Goal: Task Accomplishment & Management: Use online tool/utility

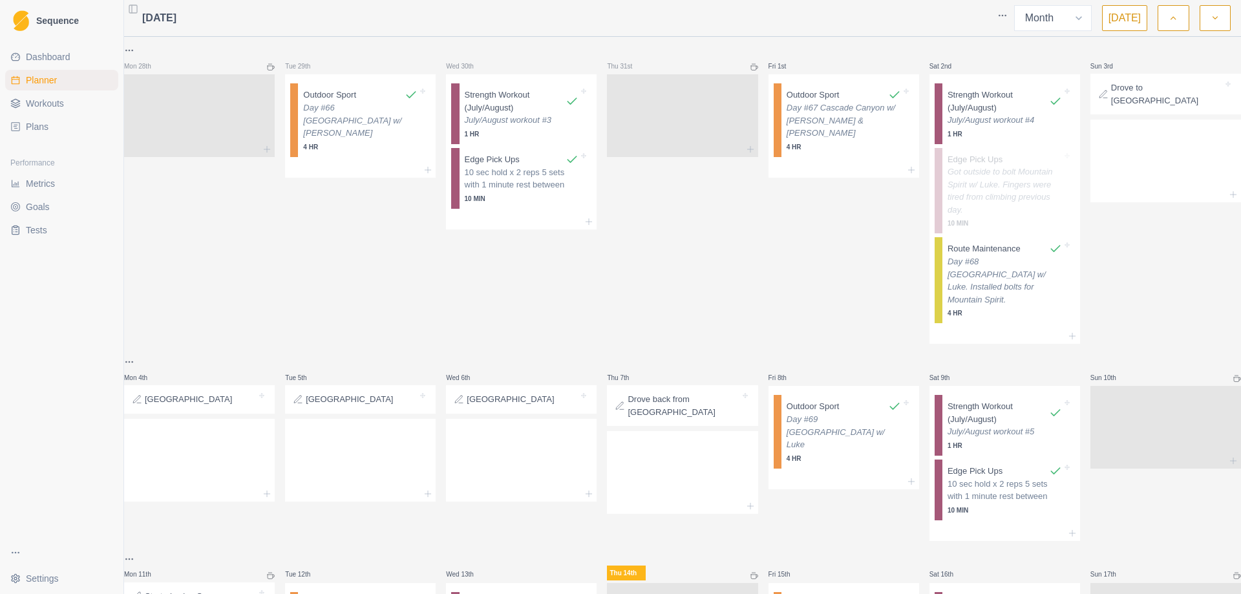
select select "month"
click at [1228, 189] on icon at bounding box center [1233, 194] width 10 height 10
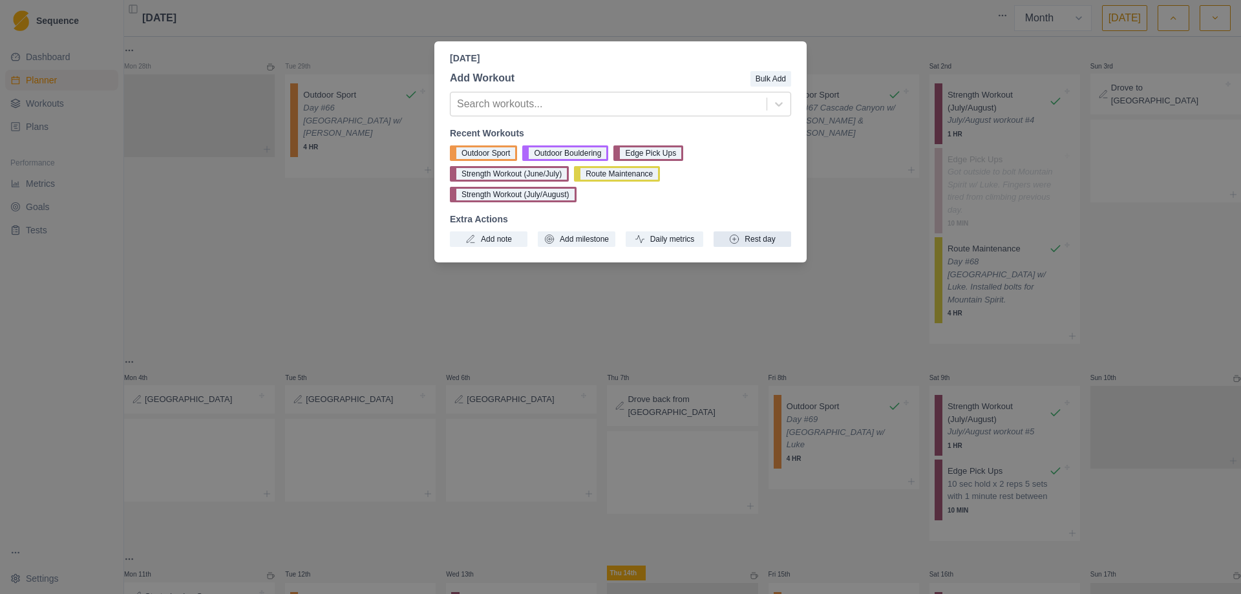
click at [769, 231] on button "Rest day" at bounding box center [752, 239] width 78 height 16
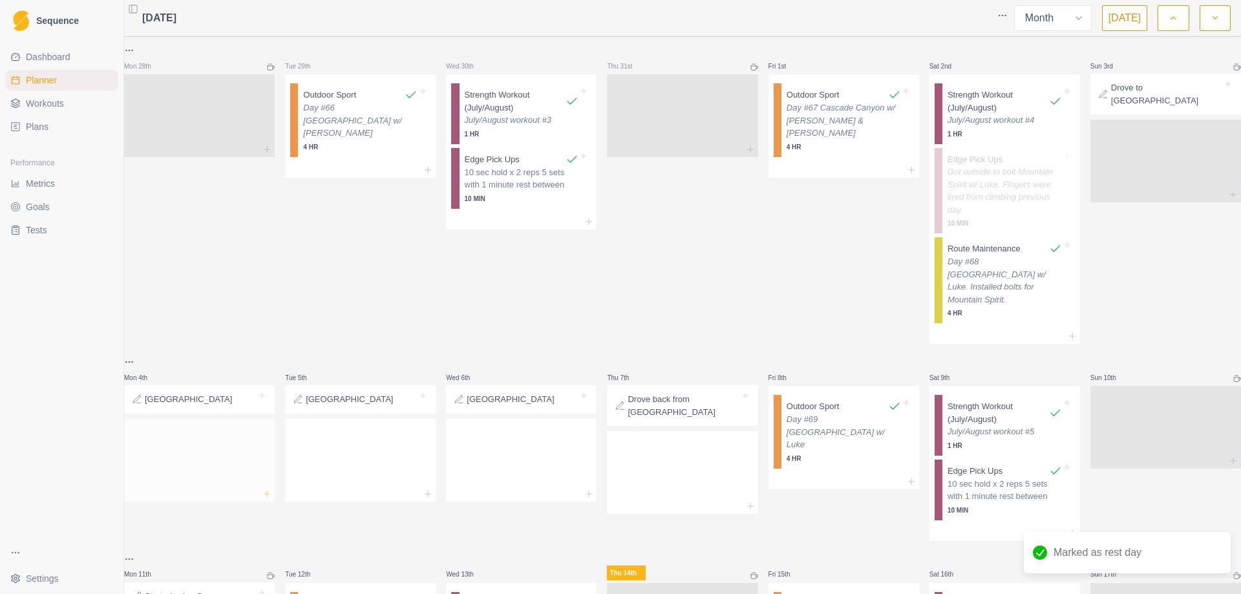
click at [272, 488] on icon at bounding box center [267, 493] width 10 height 10
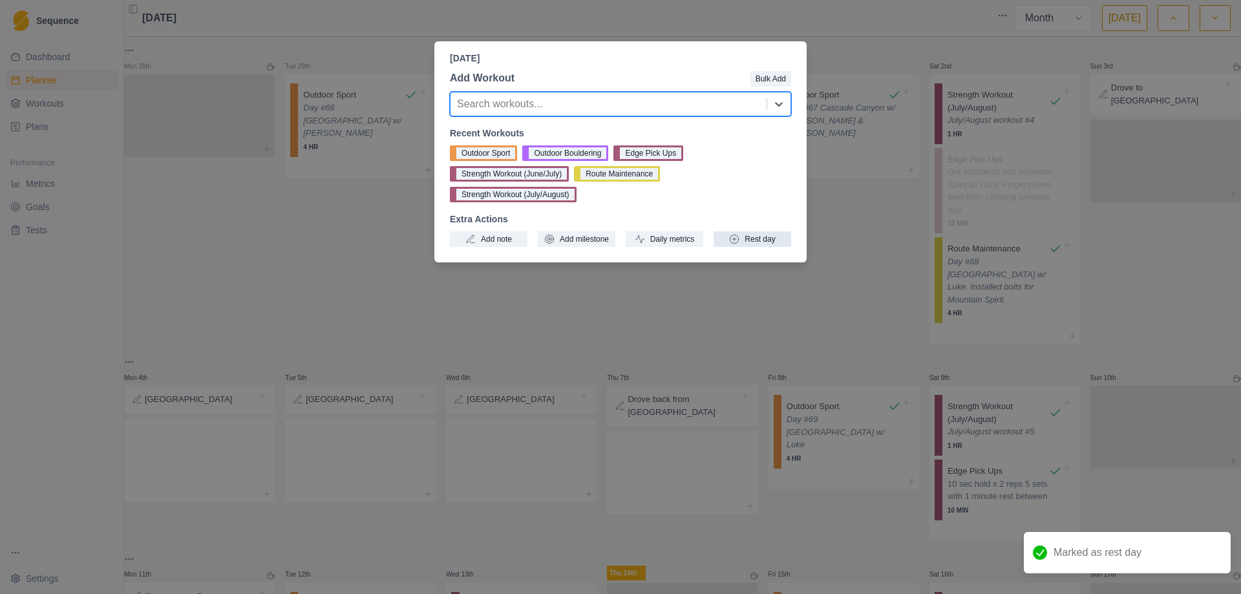
click at [743, 231] on button "Rest day" at bounding box center [752, 239] width 78 height 16
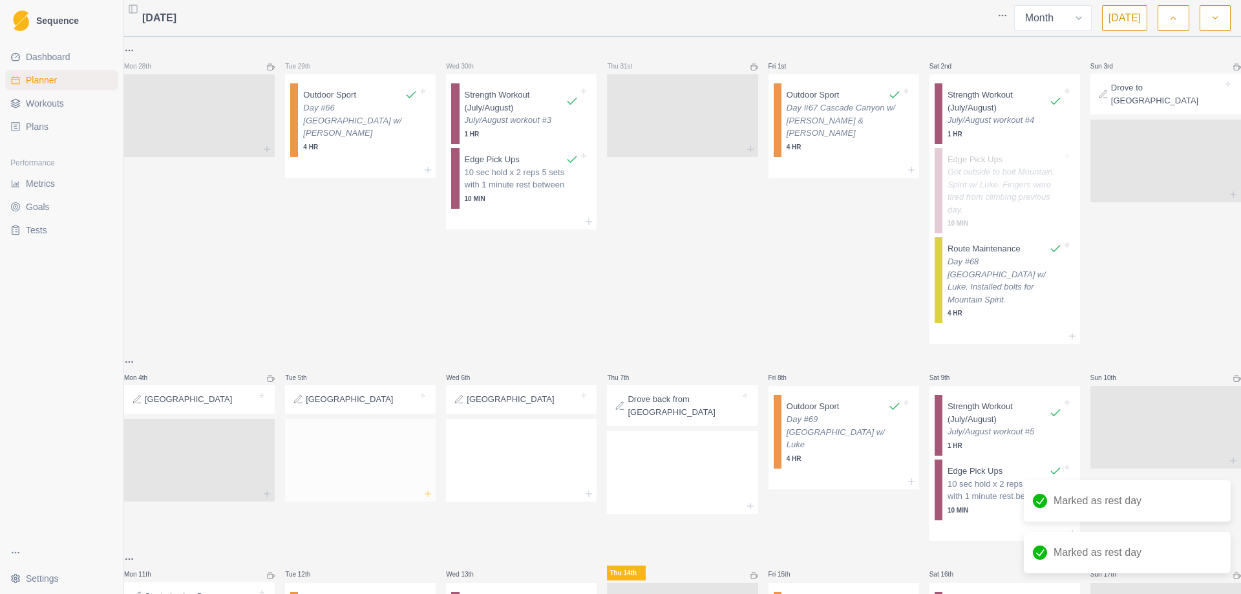
click at [428, 490] on line at bounding box center [428, 493] width 0 height 6
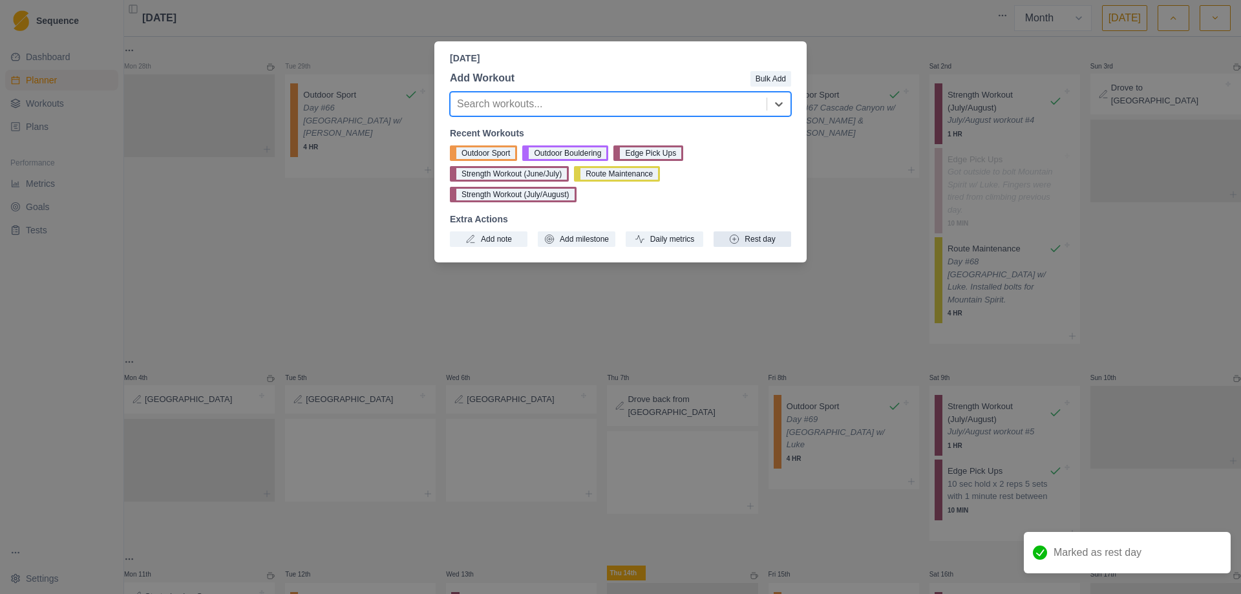
click at [750, 231] on button "Rest day" at bounding box center [752, 239] width 78 height 16
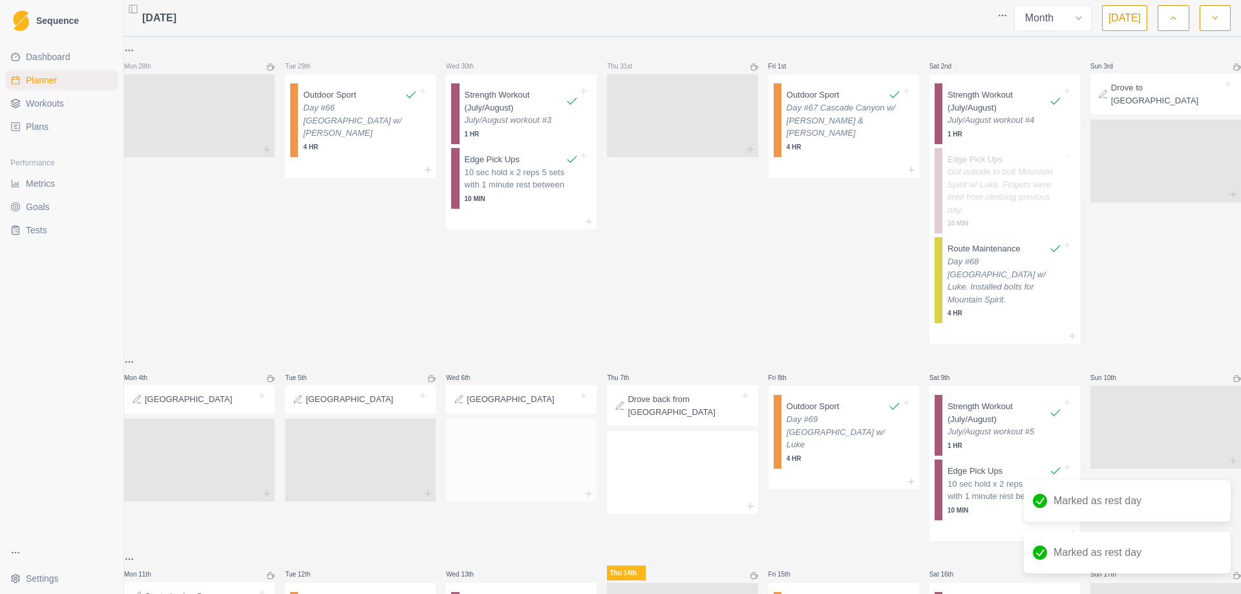
click at [583, 492] on div at bounding box center [521, 494] width 151 height 16
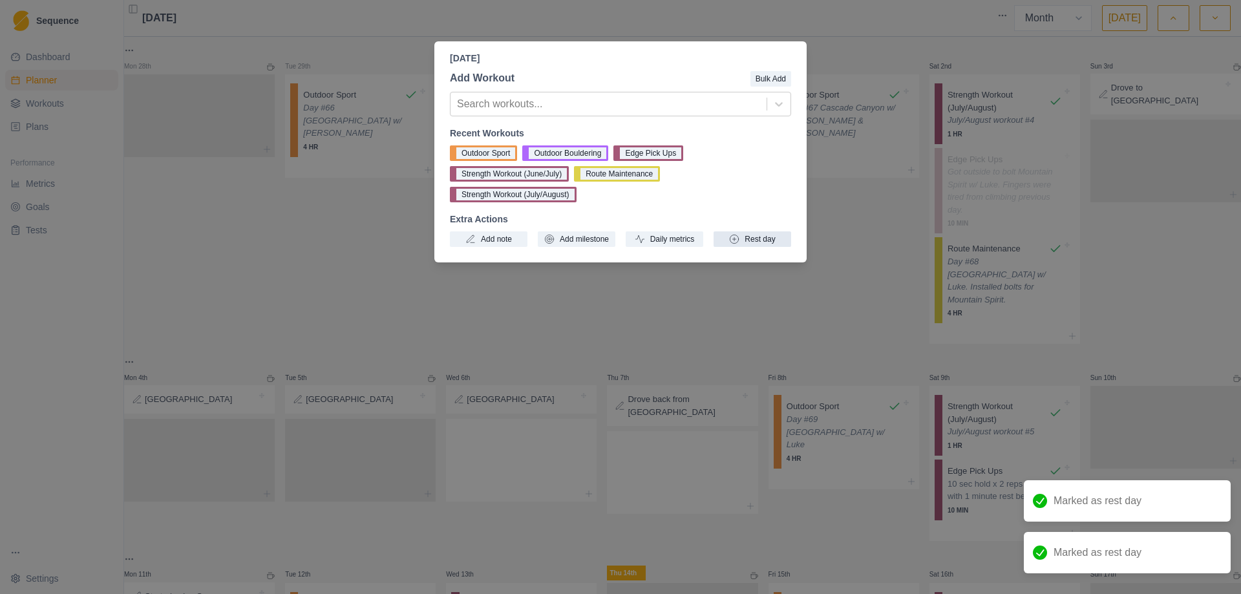
click at [771, 231] on button "Rest day" at bounding box center [752, 239] width 78 height 16
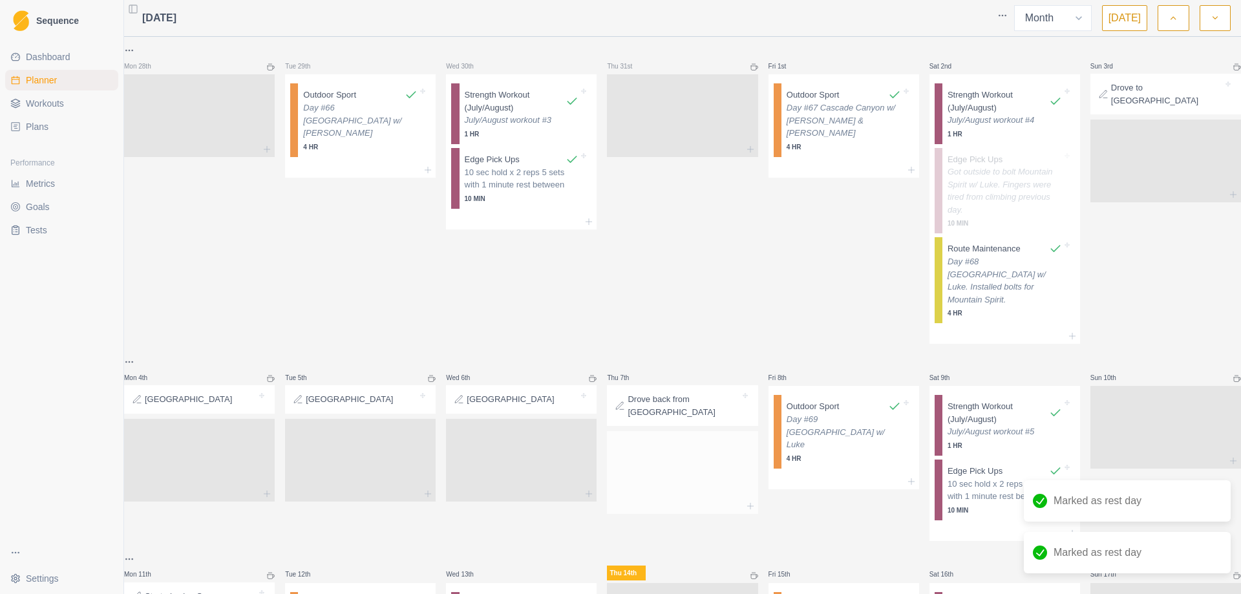
click at [742, 505] on div at bounding box center [682, 506] width 151 height 16
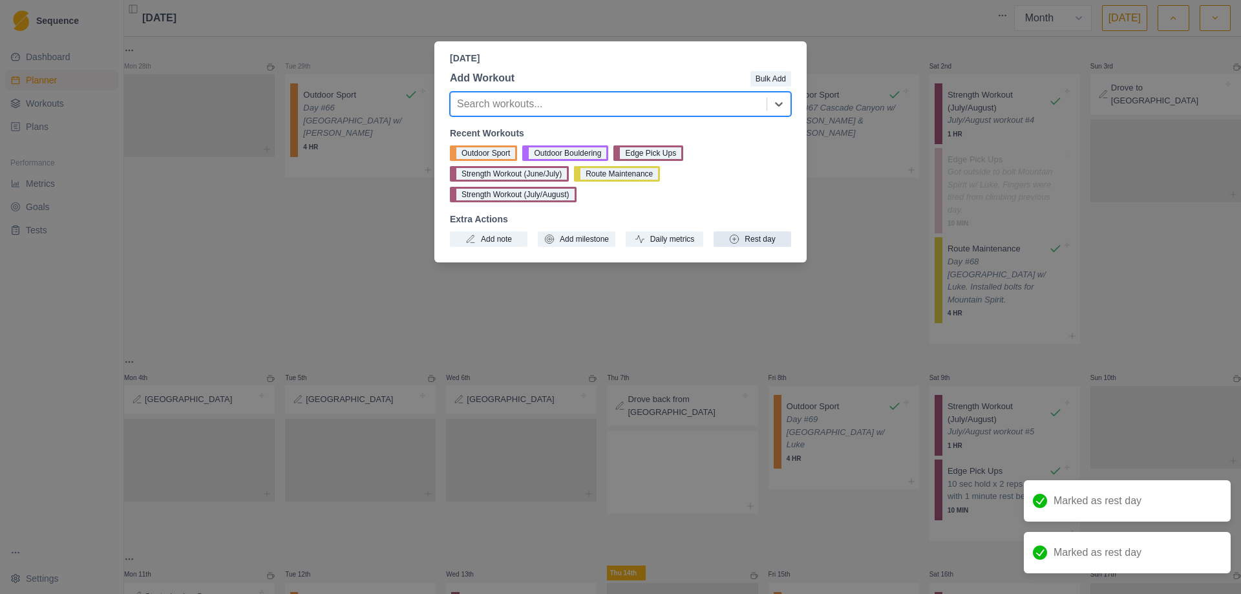
click at [786, 231] on button "Rest day" at bounding box center [752, 239] width 78 height 16
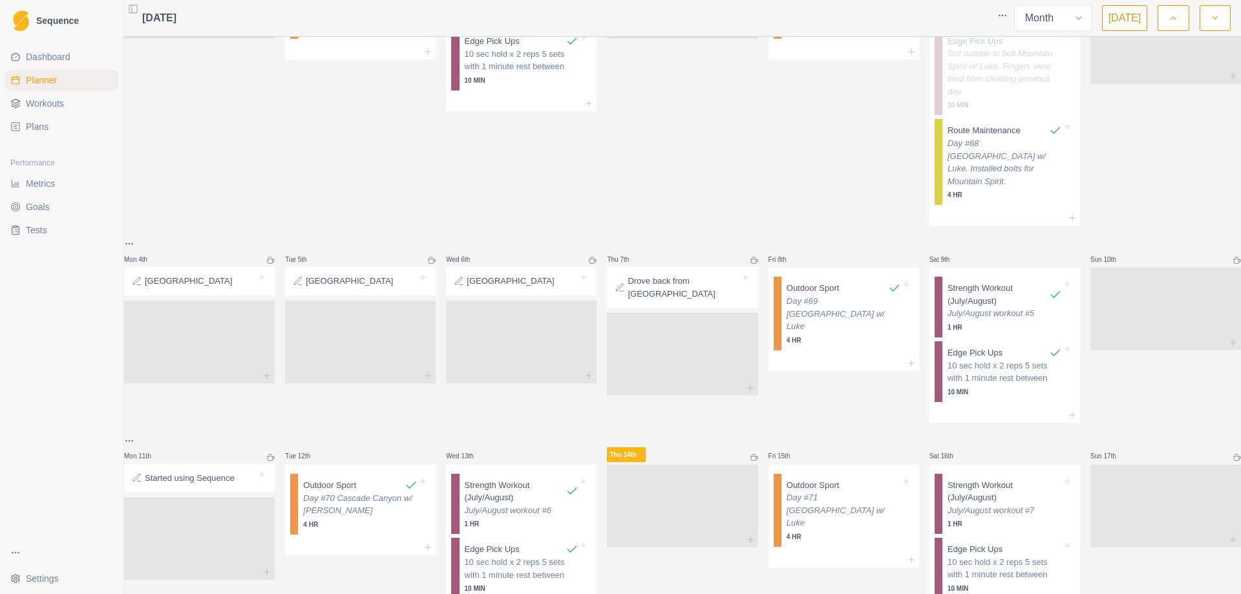
scroll to position [129, 0]
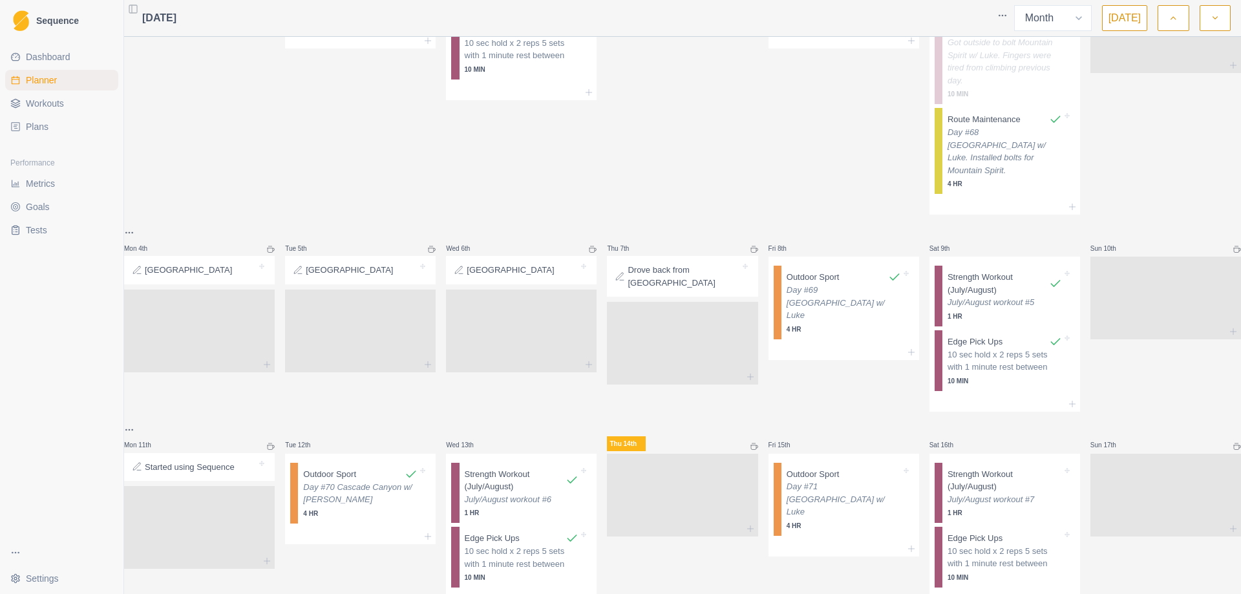
click at [36, 191] on link "Metrics" at bounding box center [61, 183] width 113 height 21
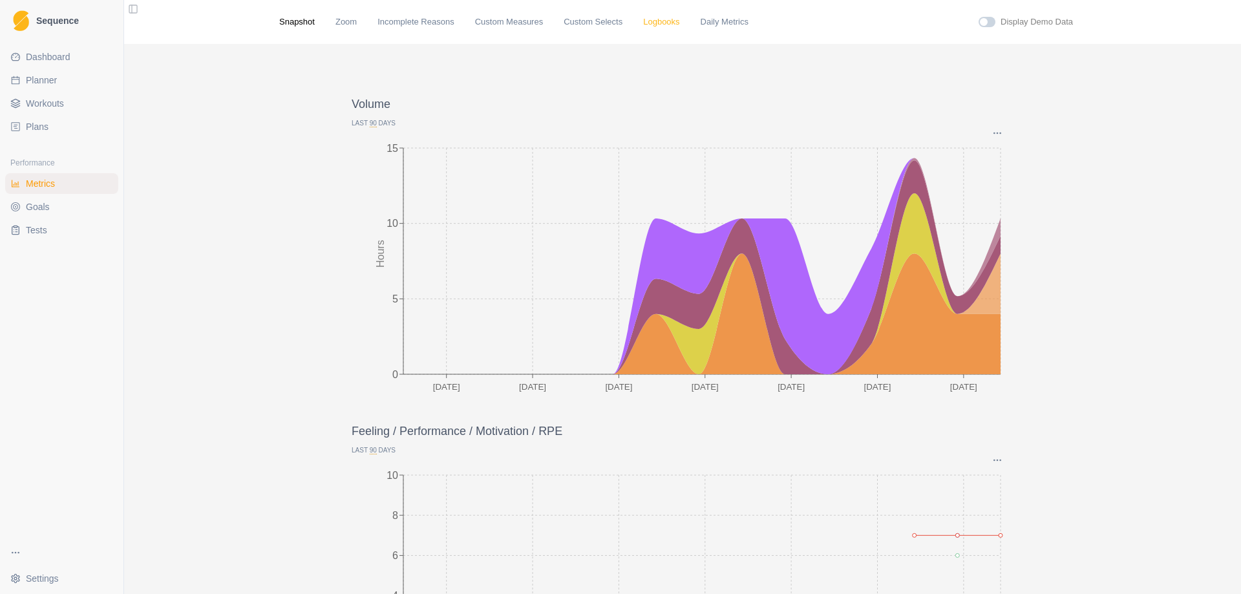
click at [643, 21] on link "Logbooks" at bounding box center [661, 22] width 36 height 13
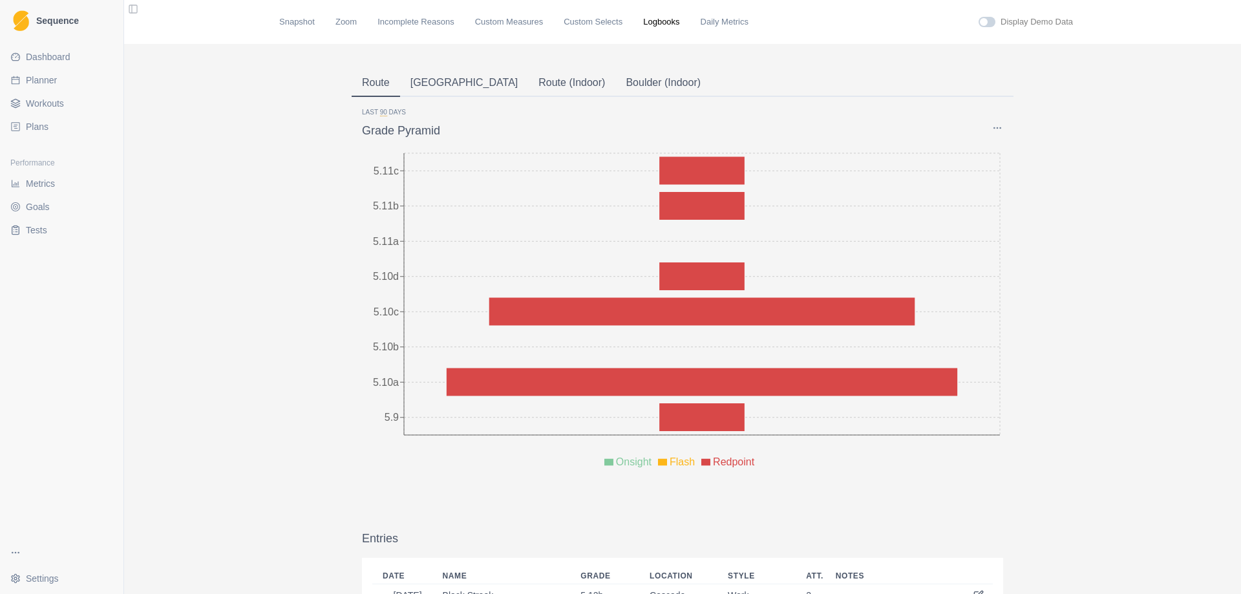
click at [432, 86] on button "[GEOGRAPHIC_DATA]" at bounding box center [464, 83] width 129 height 27
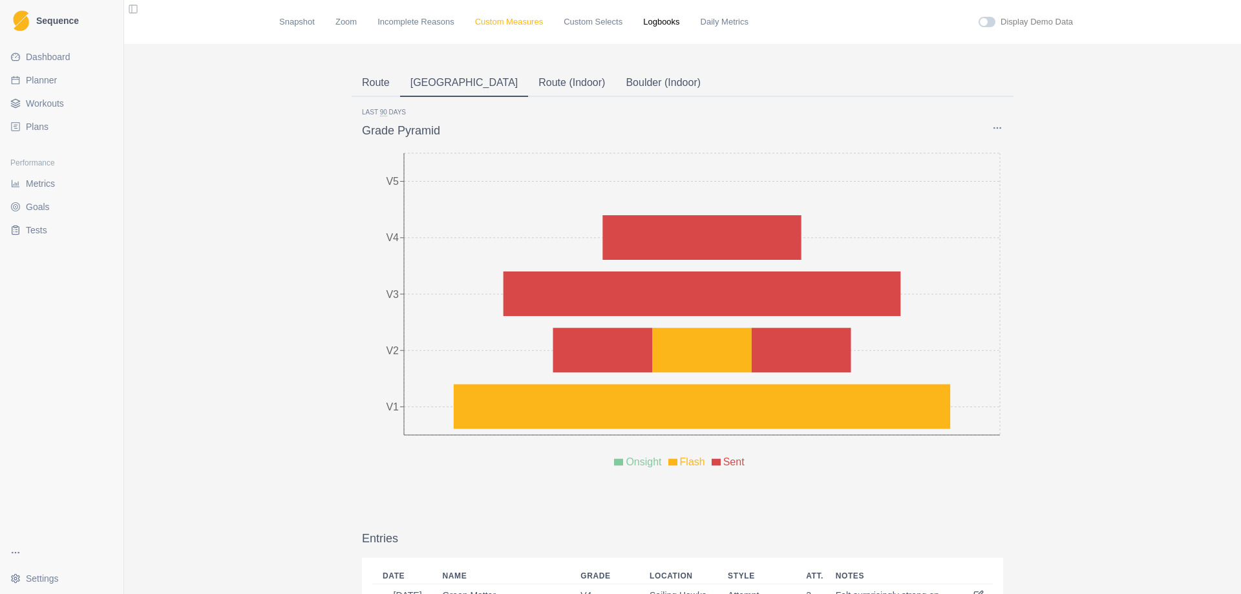
click at [481, 24] on link "Custom Measures" at bounding box center [509, 22] width 68 height 13
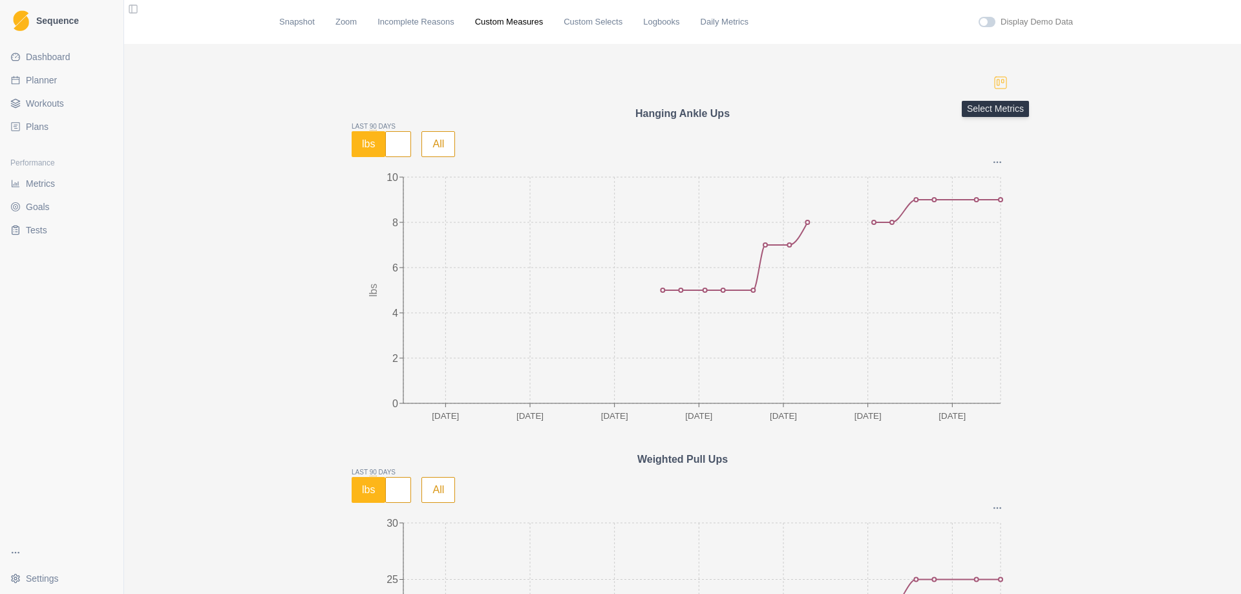
click at [996, 85] on icon "button" at bounding box center [1000, 83] width 16 height 16
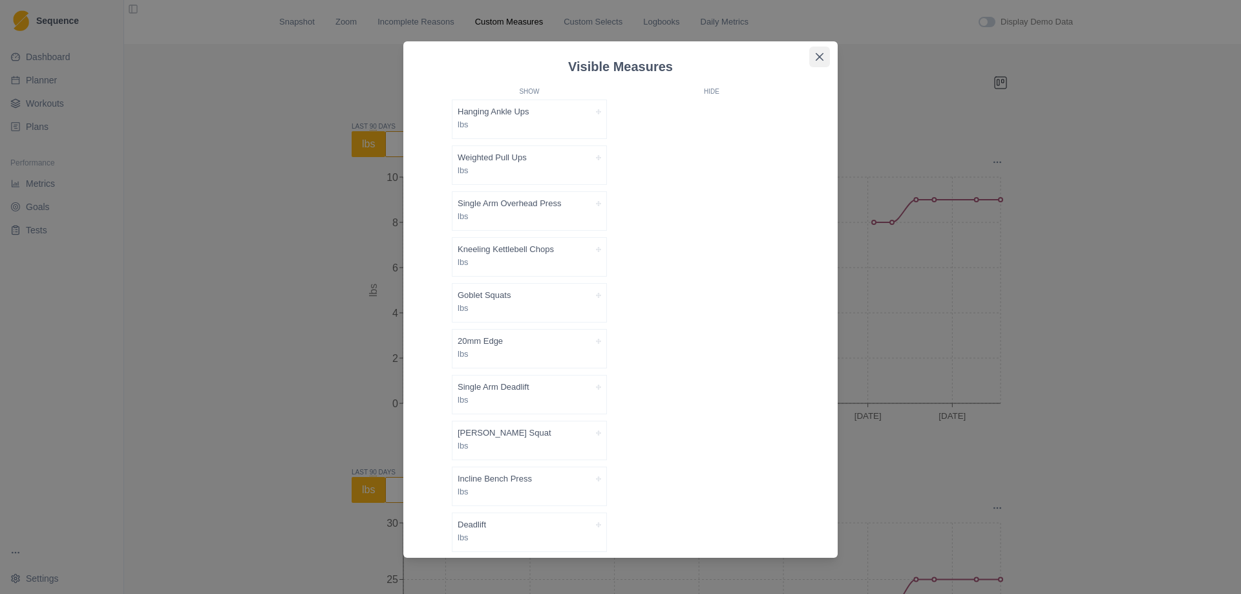
click at [824, 52] on button "Close" at bounding box center [819, 57] width 21 height 21
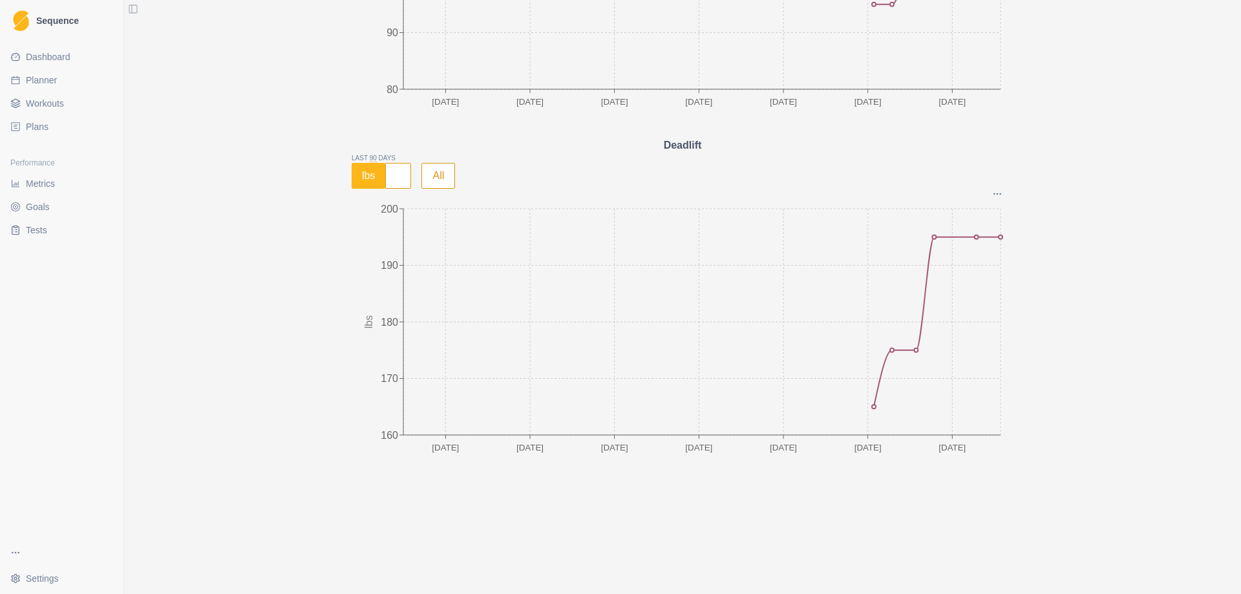
scroll to position [3098, 0]
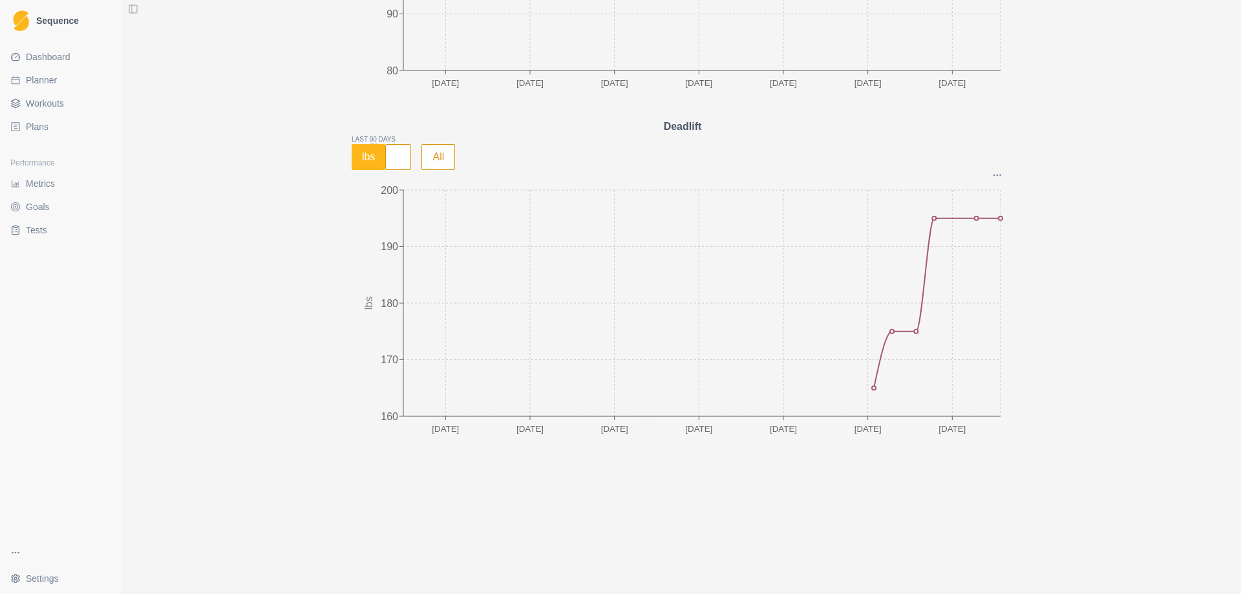
click at [37, 76] on span "Planner" at bounding box center [41, 80] width 31 height 13
select select "month"
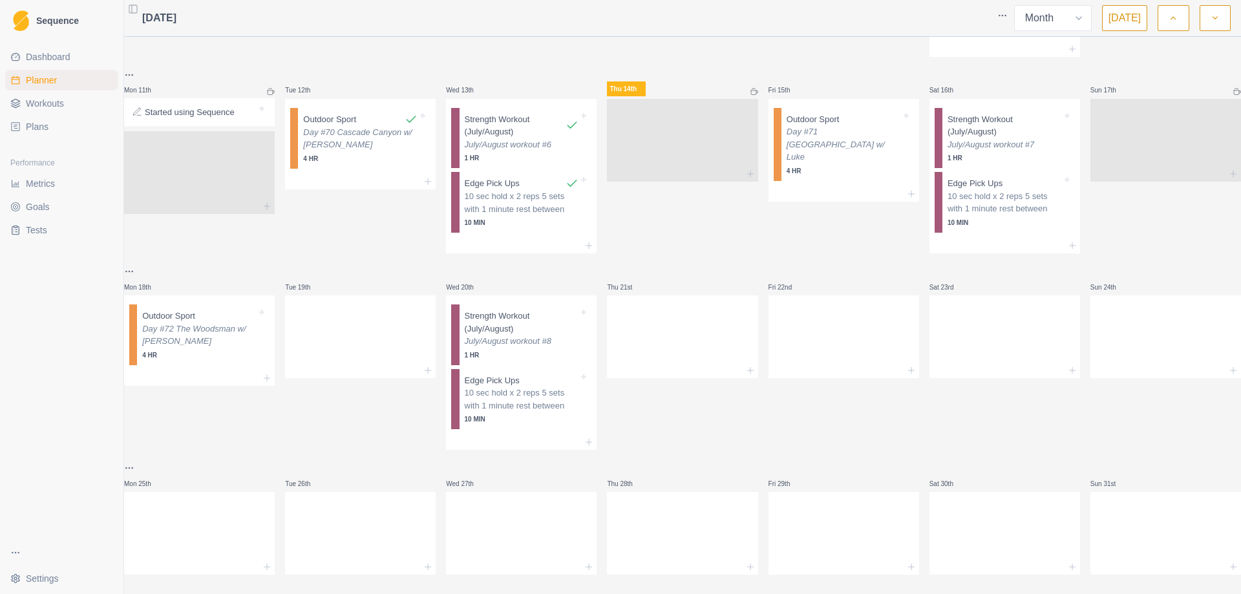
scroll to position [500, 0]
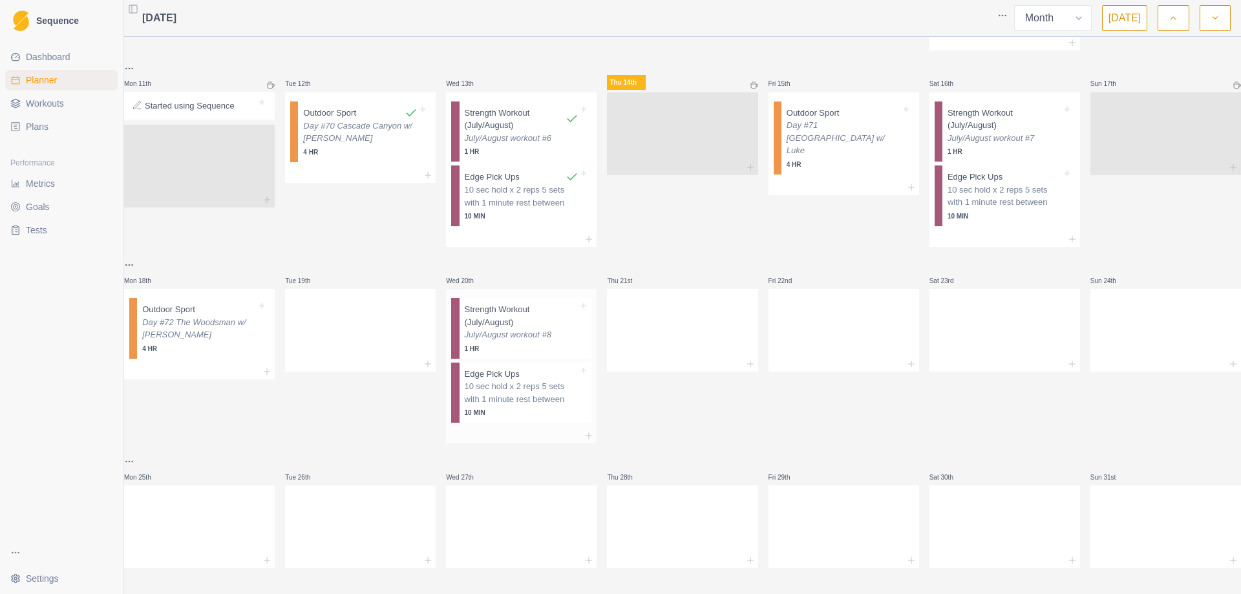
click at [514, 328] on p "July/August workout #8" at bounding box center [522, 334] width 114 height 13
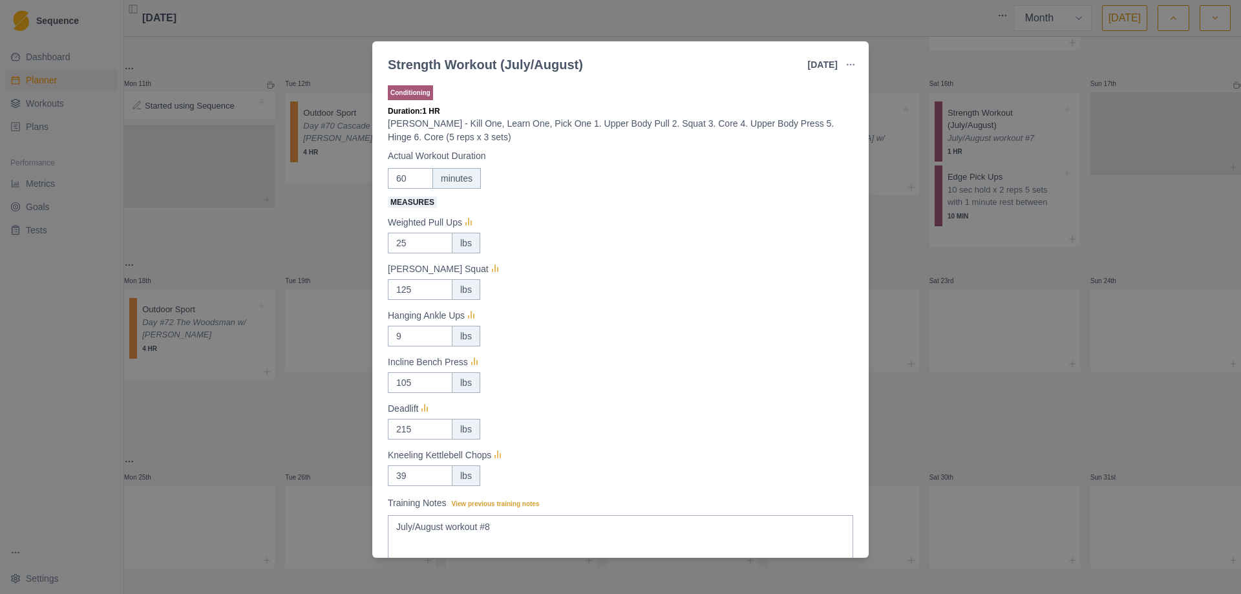
click at [906, 242] on div "Strength Workout (July/August) [DATE] Link To Goal View Workout Metrics Edit Or…" at bounding box center [620, 297] width 1241 height 594
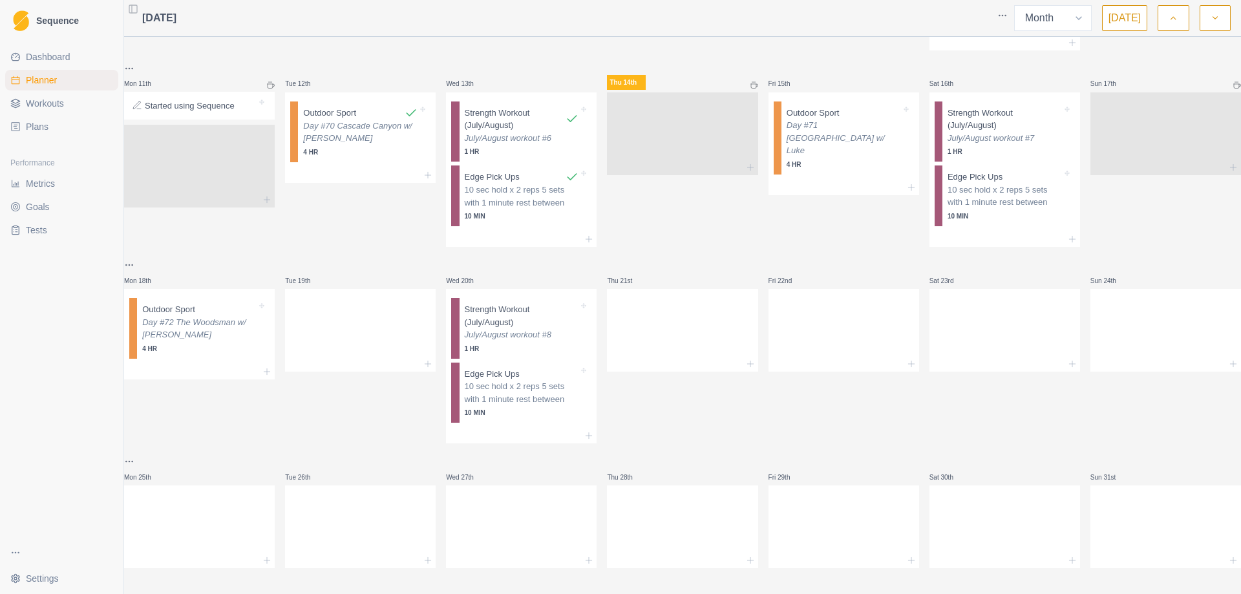
click at [59, 175] on link "Metrics" at bounding box center [61, 183] width 113 height 21
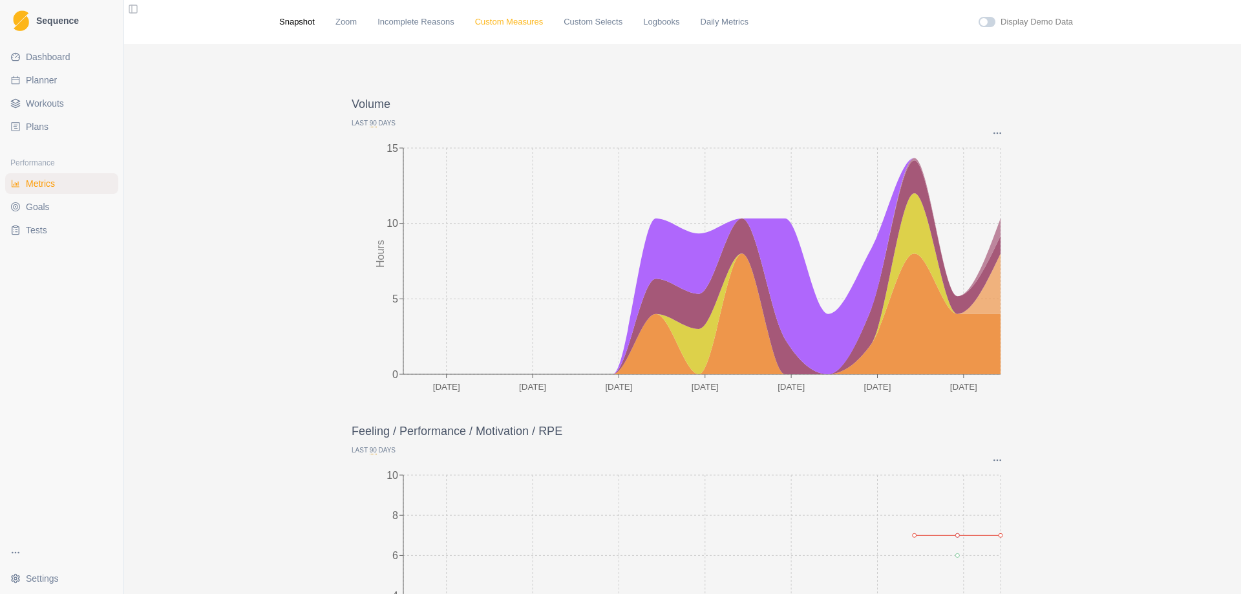
click at [509, 26] on link "Custom Measures" at bounding box center [509, 22] width 68 height 13
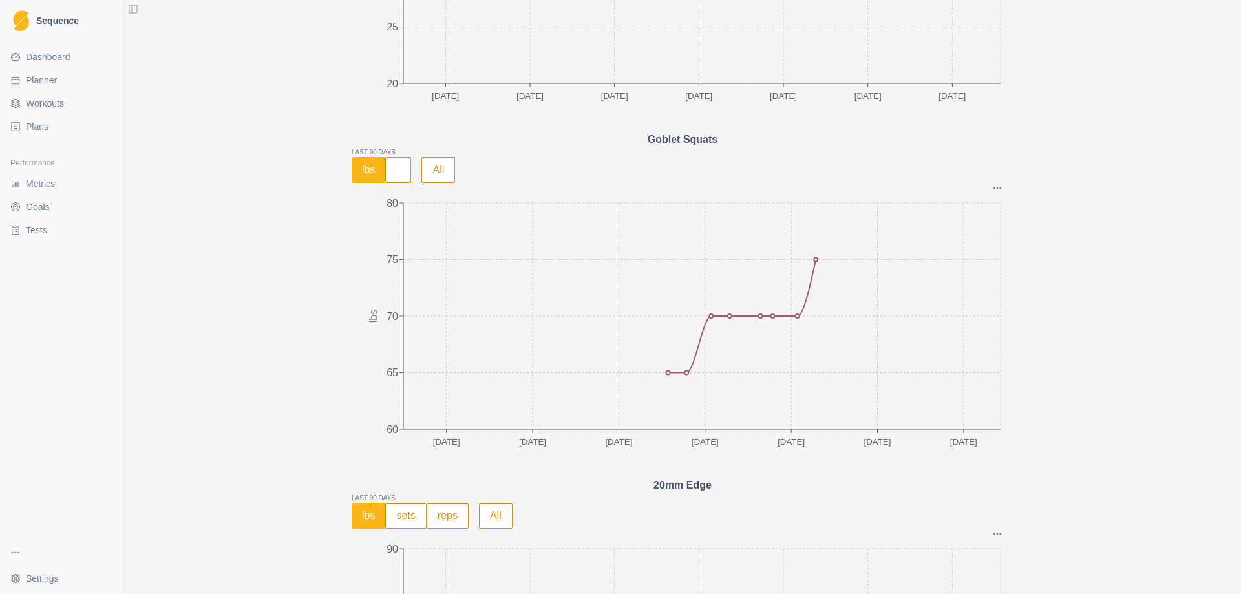
scroll to position [1615, 0]
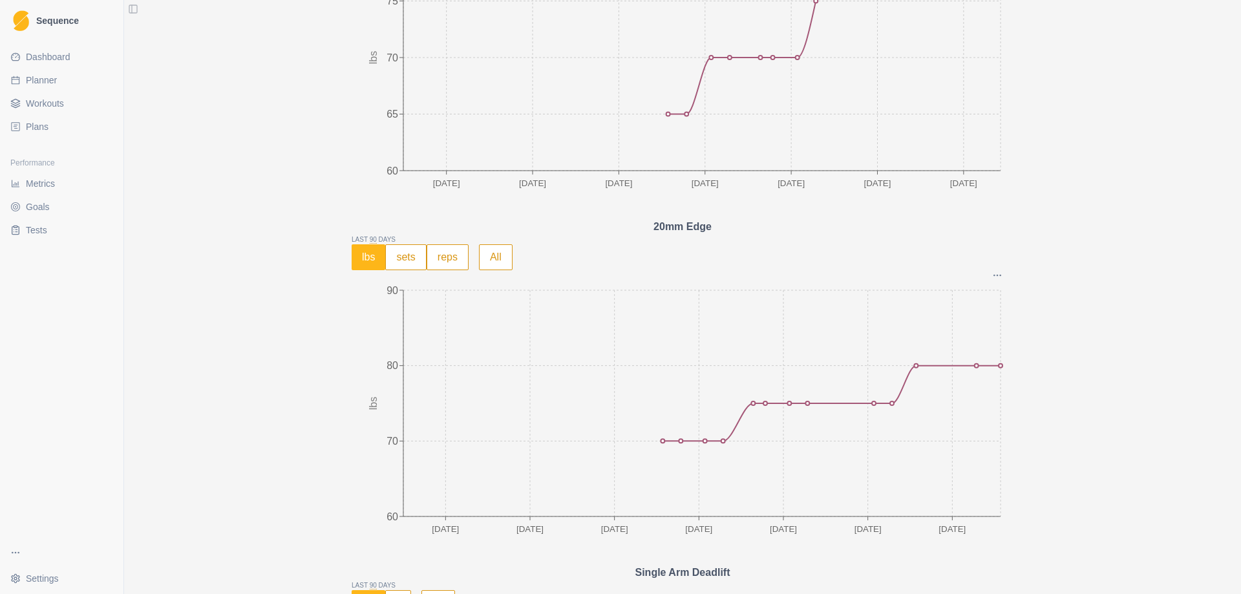
click at [62, 92] on ul "Dashboard Planner Workouts Plans" at bounding box center [61, 92] width 113 height 90
click at [58, 83] on link "Planner" at bounding box center [61, 80] width 113 height 21
select select "month"
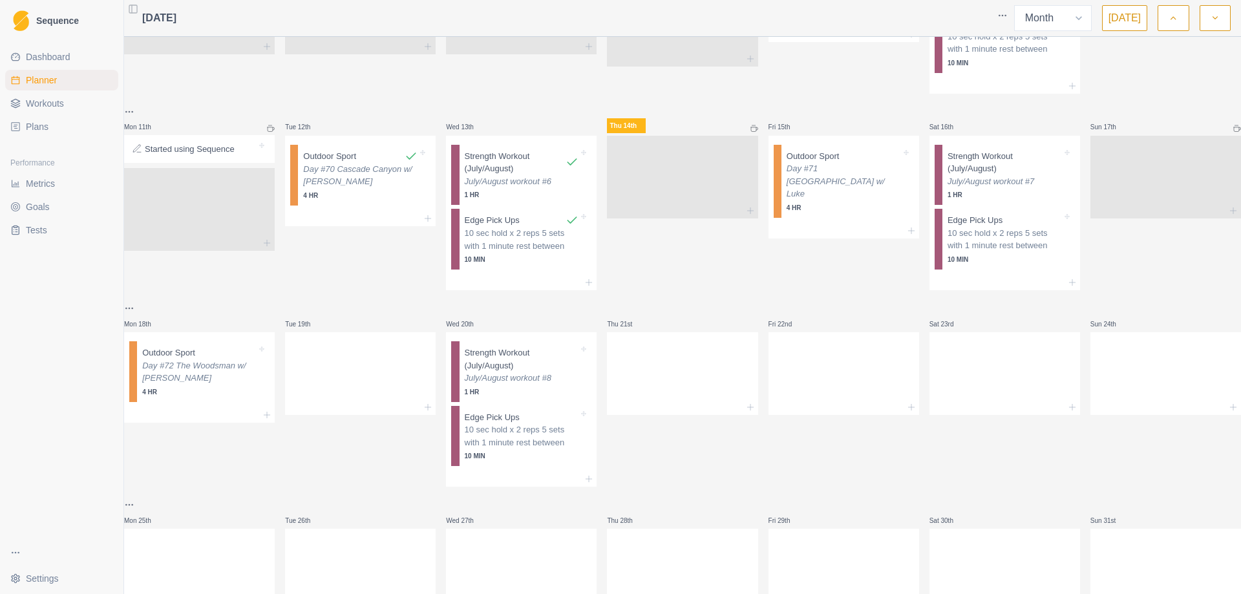
scroll to position [452, 0]
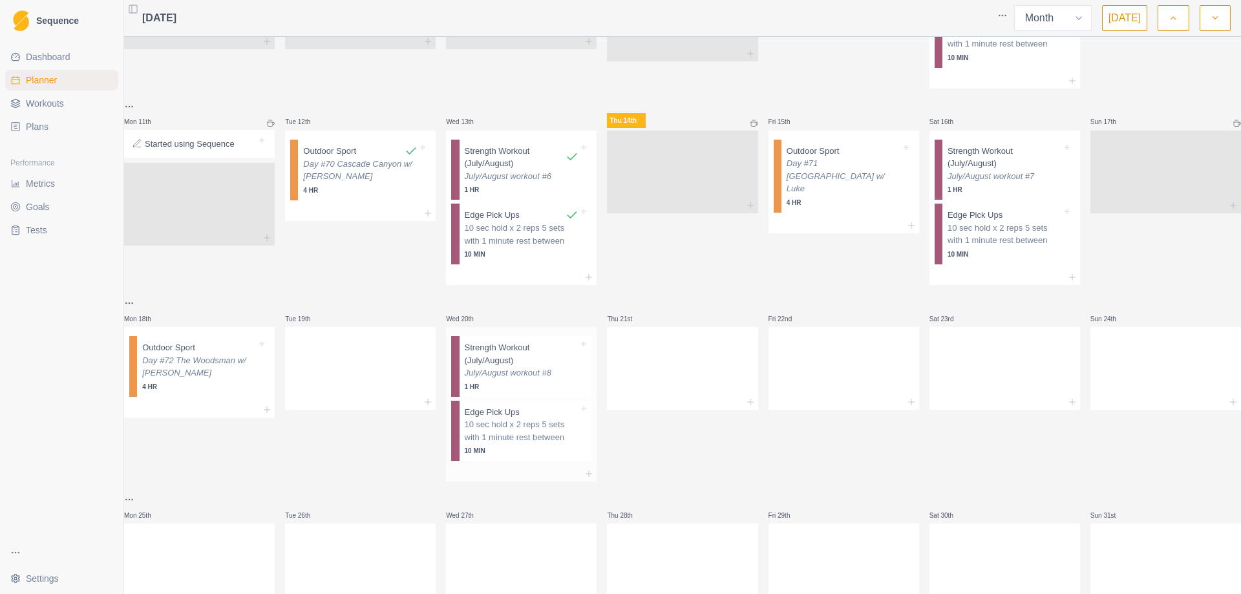
click at [526, 432] on p "10 sec hold x 2 reps 5 sets with 1 minute rest between" at bounding box center [522, 430] width 114 height 25
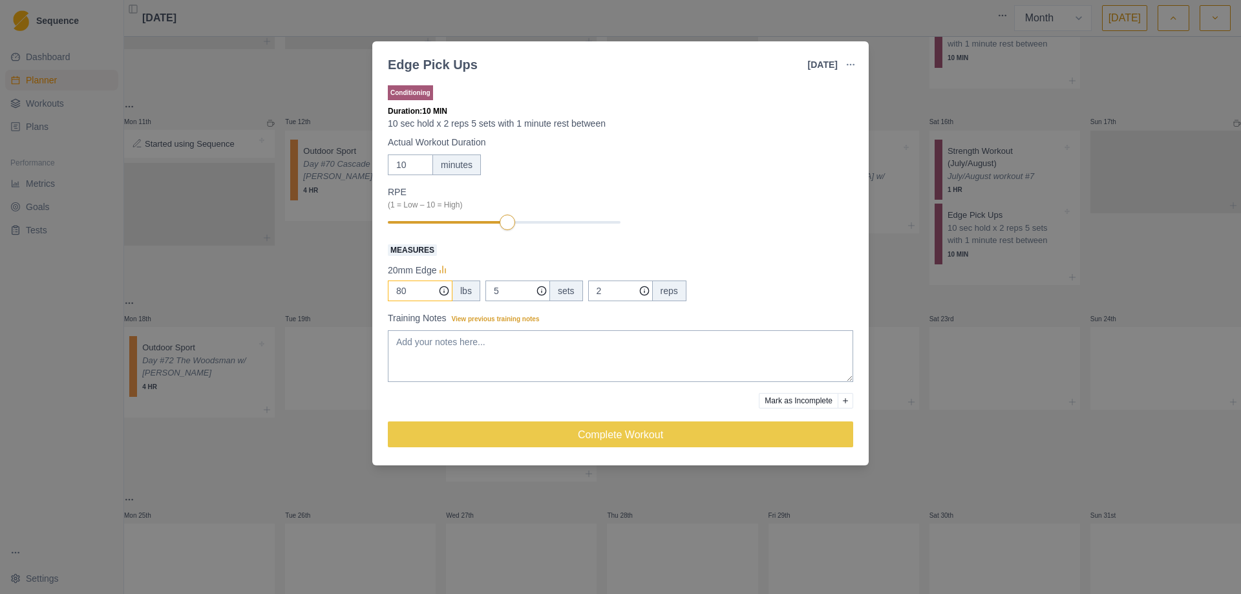
click at [412, 291] on input "80" at bounding box center [420, 290] width 65 height 21
type input "85"
click at [926, 447] on div "Edge Pick Ups [DATE] Link To Goal View Workout Metrics Edit Original Workout Re…" at bounding box center [620, 297] width 1241 height 594
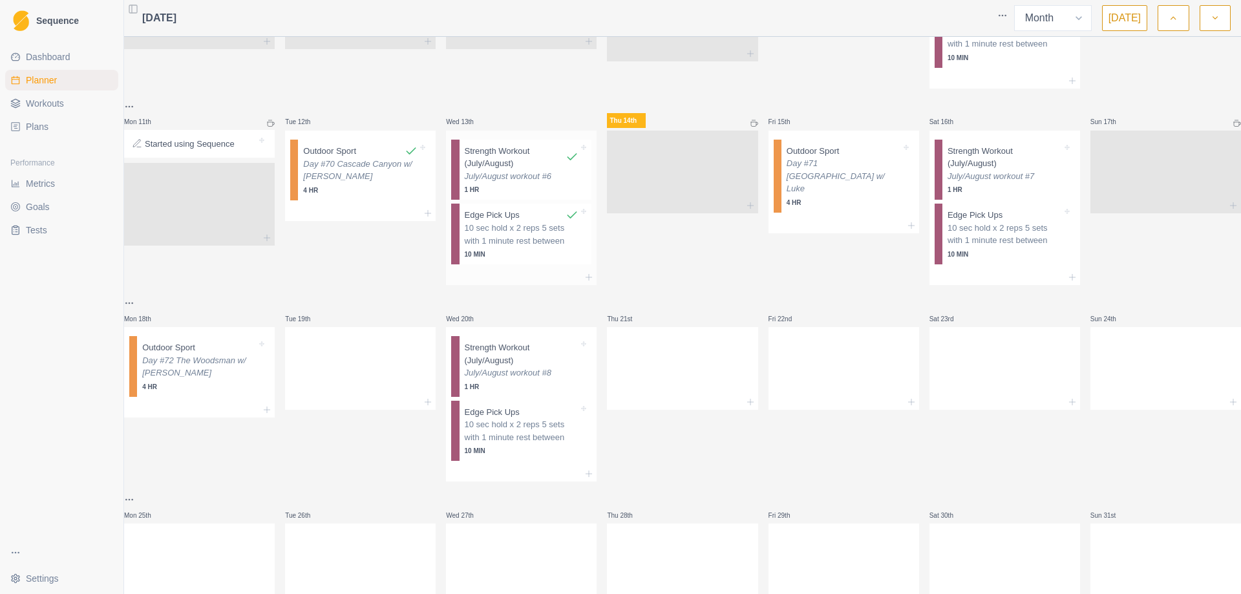
click at [540, 170] on p "July/August workout #6" at bounding box center [522, 176] width 114 height 13
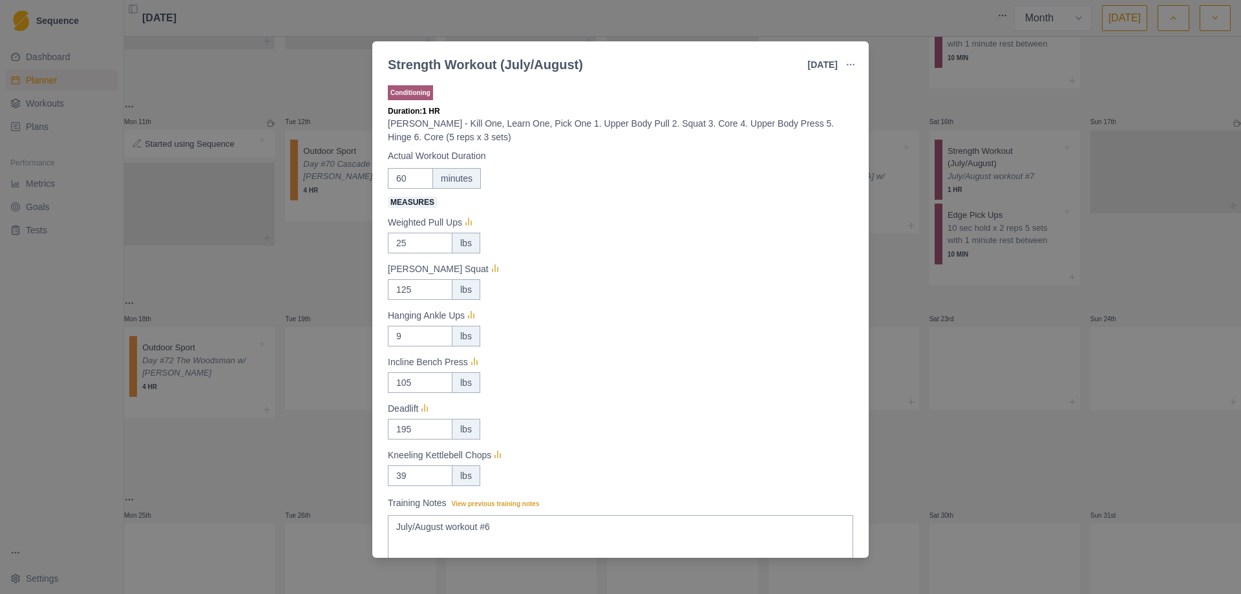
click at [989, 302] on div "Strength Workout (July/August) [DATE] Link To Goal View Workout Metrics Edit Or…" at bounding box center [620, 297] width 1241 height 594
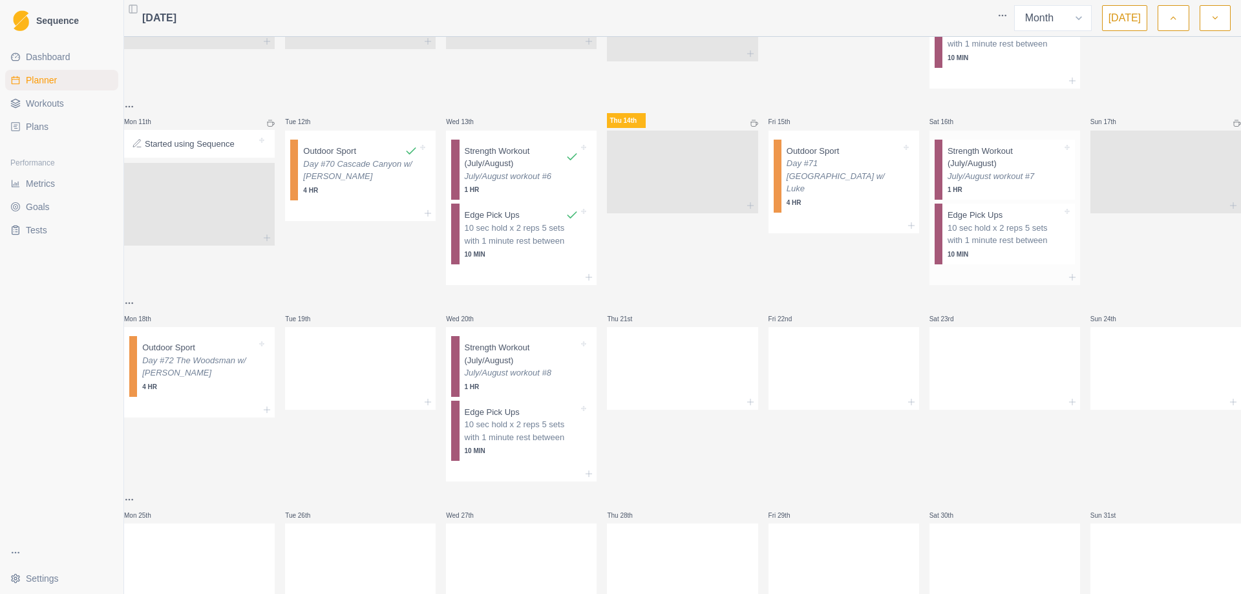
click at [982, 170] on p "July/August workout #7" at bounding box center [1004, 176] width 114 height 13
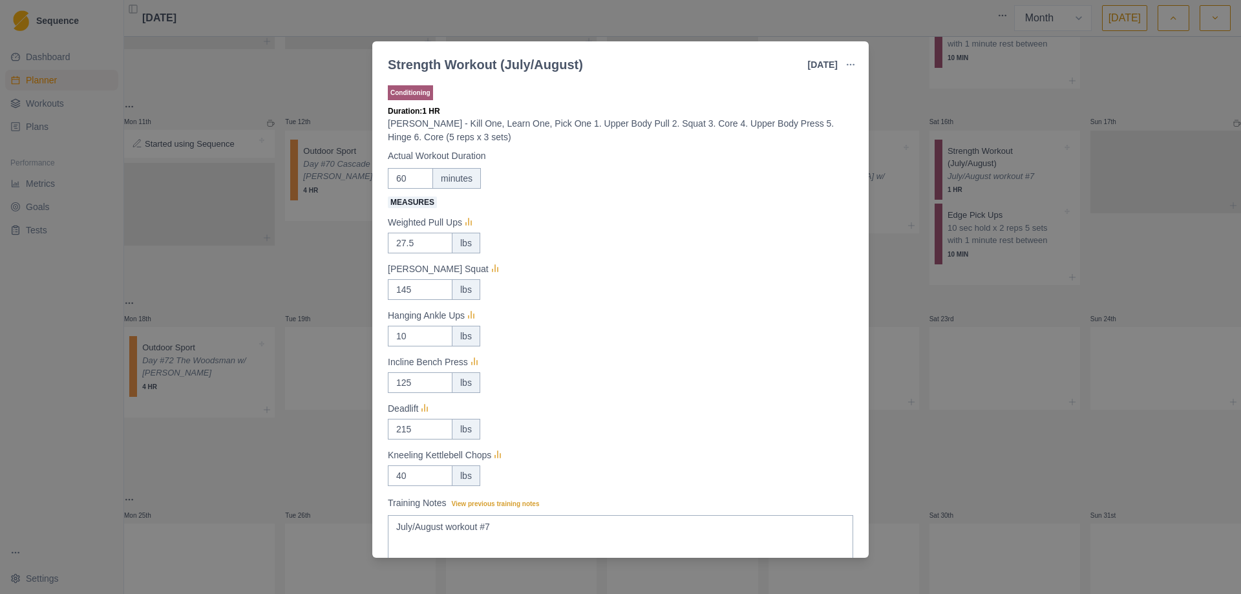
click at [895, 291] on div "Strength Workout (July/August) [DATE] Link To Goal View Workout Metrics Edit Or…" at bounding box center [620, 297] width 1241 height 594
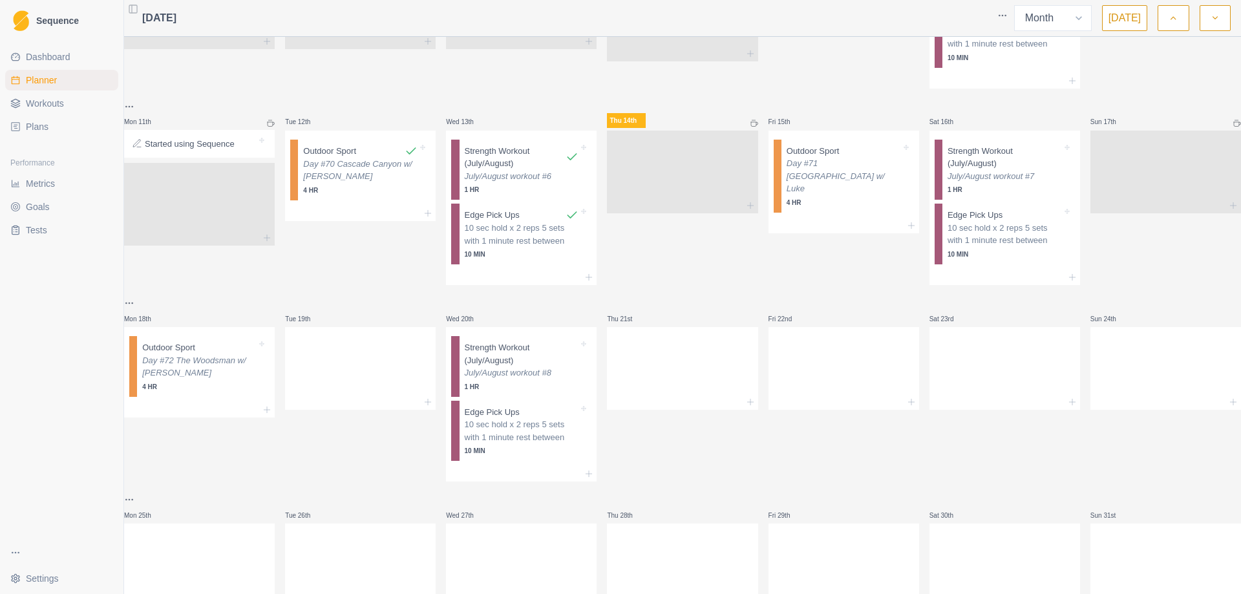
click at [33, 100] on span "Workouts" at bounding box center [45, 103] width 38 height 13
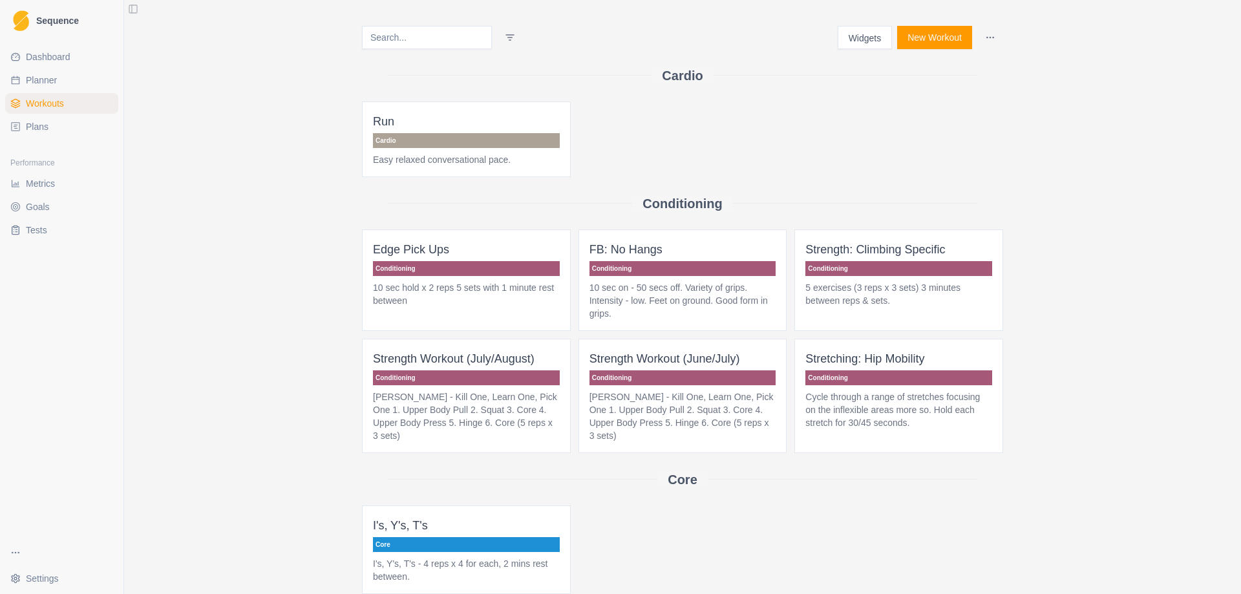
click at [656, 384] on p "Conditioning" at bounding box center [682, 377] width 187 height 15
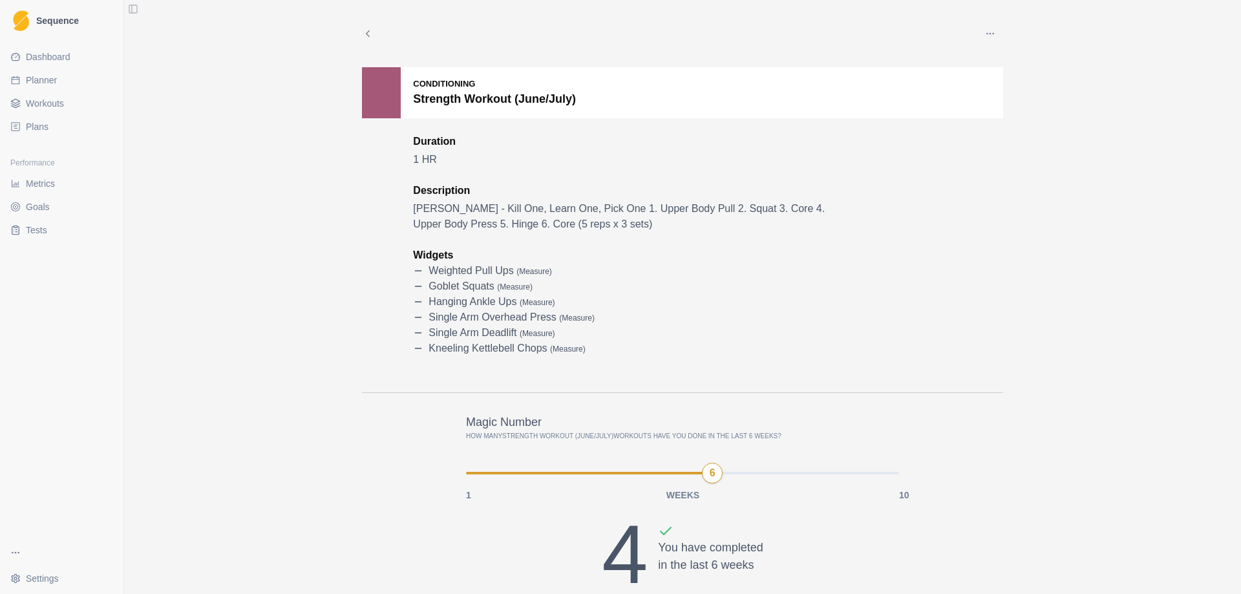
click at [53, 103] on span "Workouts" at bounding box center [45, 103] width 38 height 13
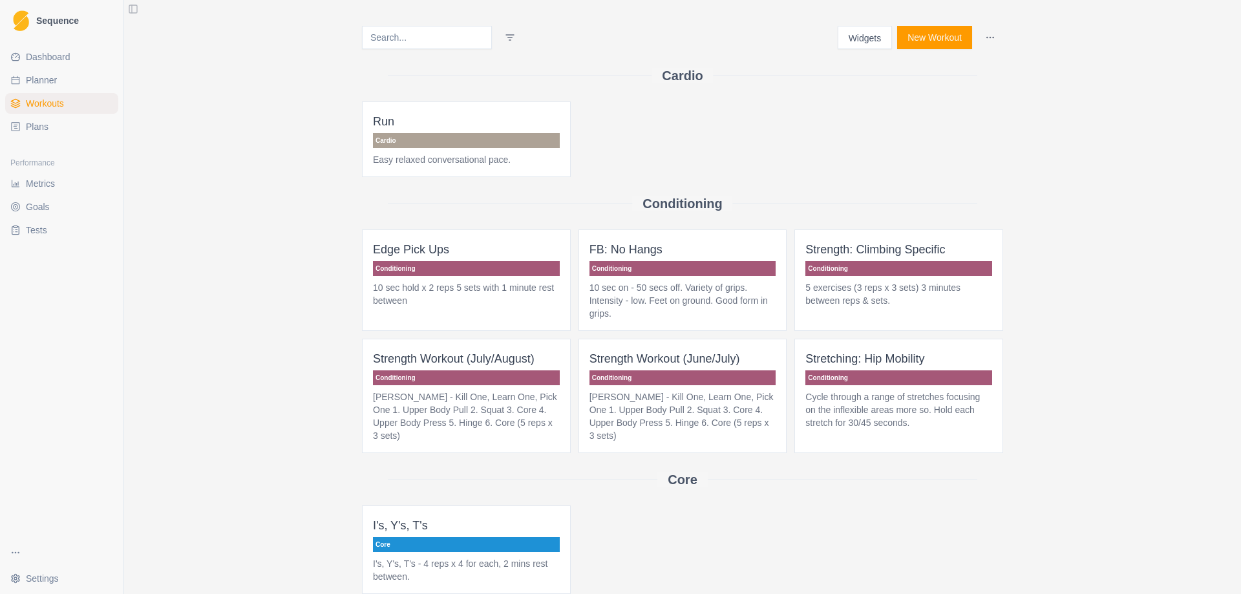
click at [855, 34] on button "Widgets" at bounding box center [864, 37] width 55 height 23
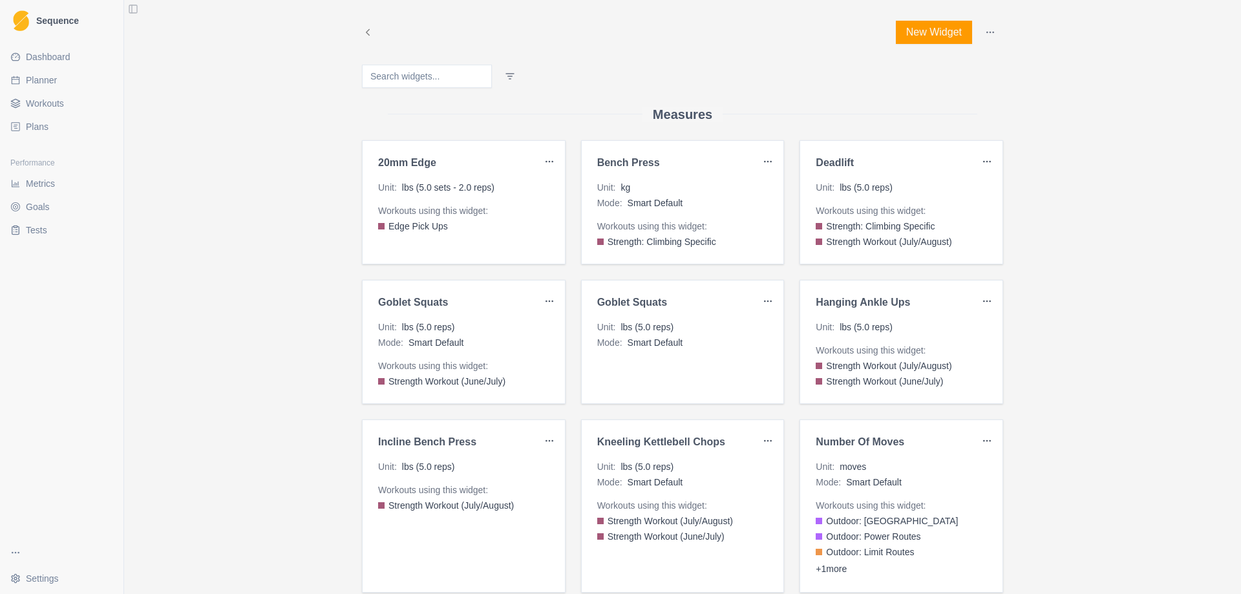
click at [915, 36] on button "New Widget" at bounding box center [934, 32] width 76 height 23
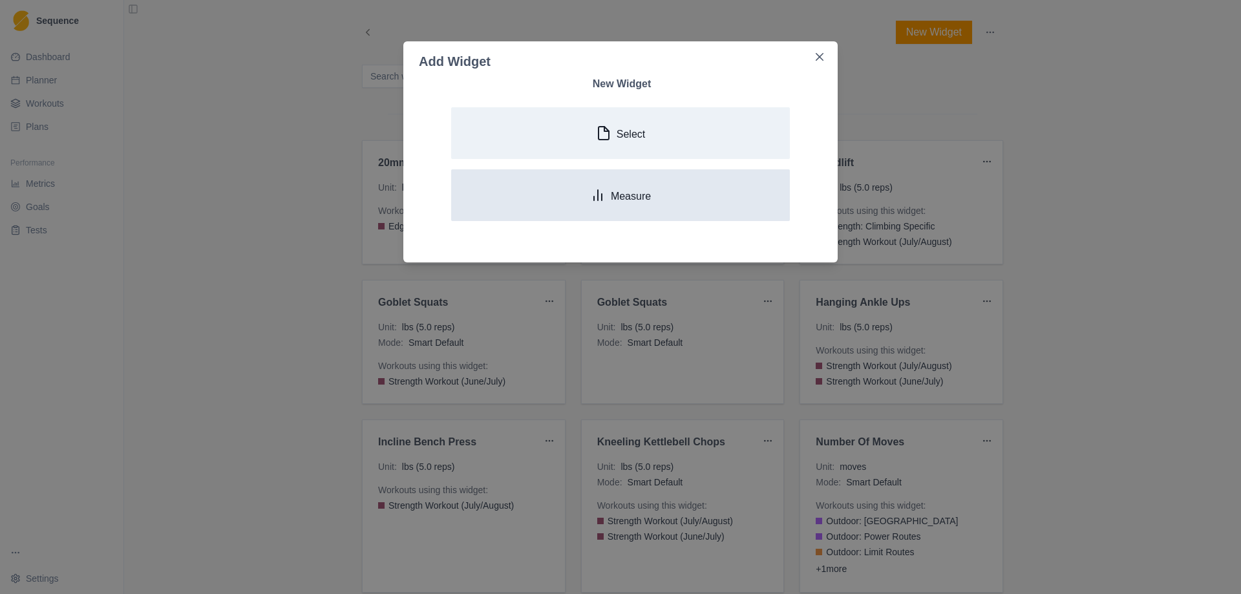
click at [647, 194] on p "Measure" at bounding box center [631, 196] width 40 height 12
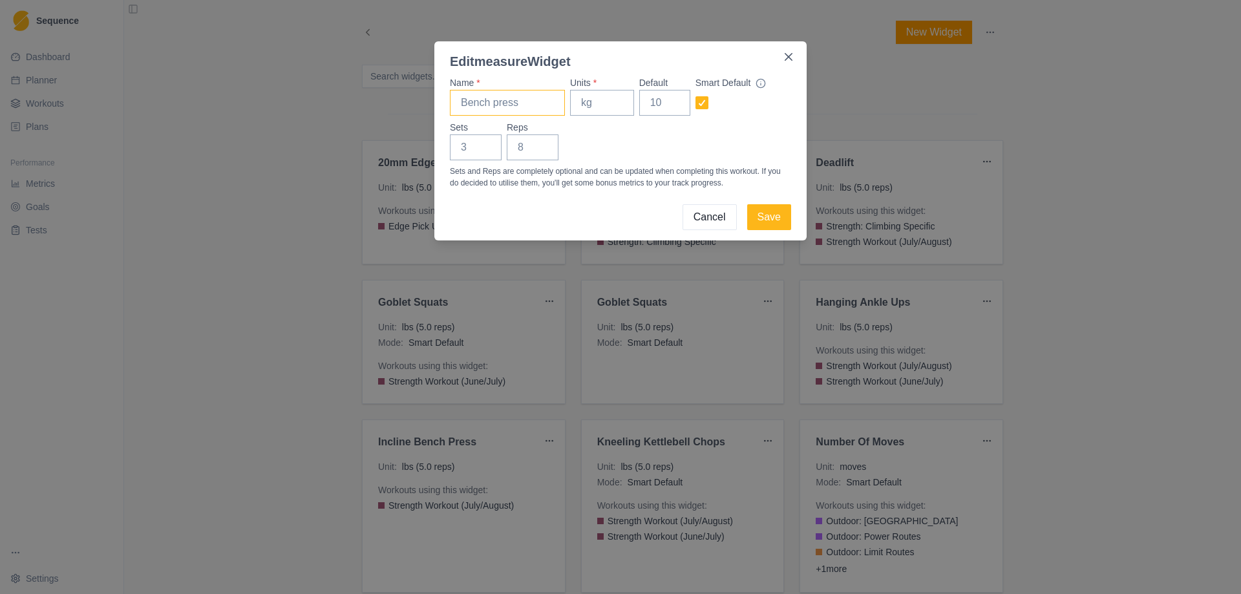
click at [509, 104] on input "Name *" at bounding box center [507, 103] width 115 height 26
type input "Landmine Rainbow"
click at [609, 116] on div "Name * Landmine Rainbow Units * Default Smart Default Sets Reps Sets and Reps a…" at bounding box center [620, 132] width 341 height 112
click at [608, 99] on input "Units *" at bounding box center [602, 103] width 64 height 26
type input "lbs"
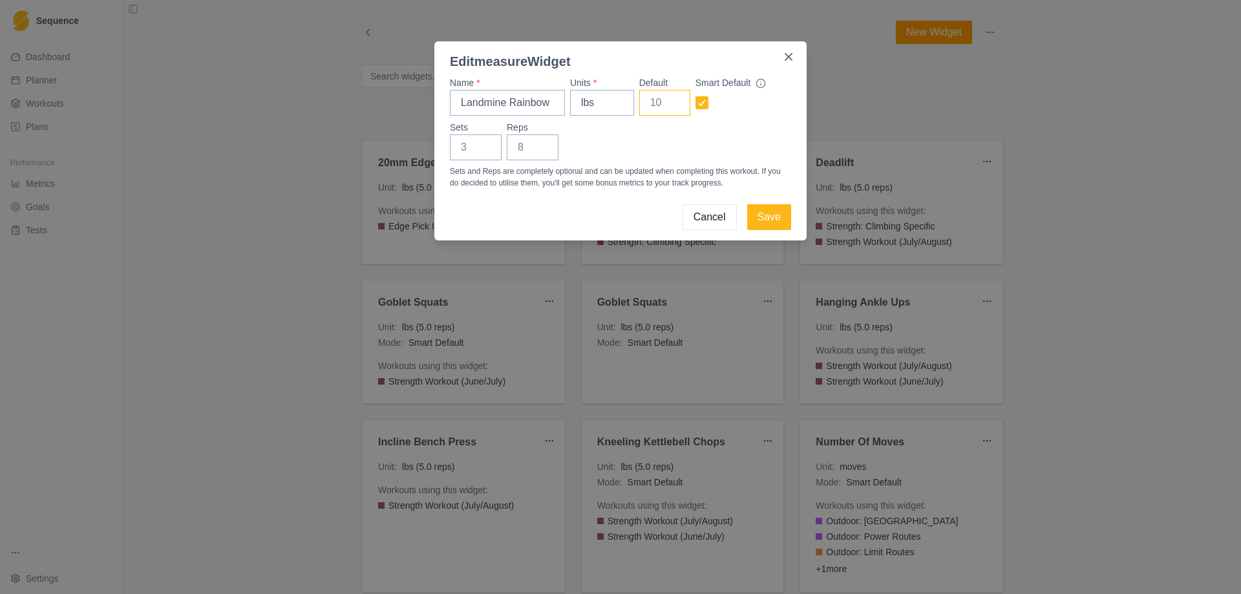
click at [662, 103] on input "Default" at bounding box center [664, 103] width 51 height 26
click at [658, 99] on input "Default" at bounding box center [664, 103] width 51 height 26
type input "35"
click at [519, 147] on input "Reps" at bounding box center [533, 147] width 52 height 26
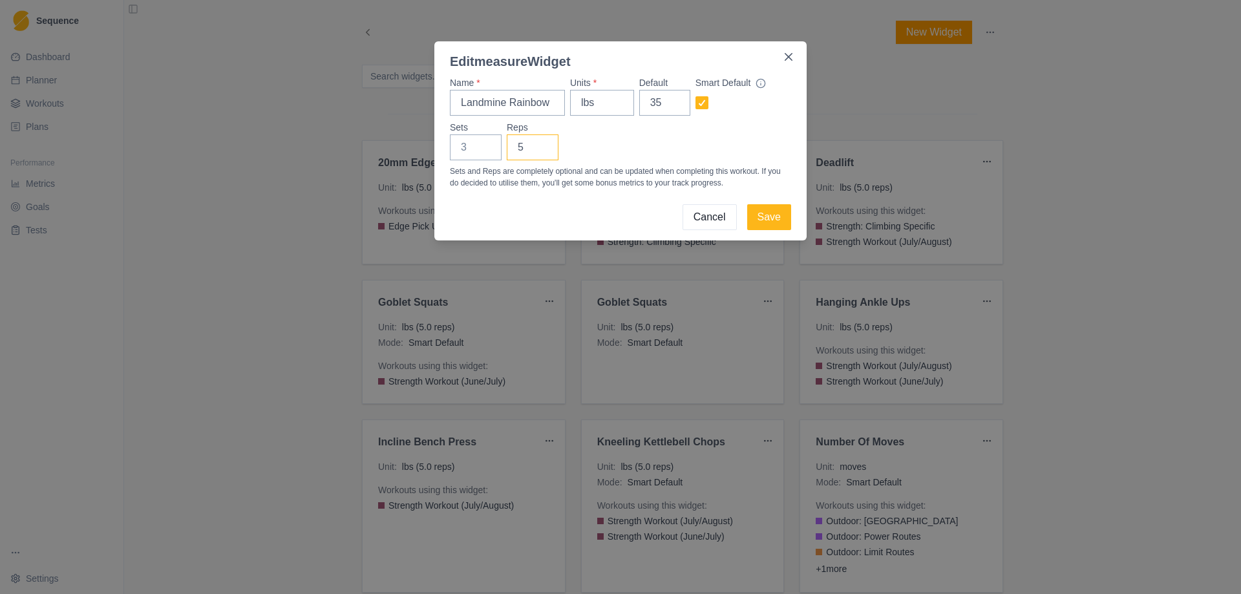
type input "5"
click at [618, 149] on div "Sets Reps 5" at bounding box center [620, 140] width 341 height 39
click at [773, 214] on button "Save" at bounding box center [769, 217] width 44 height 26
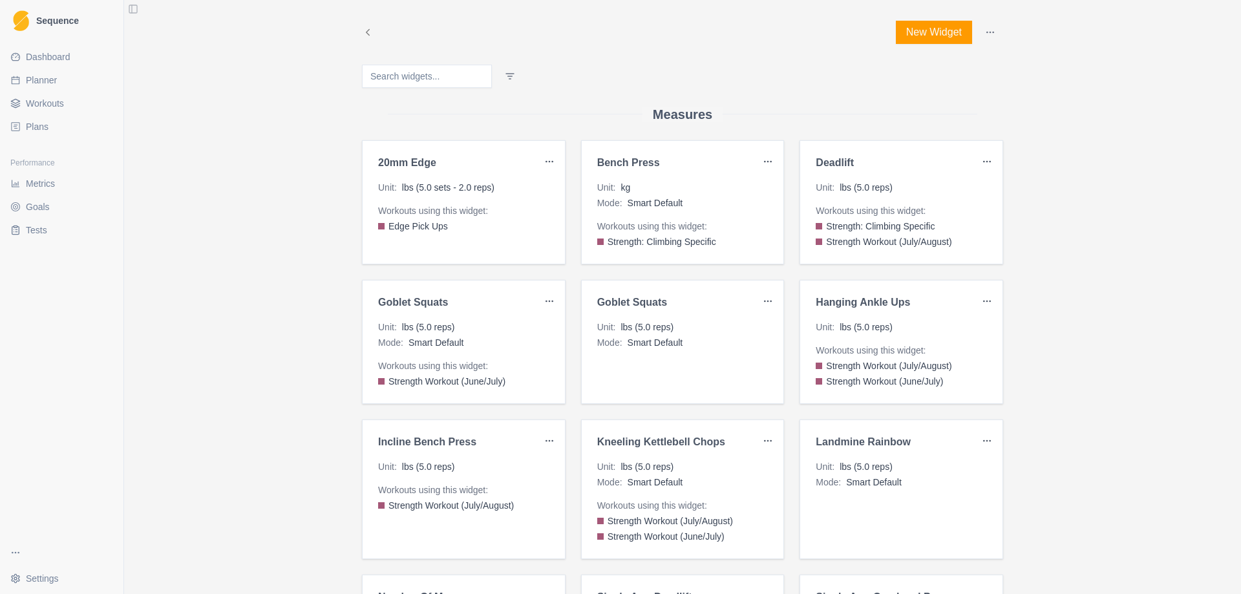
click at [37, 79] on span "Planner" at bounding box center [41, 80] width 31 height 13
select select "month"
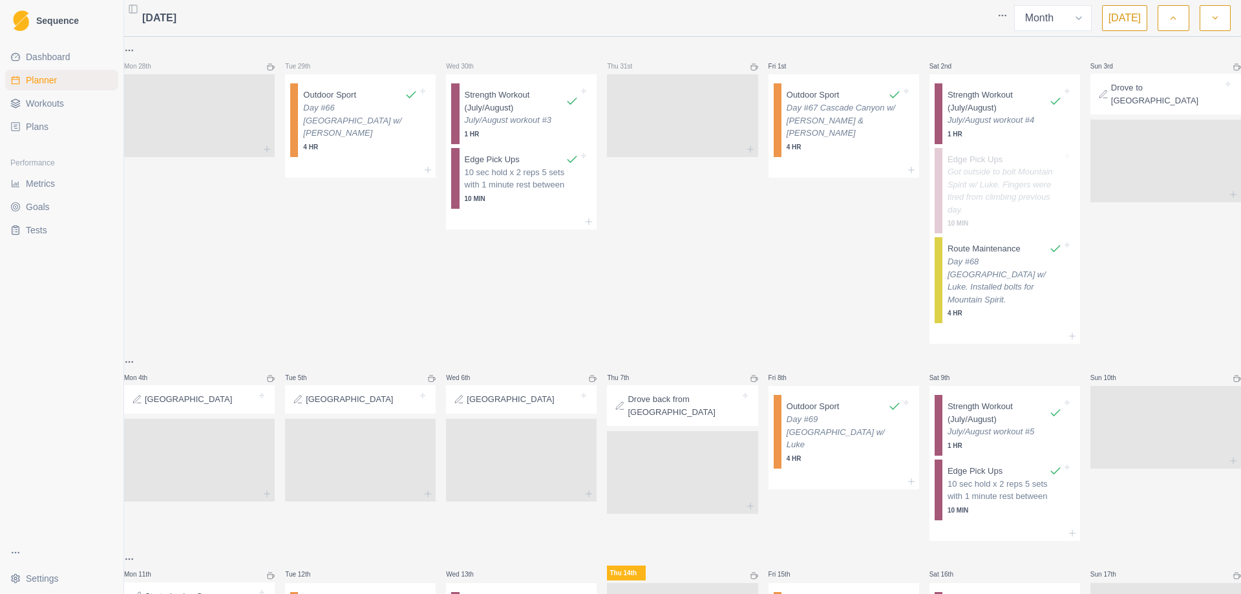
click at [41, 100] on span "Workouts" at bounding box center [45, 103] width 38 height 13
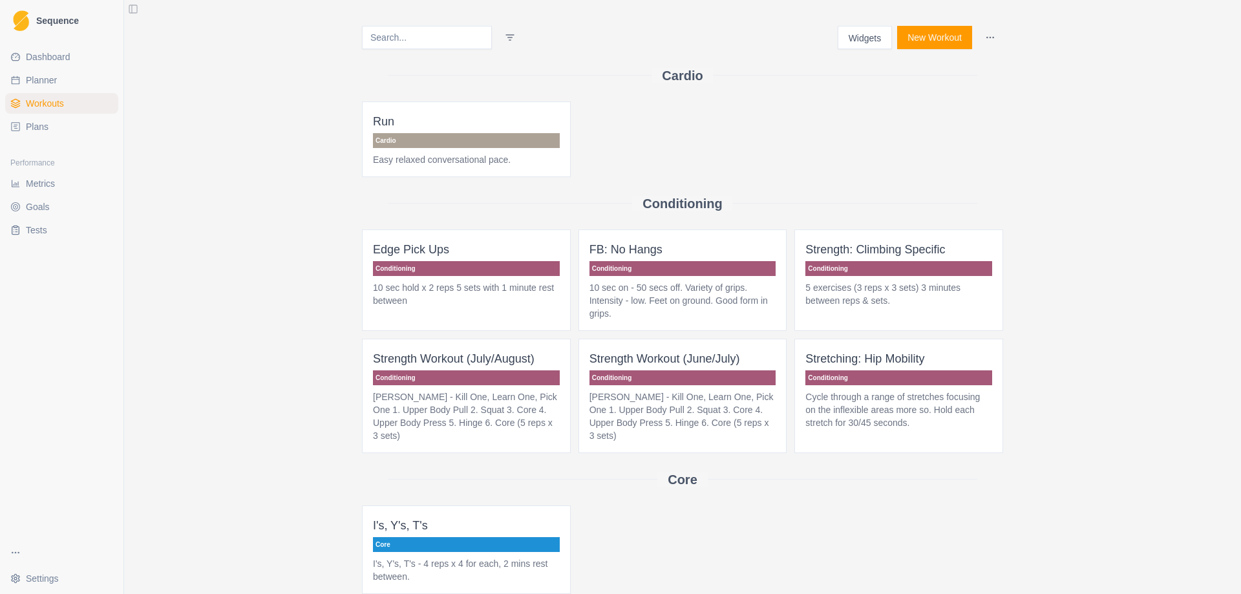
click at [852, 44] on button "Widgets" at bounding box center [864, 37] width 55 height 23
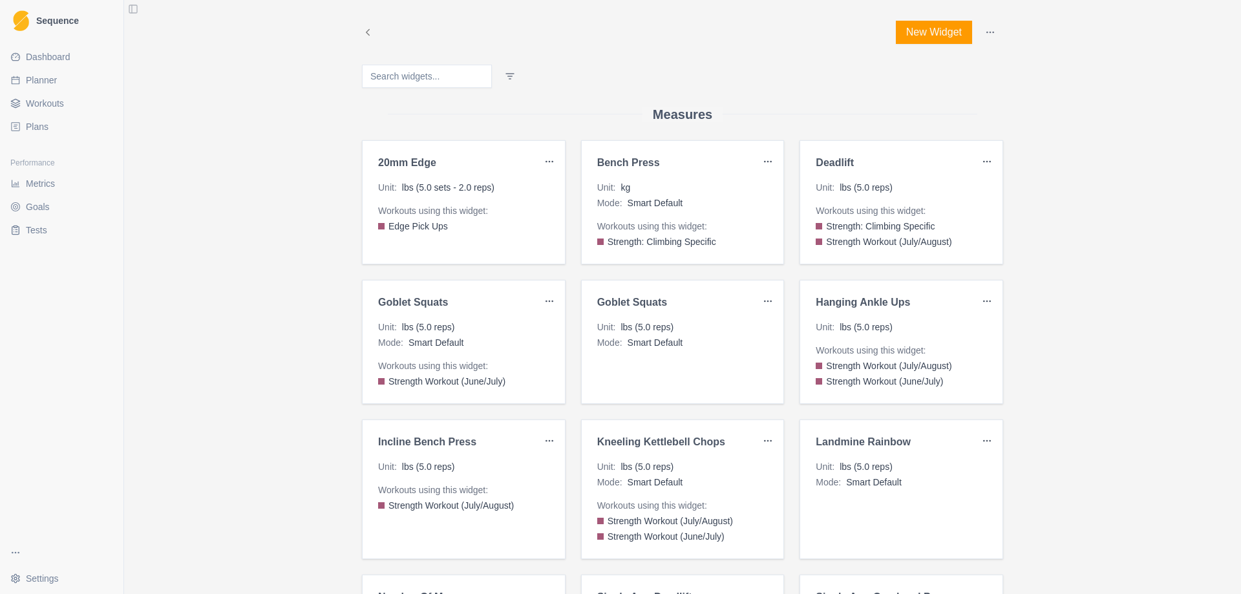
click at [921, 31] on button "New Widget" at bounding box center [934, 32] width 76 height 23
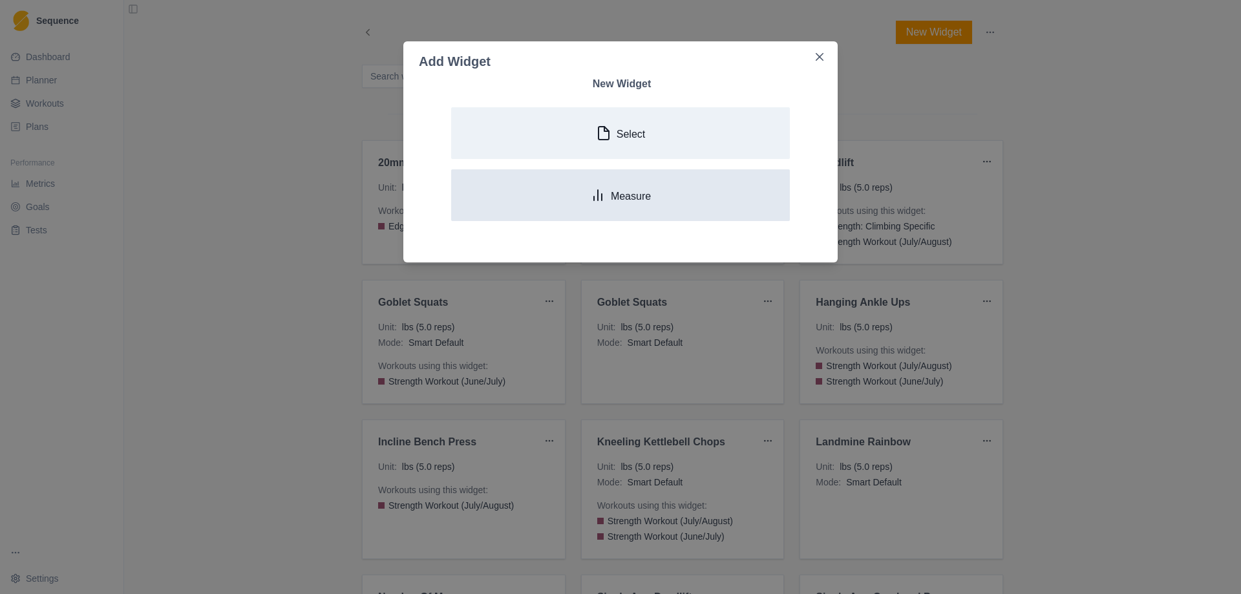
click at [634, 202] on p "Measure" at bounding box center [631, 196] width 40 height 12
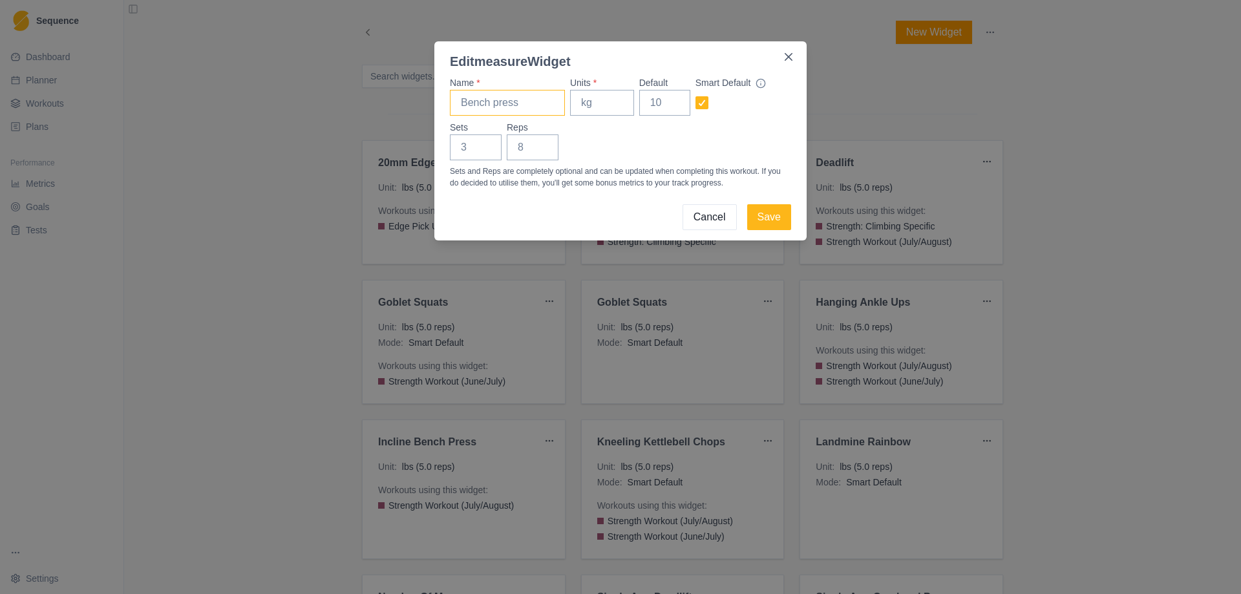
click at [496, 106] on input "Name *" at bounding box center [507, 103] width 115 height 26
type input "Pendlay Rows"
click at [592, 109] on input "Units *" at bounding box center [602, 103] width 64 height 26
type input "lbs"
click at [649, 101] on input "Default" at bounding box center [664, 103] width 51 height 26
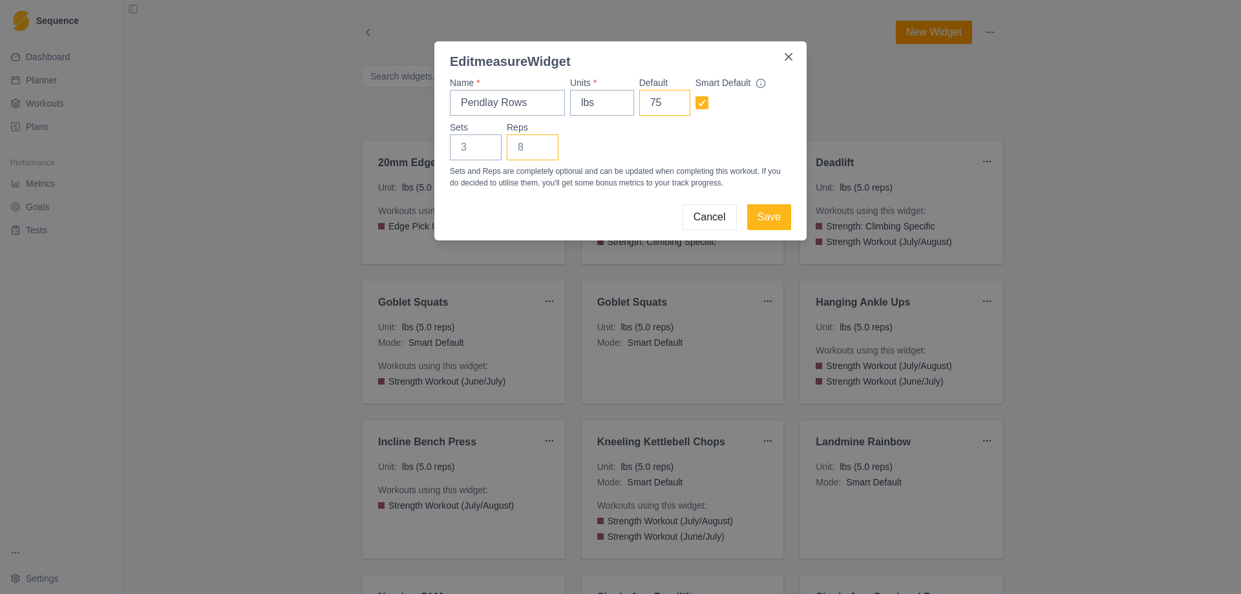
type input "75"
click at [544, 149] on input "-1" at bounding box center [533, 147] width 52 height 26
click at [544, 149] on input "-2" at bounding box center [533, 147] width 52 height 26
click at [528, 150] on input "-2" at bounding box center [533, 147] width 52 height 26
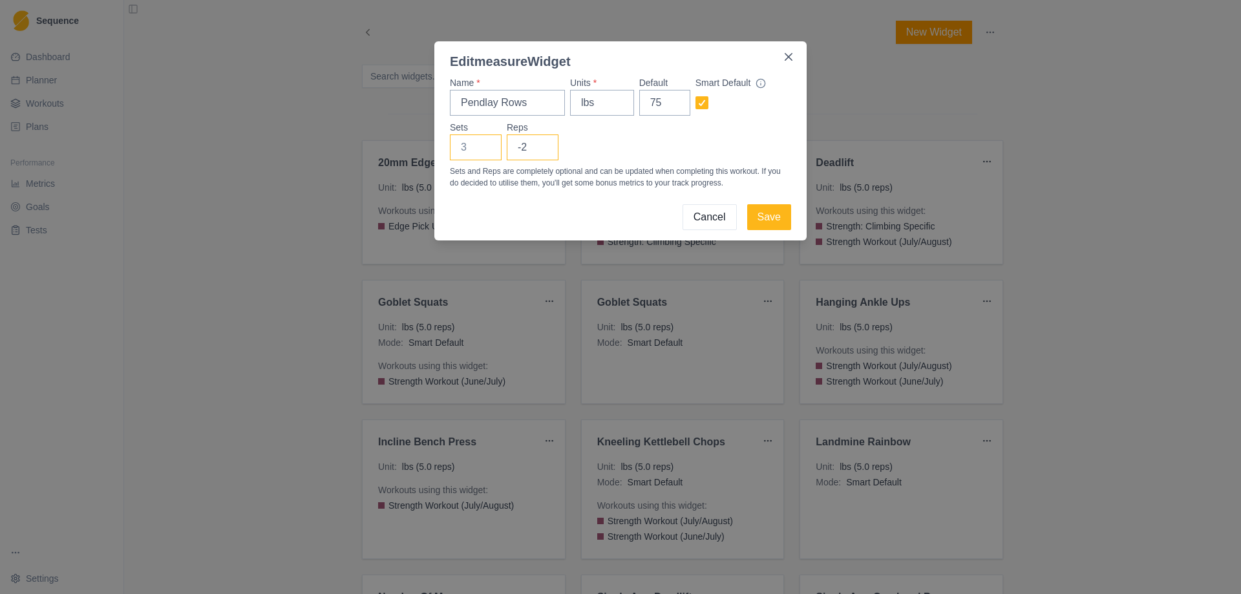
drag, startPoint x: 528, startPoint y: 150, endPoint x: 492, endPoint y: 153, distance: 36.3
click at [492, 153] on div "Sets Reps -2" at bounding box center [620, 140] width 341 height 39
type input "5"
click at [625, 151] on div "Sets Reps 5" at bounding box center [620, 140] width 341 height 39
click at [764, 213] on button "Save" at bounding box center [769, 217] width 44 height 26
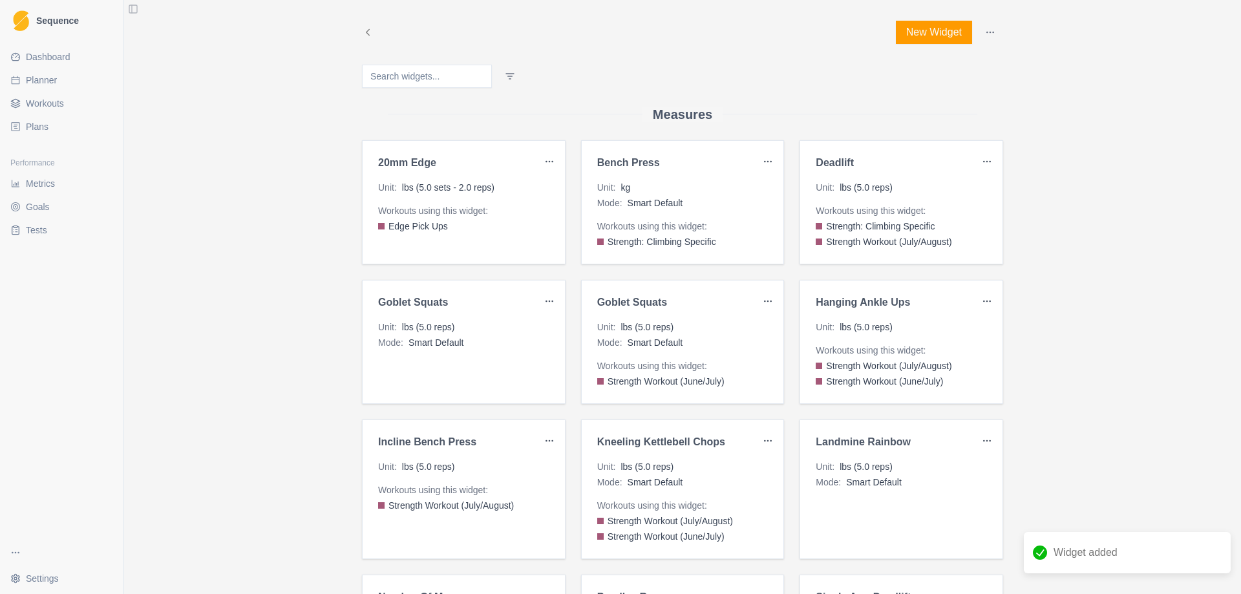
click at [53, 83] on span "Planner" at bounding box center [41, 80] width 31 height 13
select select "month"
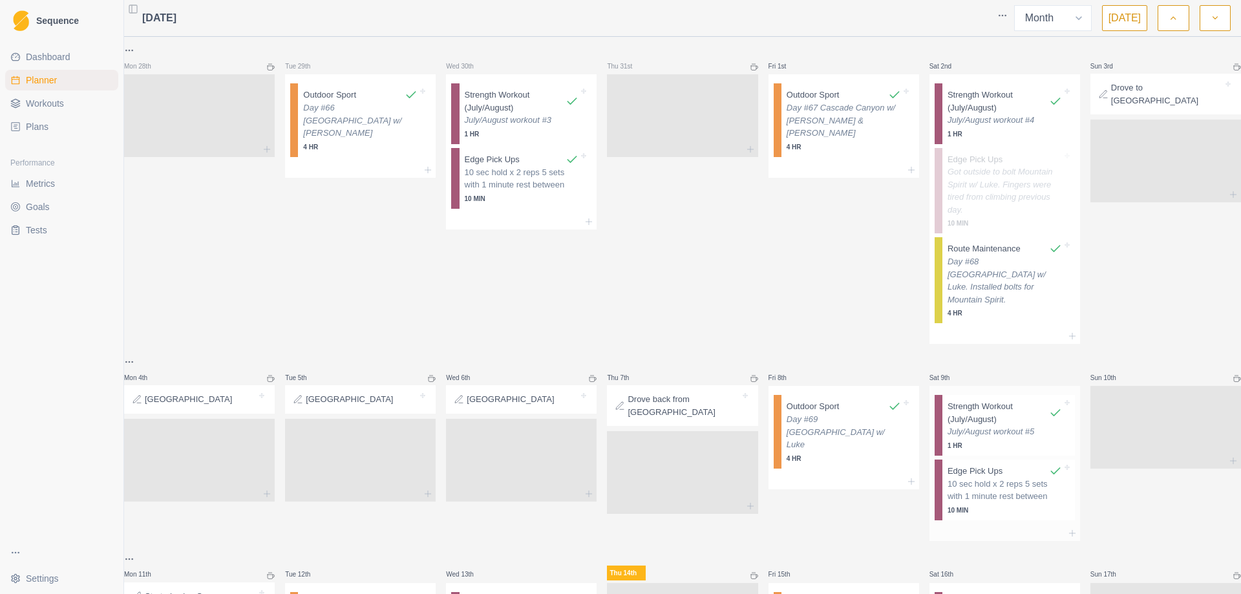
click at [1000, 406] on p "Strength Workout (July/August)" at bounding box center [997, 412] width 101 height 25
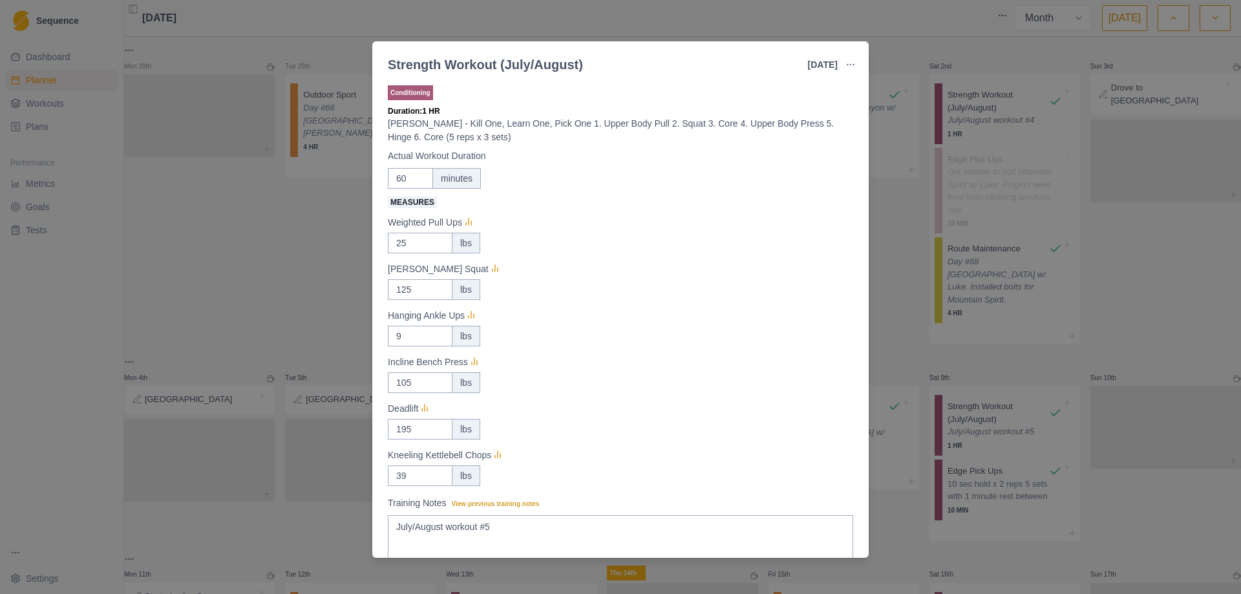
click at [894, 220] on div "Strength Workout (July/August) [DATE] Link To Goal View Workout Metrics Edit Or…" at bounding box center [620, 297] width 1241 height 594
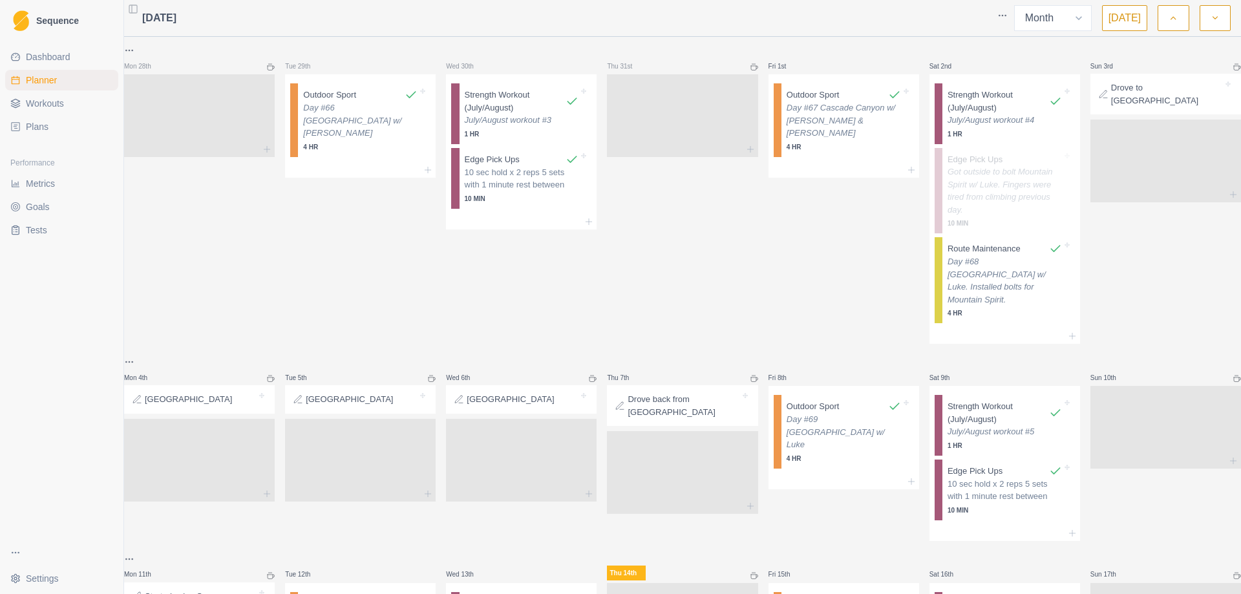
click at [55, 105] on span "Workouts" at bounding box center [45, 103] width 38 height 13
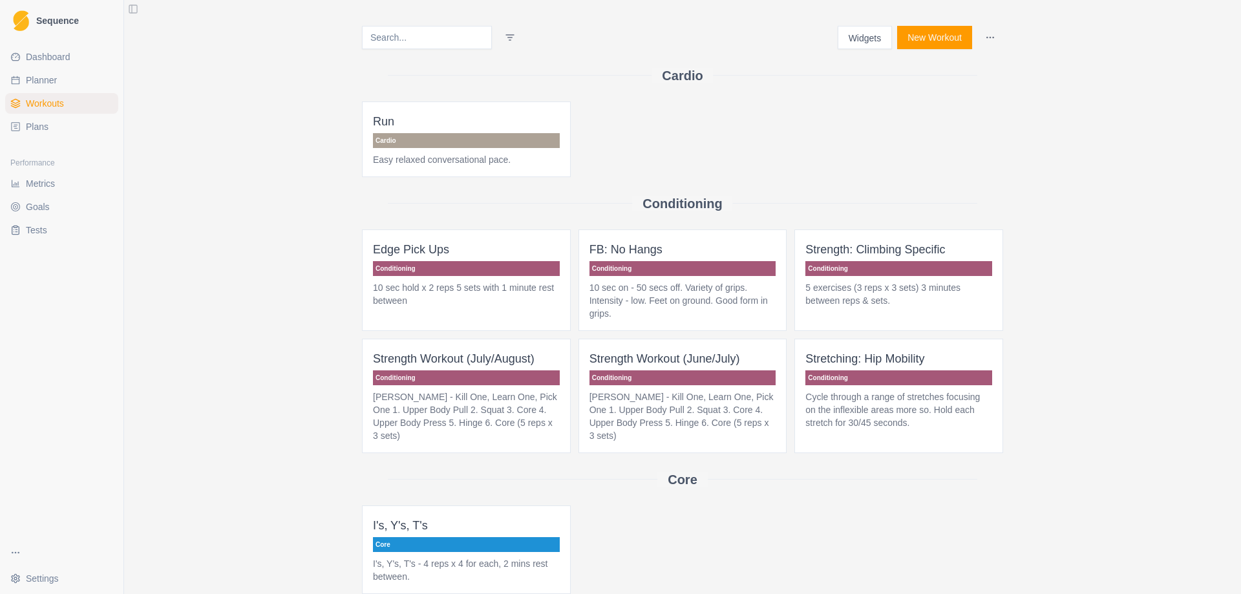
click at [863, 38] on button "Widgets" at bounding box center [864, 37] width 55 height 23
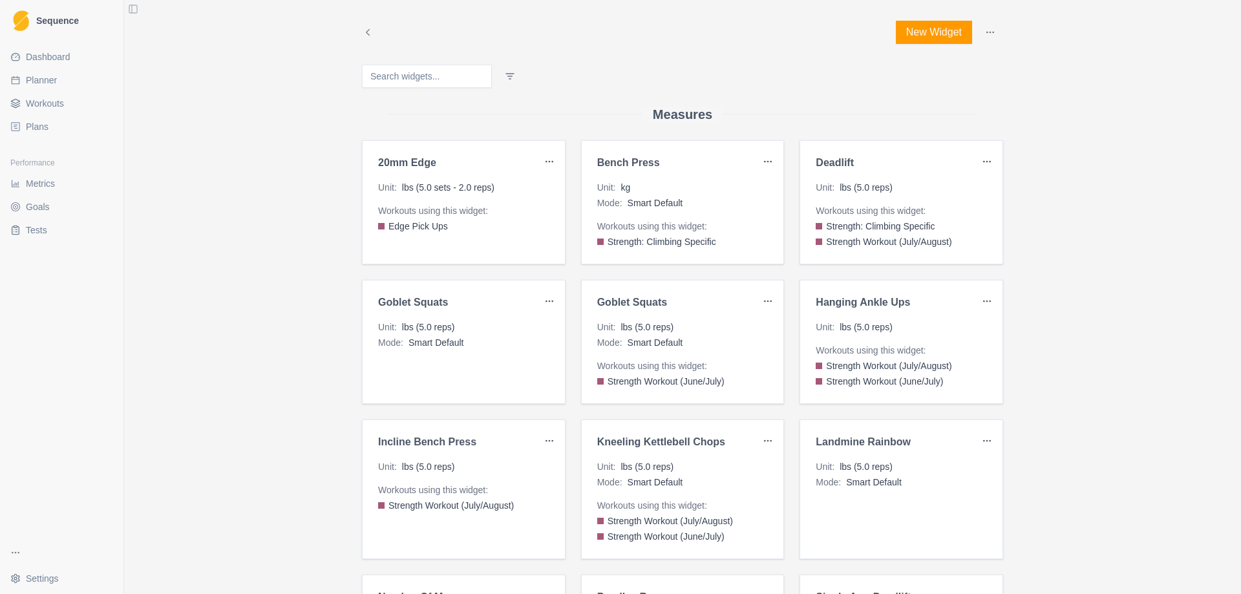
click at [889, 472] on div "Unit : lbs (5.0 reps)" at bounding box center [900, 466] width 171 height 13
click at [983, 435] on html "Sequence Dashboard Planner Workouts Plans Performance Metrics Goals Tests Setti…" at bounding box center [620, 297] width 1241 height 594
click at [958, 464] on div "Edit" at bounding box center [950, 467] width 76 height 21
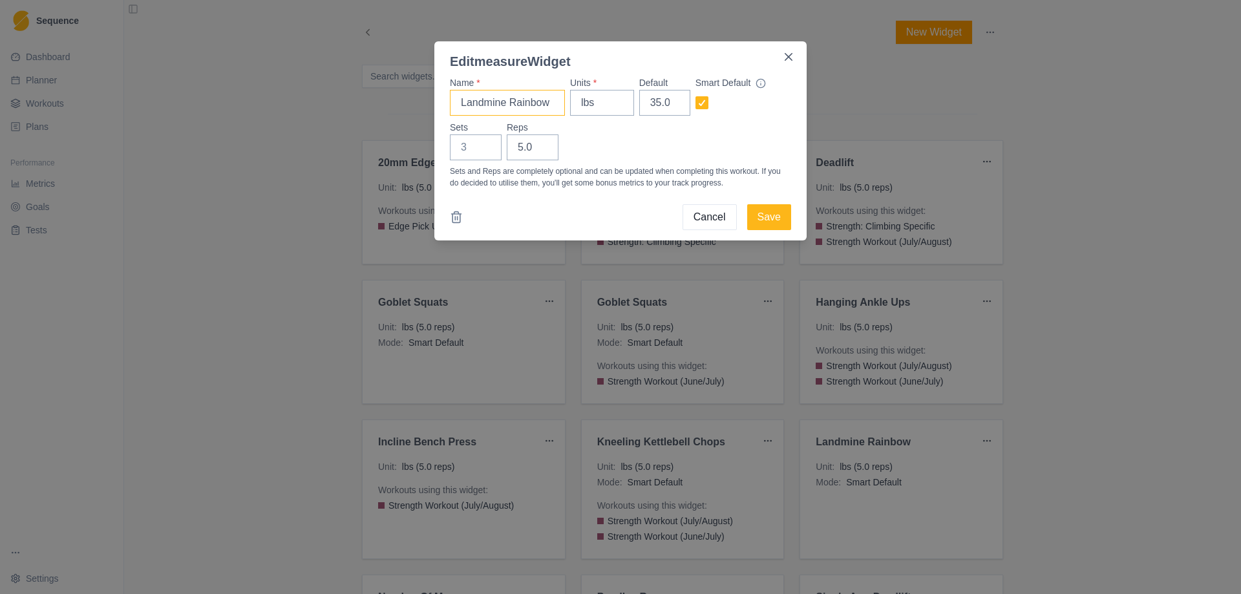
click at [554, 102] on input "Landmine Rainbow" at bounding box center [507, 103] width 115 height 26
type input "Landmine Rotations"
click at [768, 217] on button "Save" at bounding box center [769, 217] width 44 height 26
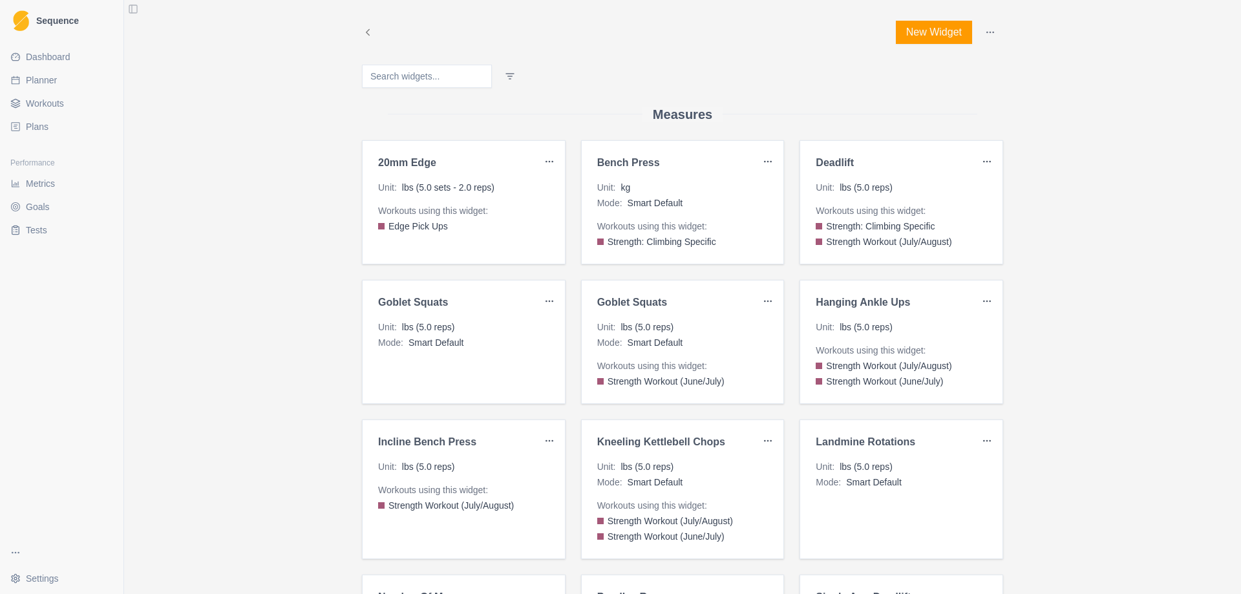
click at [923, 25] on button "New Widget" at bounding box center [934, 32] width 76 height 23
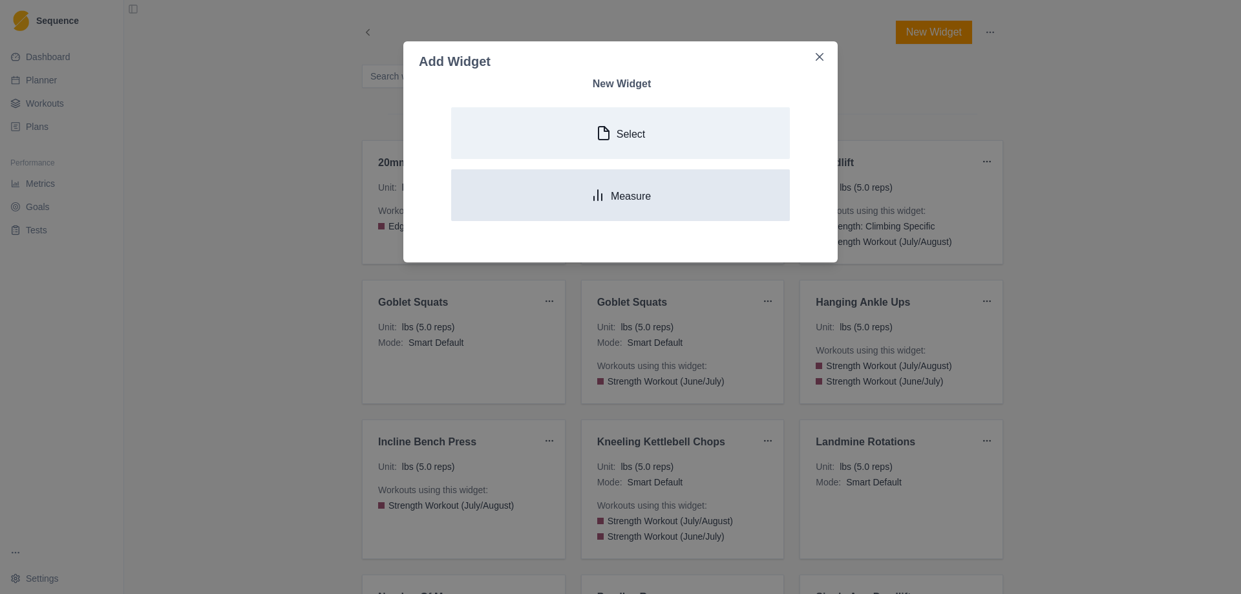
click at [630, 199] on p "Measure" at bounding box center [631, 196] width 40 height 12
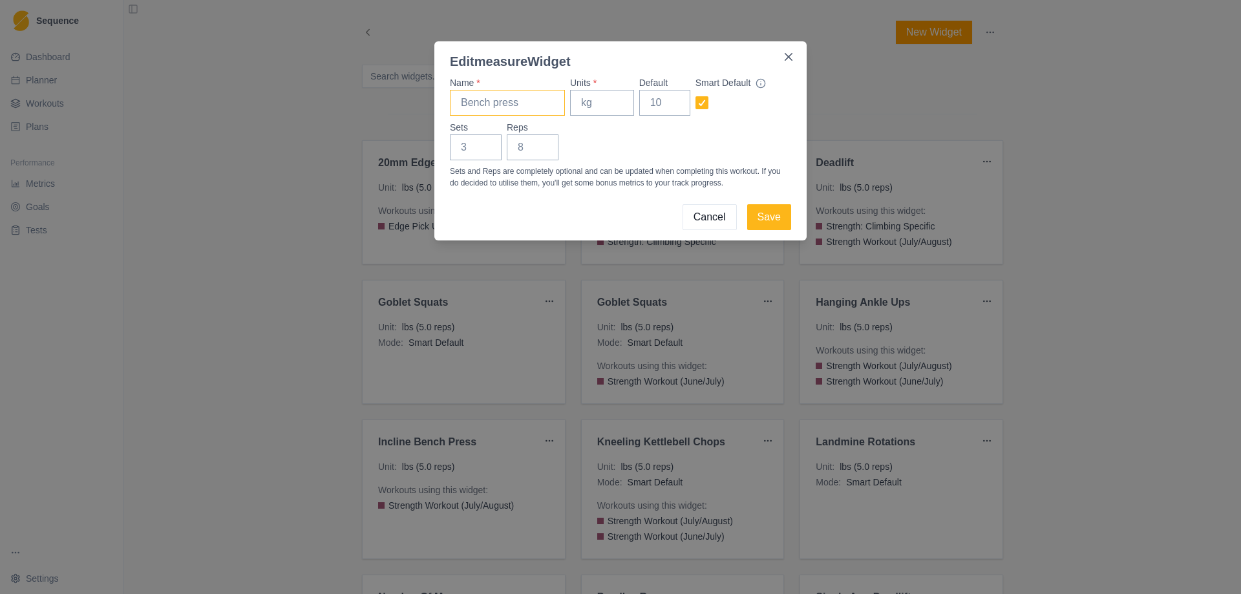
click at [509, 109] on input "Name *" at bounding box center [507, 103] width 115 height 26
type input "Barbell Rollouts"
click at [600, 105] on input "Units *" at bounding box center [602, 103] width 64 height 26
type input "lbs"
click at [658, 101] on input "Default" at bounding box center [664, 103] width 51 height 26
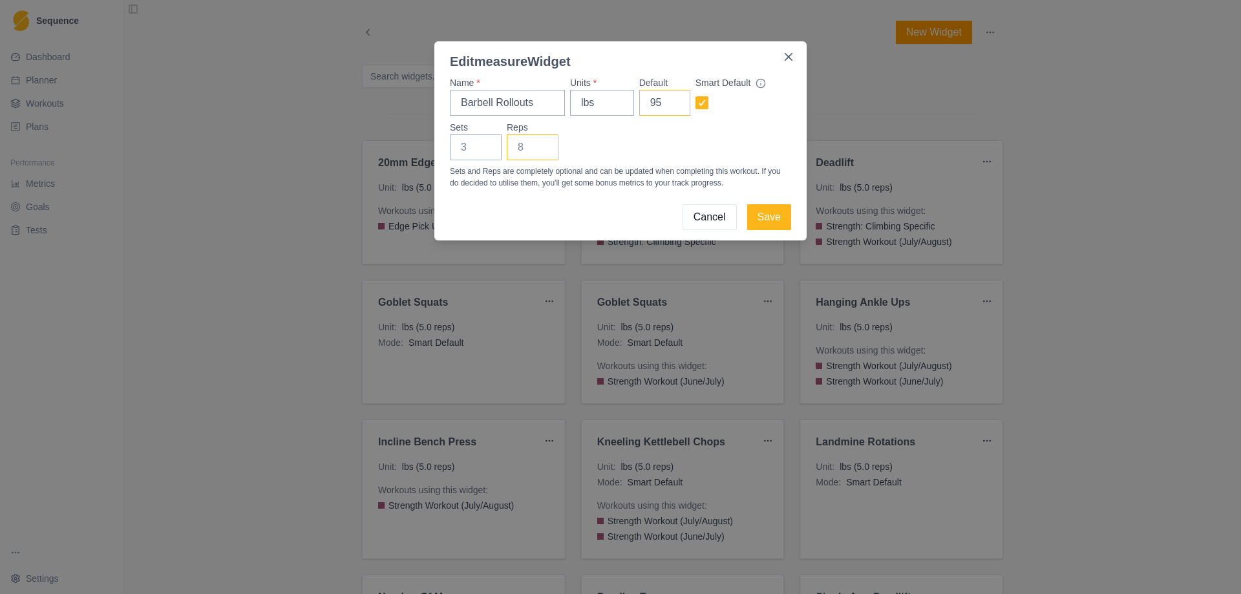
type input "95"
click at [527, 149] on input "Reps" at bounding box center [533, 147] width 52 height 26
type input "5"
drag, startPoint x: 660, startPoint y: 102, endPoint x: 634, endPoint y: 107, distance: 26.4
click at [634, 107] on div "Name * Barbell Rollouts Units * lbs Default 95 Smart Default" at bounding box center [620, 95] width 341 height 39
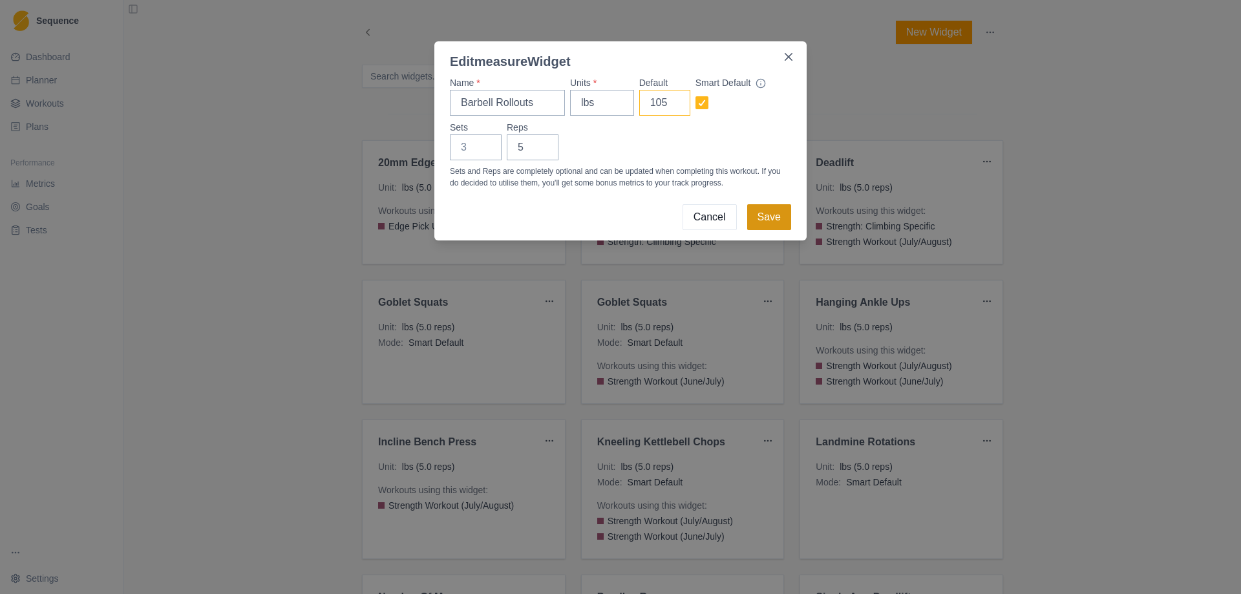
type input "105"
click at [775, 219] on button "Save" at bounding box center [769, 217] width 44 height 26
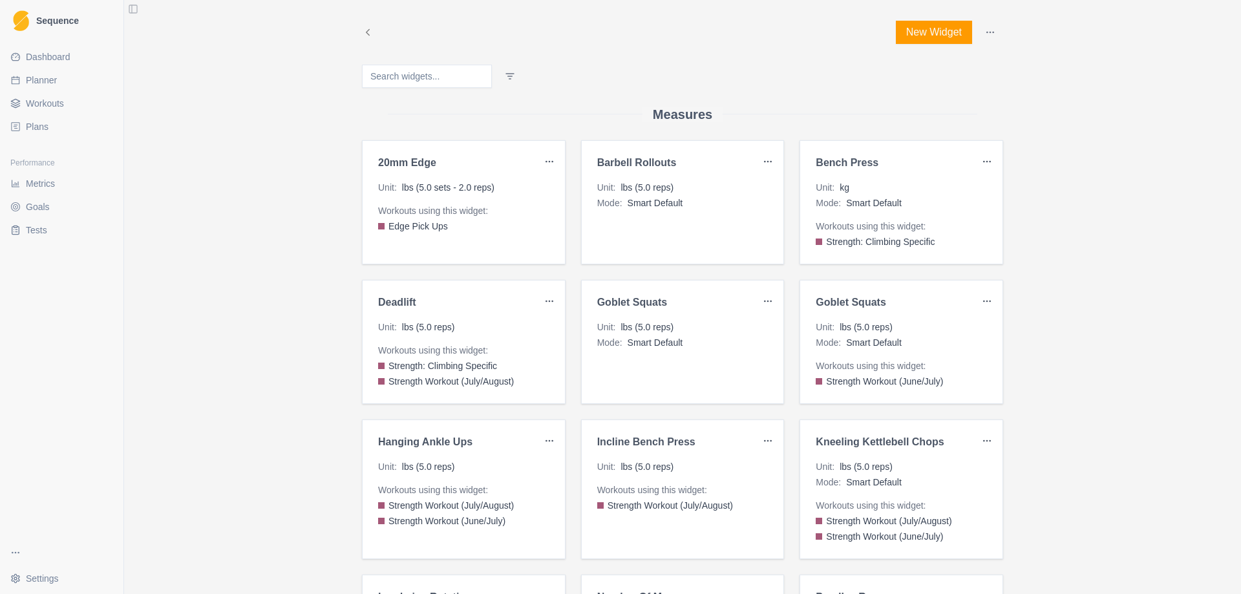
click at [49, 105] on span "Workouts" at bounding box center [45, 103] width 38 height 13
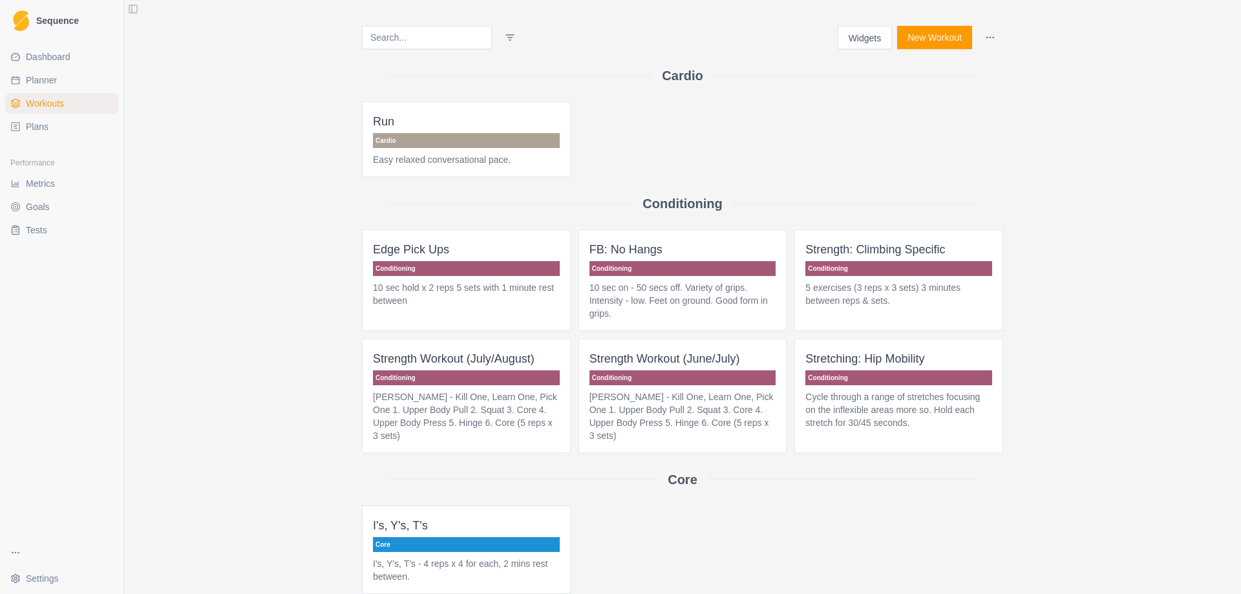
click at [456, 379] on p "Conditioning" at bounding box center [466, 377] width 187 height 15
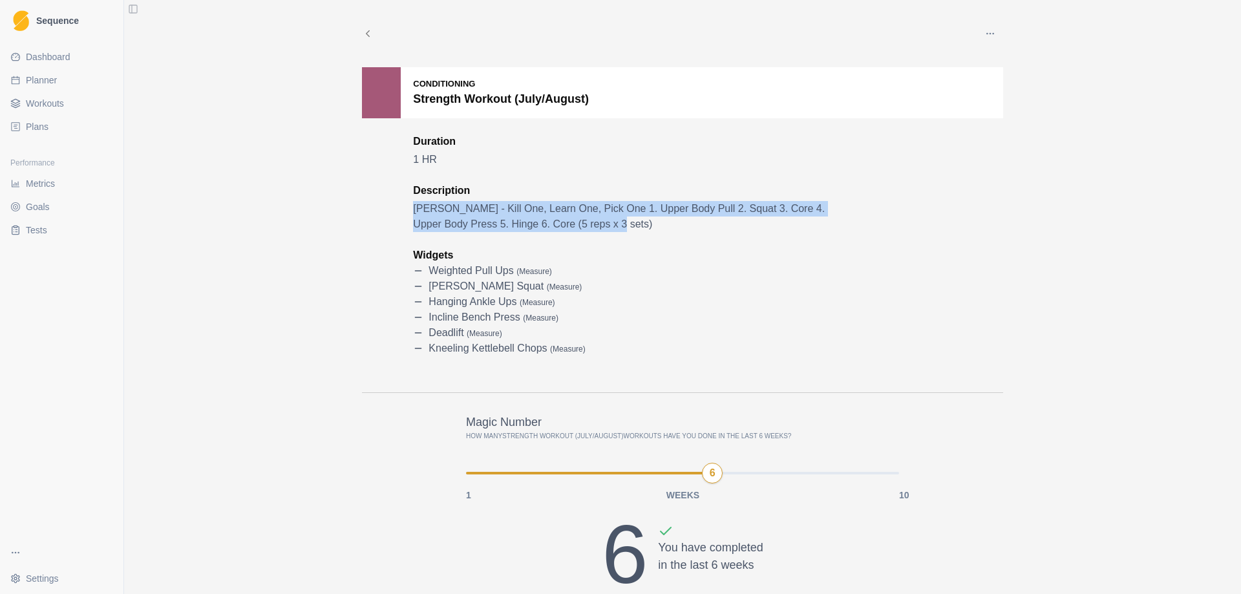
drag, startPoint x: 410, startPoint y: 208, endPoint x: 558, endPoint y: 220, distance: 149.1
click at [558, 220] on p "[PERSON_NAME] - Kill One, Learn One, Pick One 1. Upper Body Pull 2. Squat 3. Co…" at bounding box center [629, 216] width 433 height 31
copy p "[PERSON_NAME] - Kill One, Learn One, Pick One 1. Upper Body Pull 2. Squat 3. Co…"
click at [46, 103] on span "Workouts" at bounding box center [45, 103] width 38 height 13
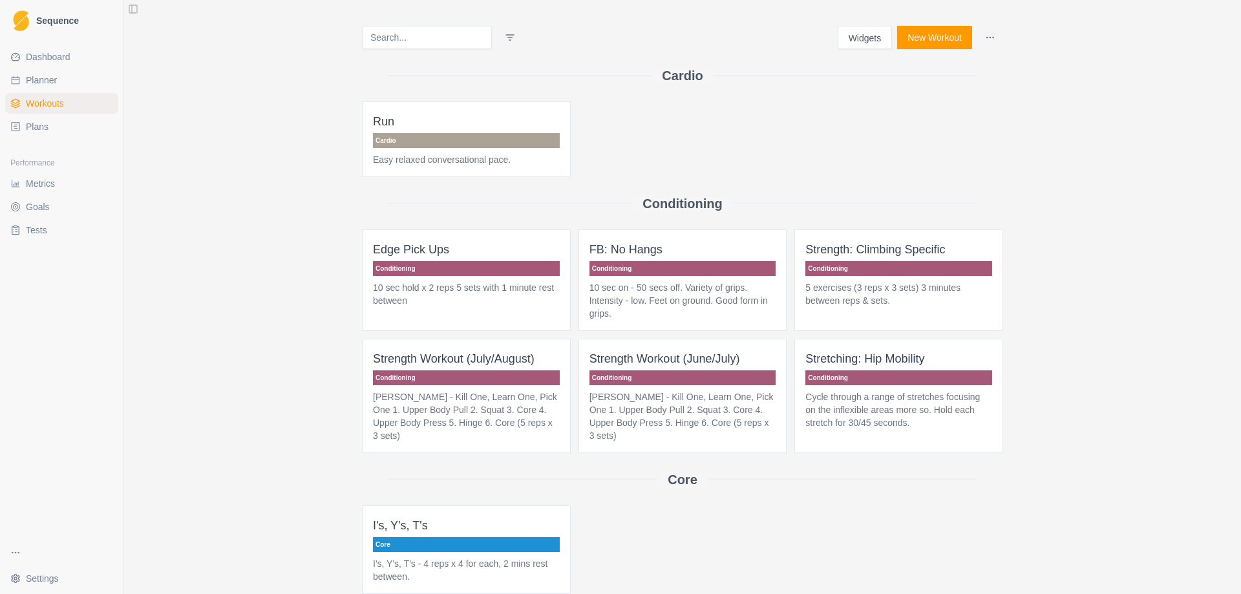
click at [925, 38] on button "New Workout" at bounding box center [934, 37] width 75 height 23
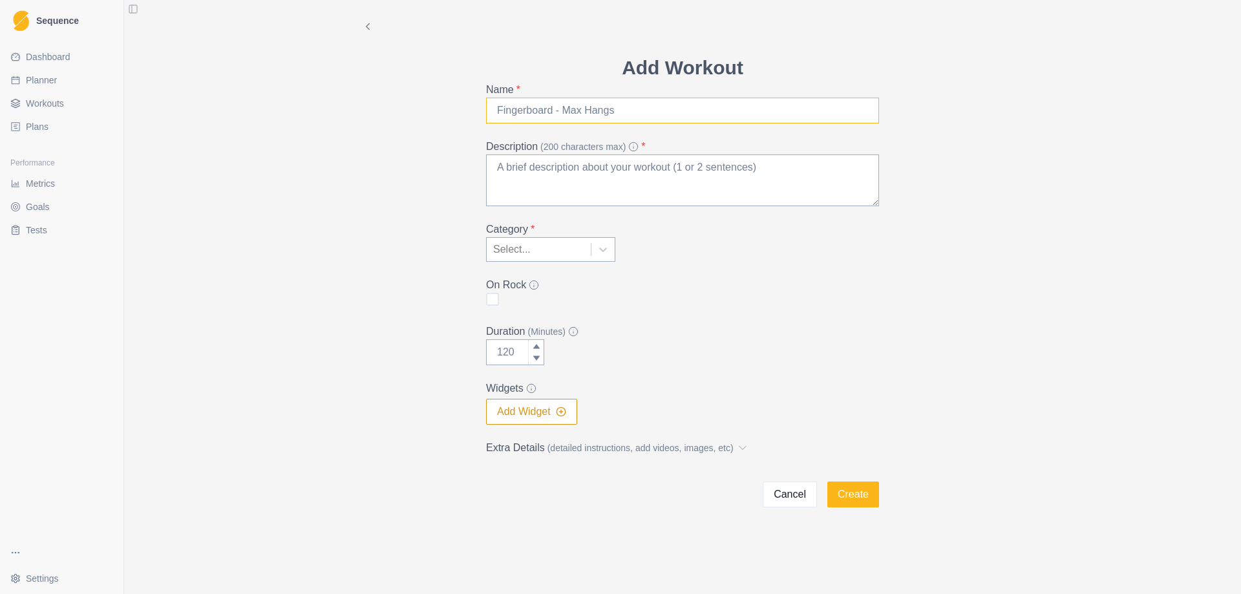
click at [572, 110] on input "Name *" at bounding box center [682, 111] width 393 height 26
click at [523, 190] on textarea "Description (200 characters max) *" at bounding box center [682, 180] width 393 height 52
paste textarea "[PERSON_NAME] - Kill One, Learn One, Pick One 1. Upper Body Pull 2. Squat 3. Co…"
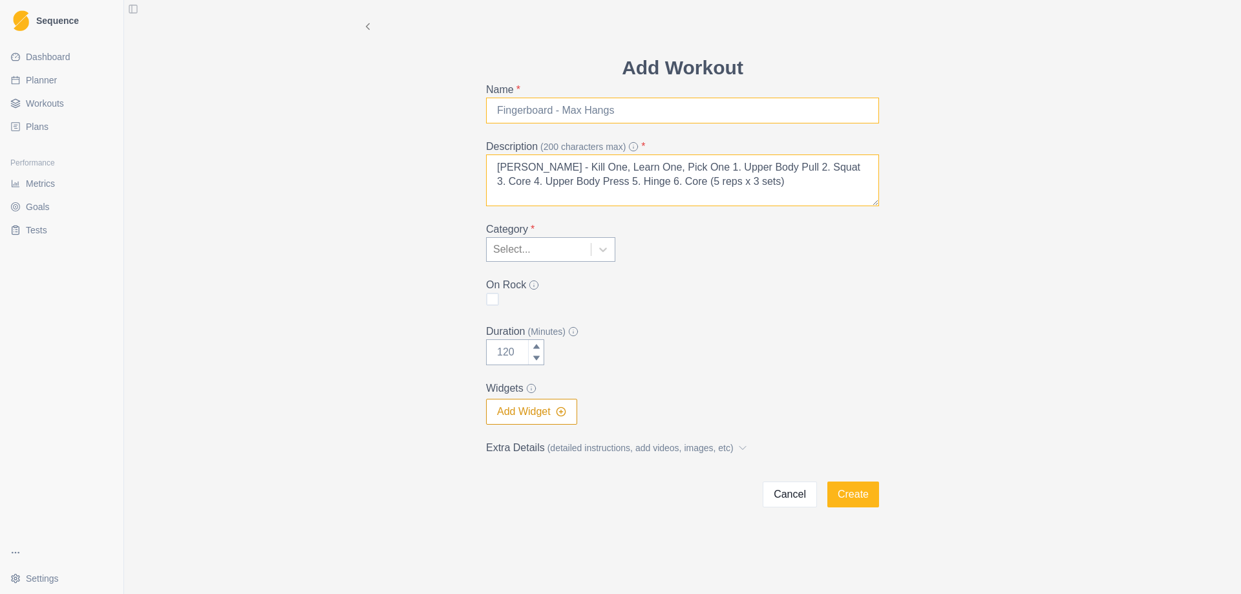
type textarea "[PERSON_NAME] - Kill One, Learn One, Pick One 1. Upper Body Pull 2. Squat 3. Co…"
click at [549, 111] on input "Name *" at bounding box center [682, 111] width 393 height 26
type input "Strength Workout (September)"
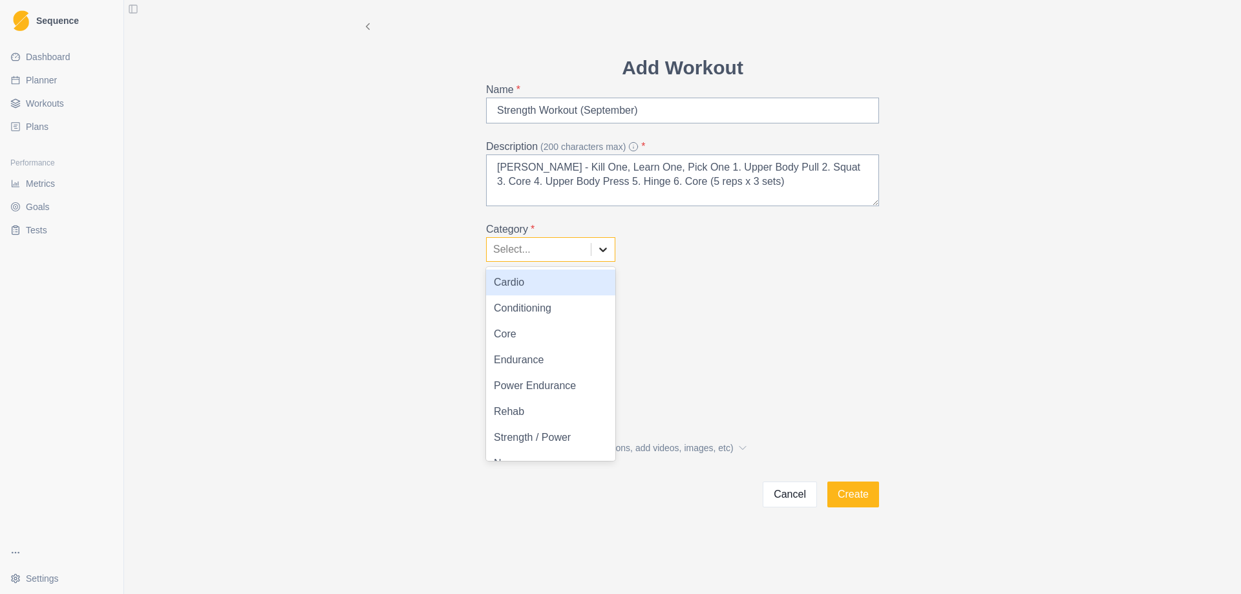
click at [598, 245] on icon at bounding box center [602, 249] width 13 height 13
click at [572, 302] on div "Conditioning" at bounding box center [550, 308] width 129 height 26
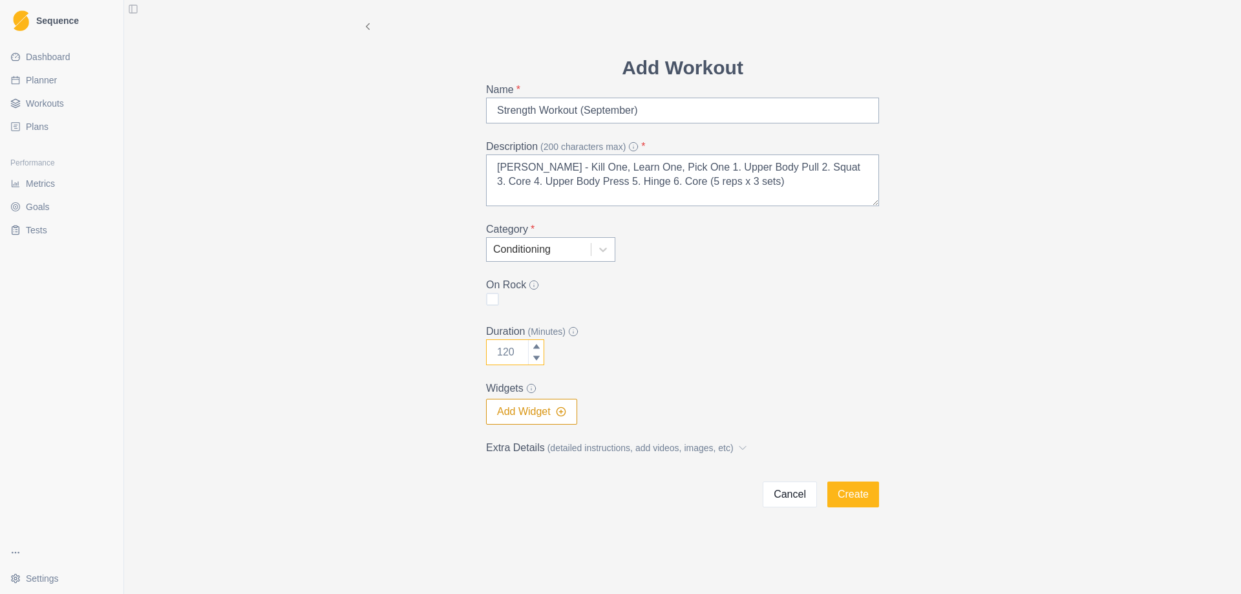
drag, startPoint x: 519, startPoint y: 356, endPoint x: 438, endPoint y: 349, distance: 81.7
click at [438, 349] on div "Add Workout Name * Strength Workout (September) Description (200 characters max…" at bounding box center [682, 253] width 662 height 507
type input "60"
click at [666, 347] on div "Duration (Minutes) 60" at bounding box center [682, 344] width 393 height 41
click at [560, 411] on icon "button" at bounding box center [561, 411] width 10 height 10
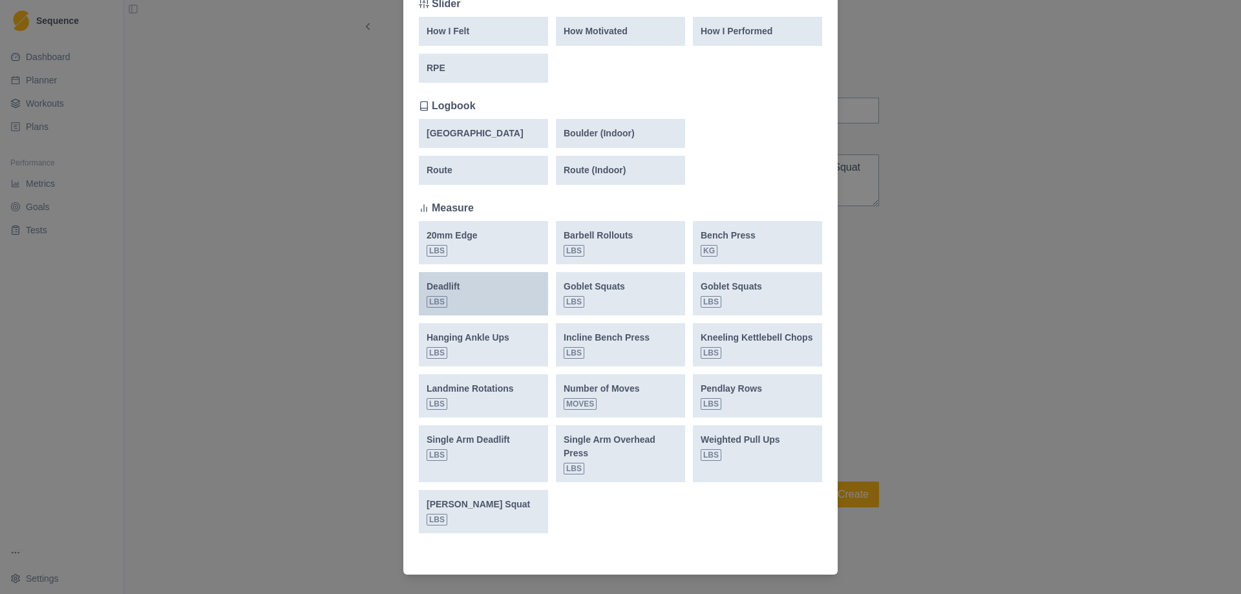
scroll to position [304, 0]
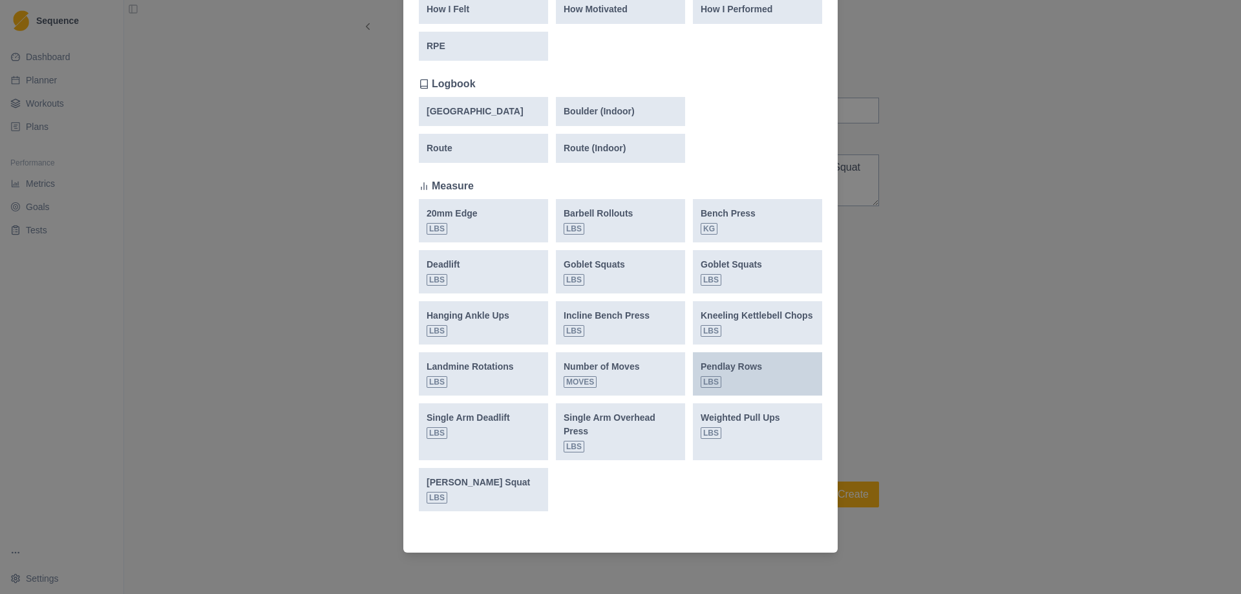
click at [752, 372] on p "Pendlay Rows" at bounding box center [730, 367] width 61 height 14
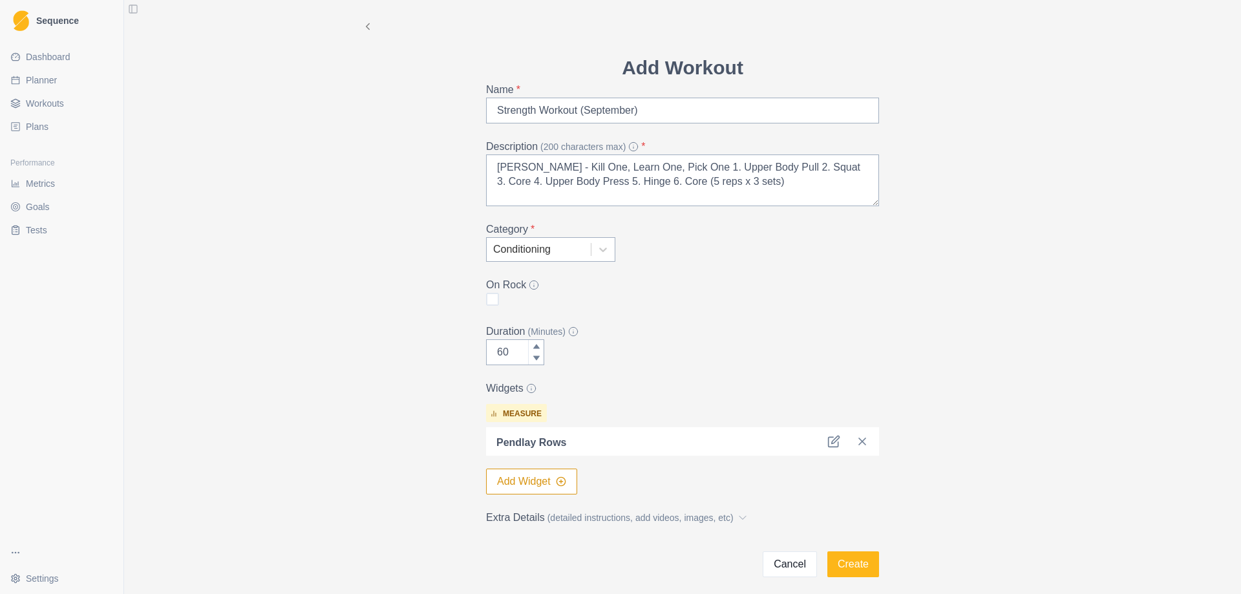
click at [520, 480] on button "Add Widget" at bounding box center [531, 481] width 91 height 26
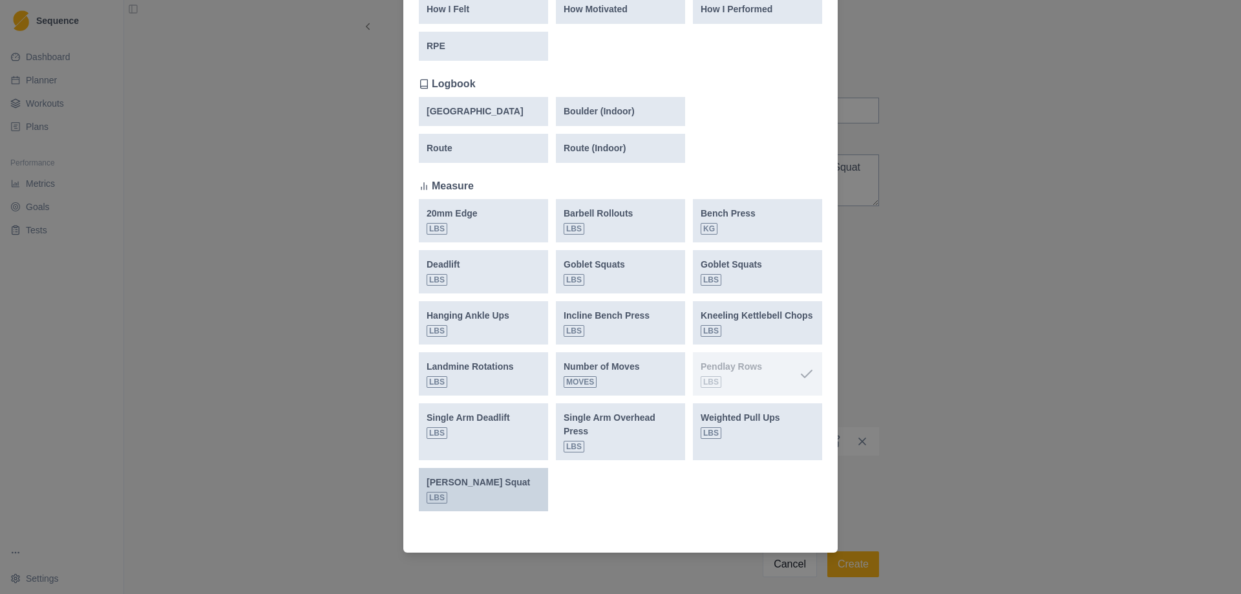
click at [510, 483] on div "[PERSON_NAME] Squat lbs" at bounding box center [483, 490] width 114 height 28
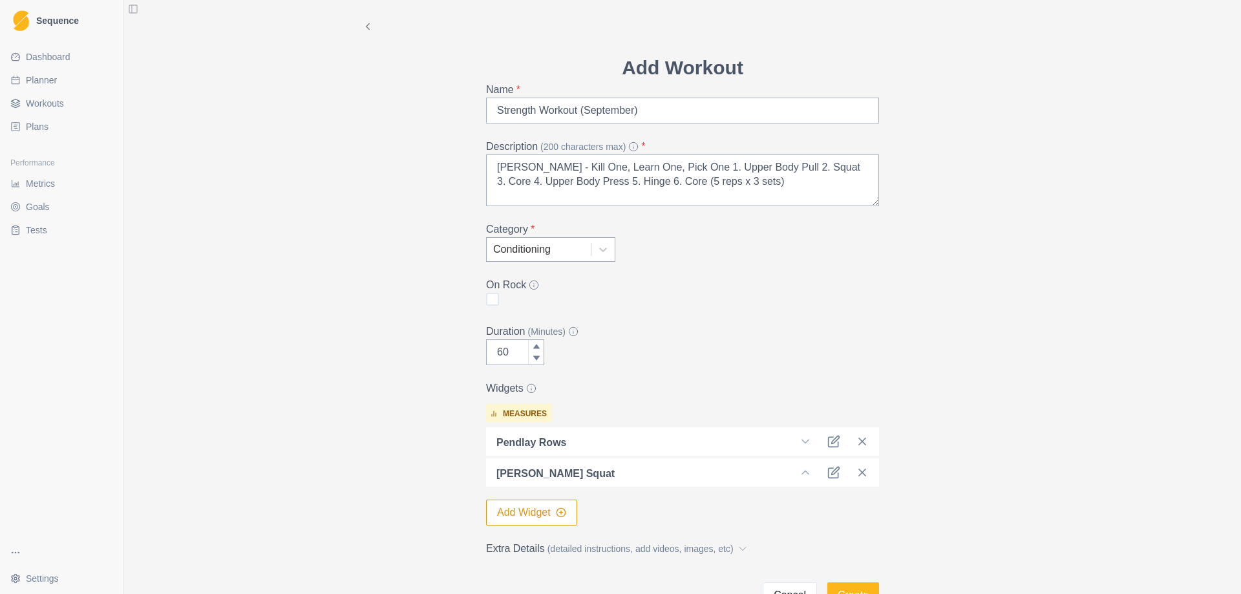
click at [533, 511] on button "Add Widget" at bounding box center [531, 512] width 91 height 26
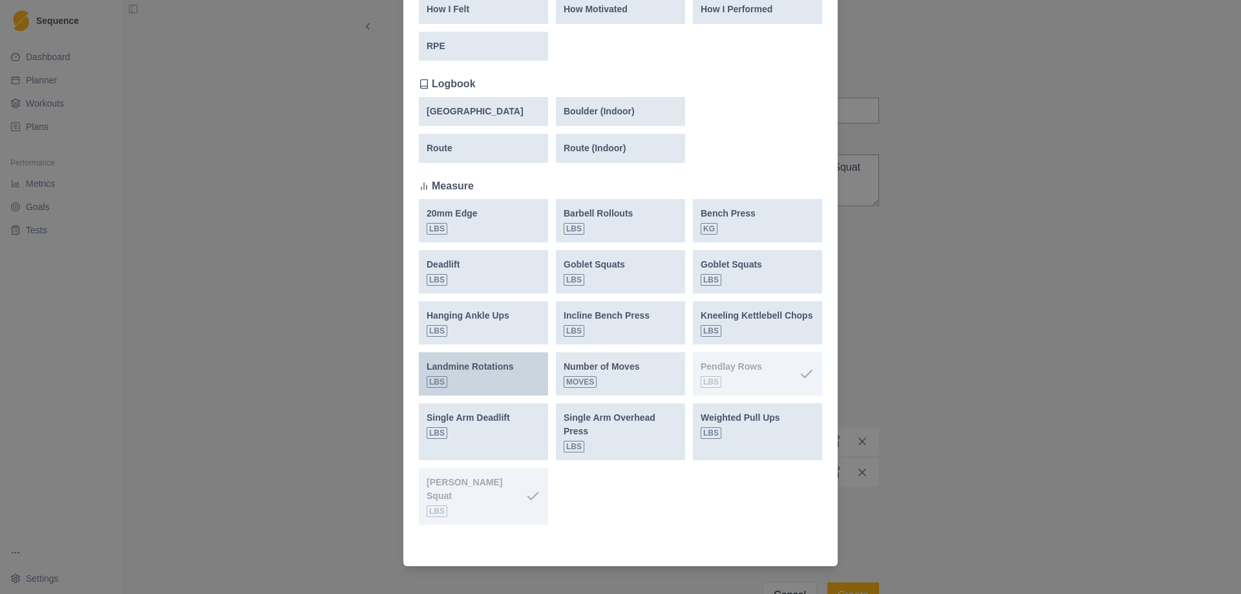
click at [468, 371] on p "Landmine Rotations" at bounding box center [469, 367] width 87 height 14
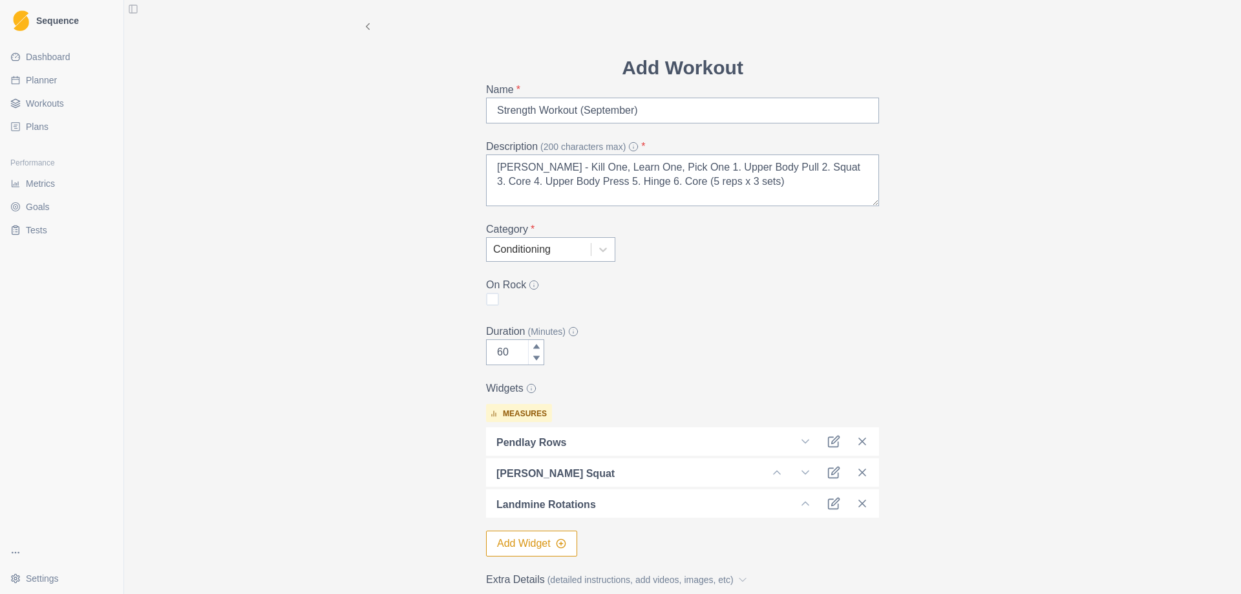
click at [529, 543] on button "Add Widget" at bounding box center [531, 543] width 91 height 26
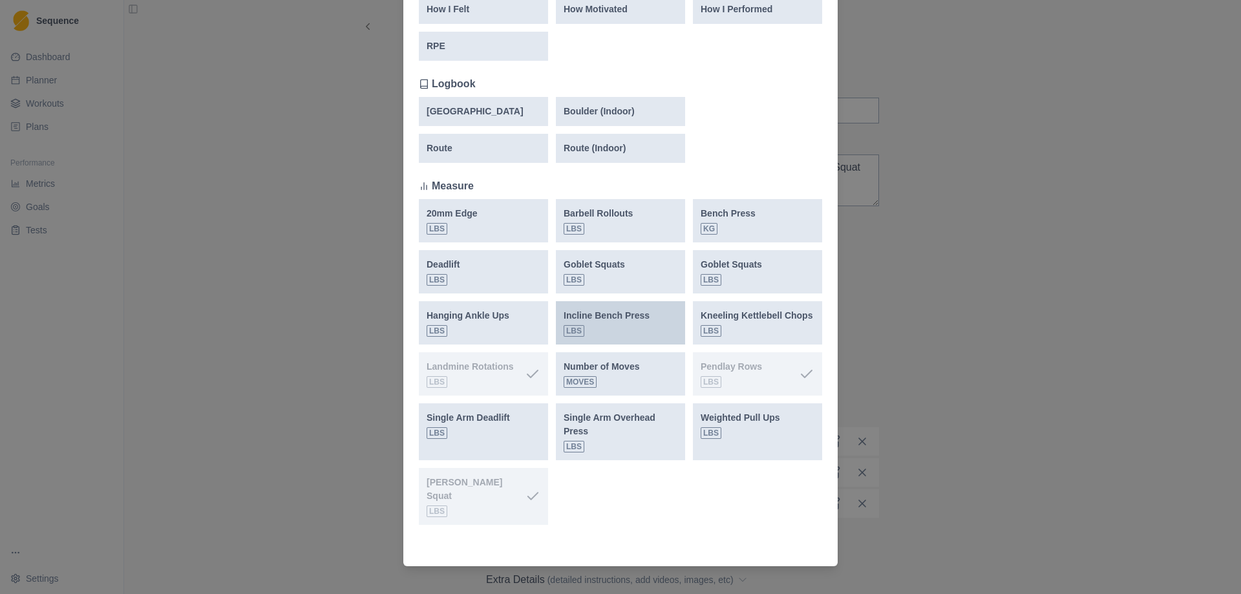
click at [611, 320] on p "Incline Bench Press" at bounding box center [606, 316] width 86 height 14
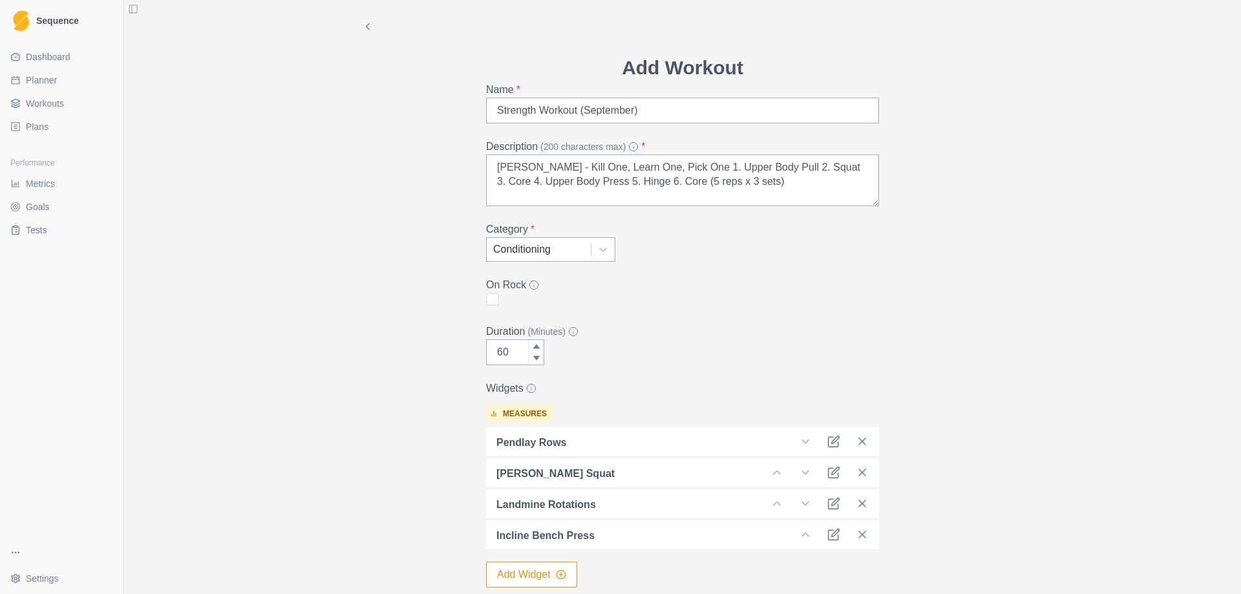
click at [513, 578] on button "Add Widget" at bounding box center [531, 574] width 91 height 26
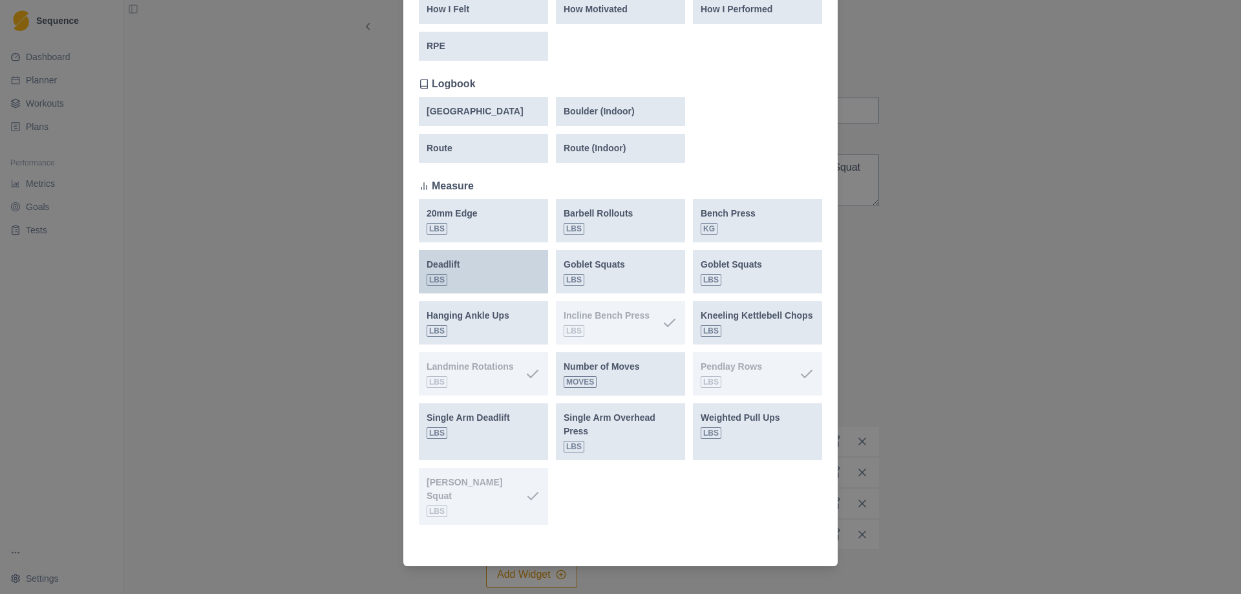
click at [476, 271] on div "Deadlift lbs" at bounding box center [483, 272] width 114 height 28
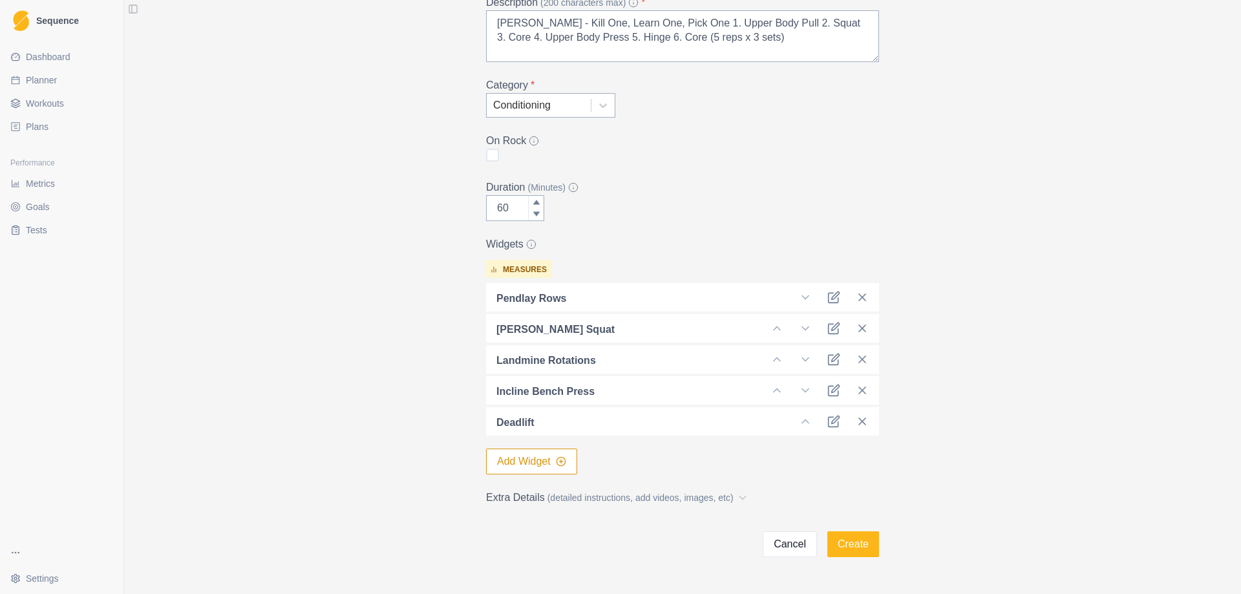
scroll to position [180, 0]
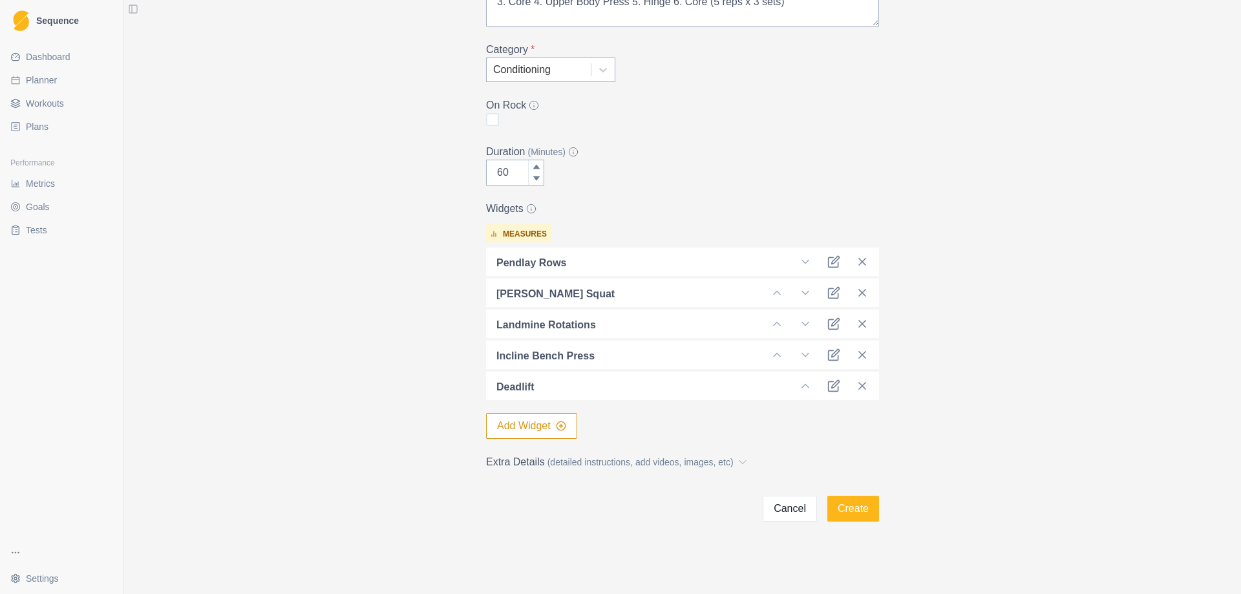
click at [523, 426] on button "Add Widget" at bounding box center [531, 426] width 91 height 26
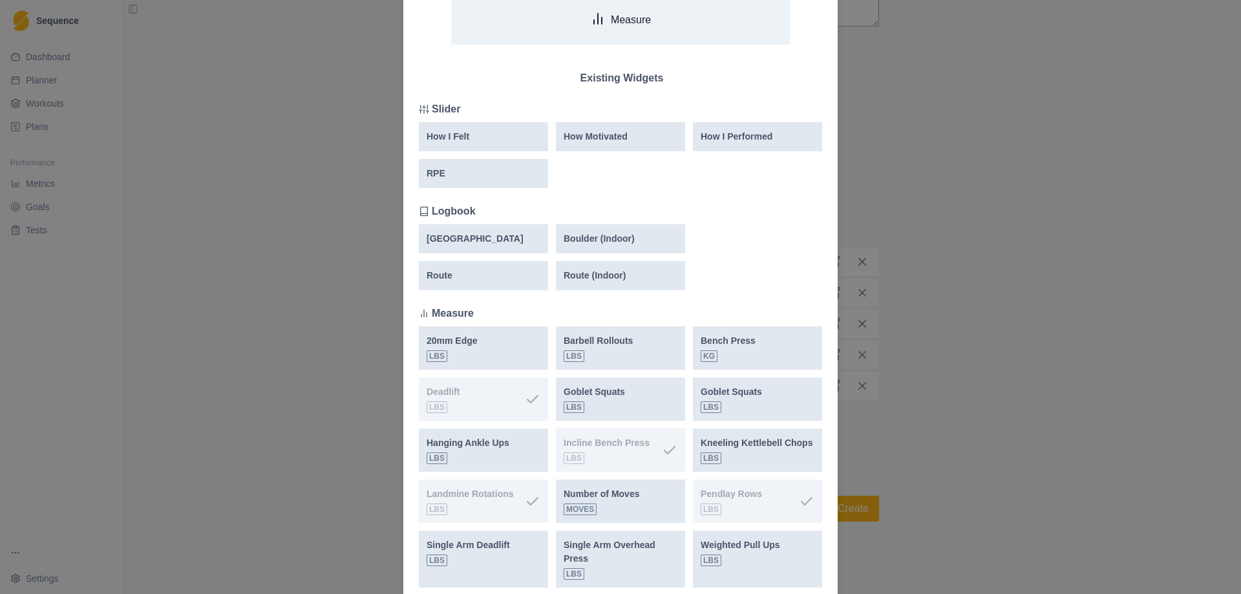
scroll to position [194, 0]
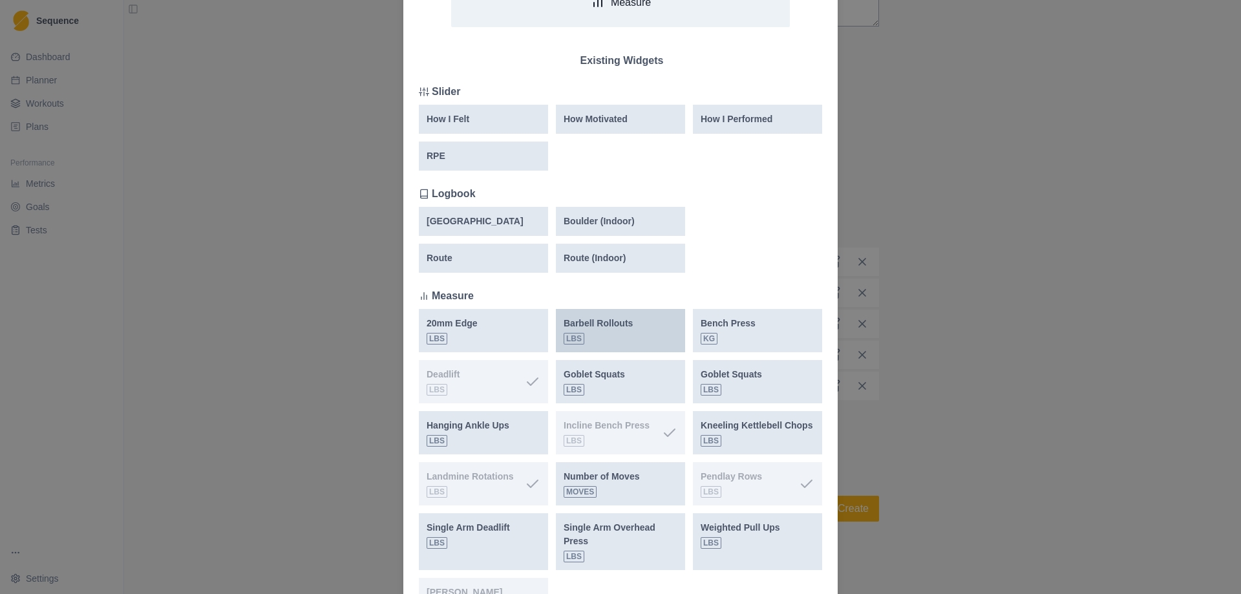
click at [624, 334] on div "Barbell Rollouts lbs" at bounding box center [597, 331] width 69 height 28
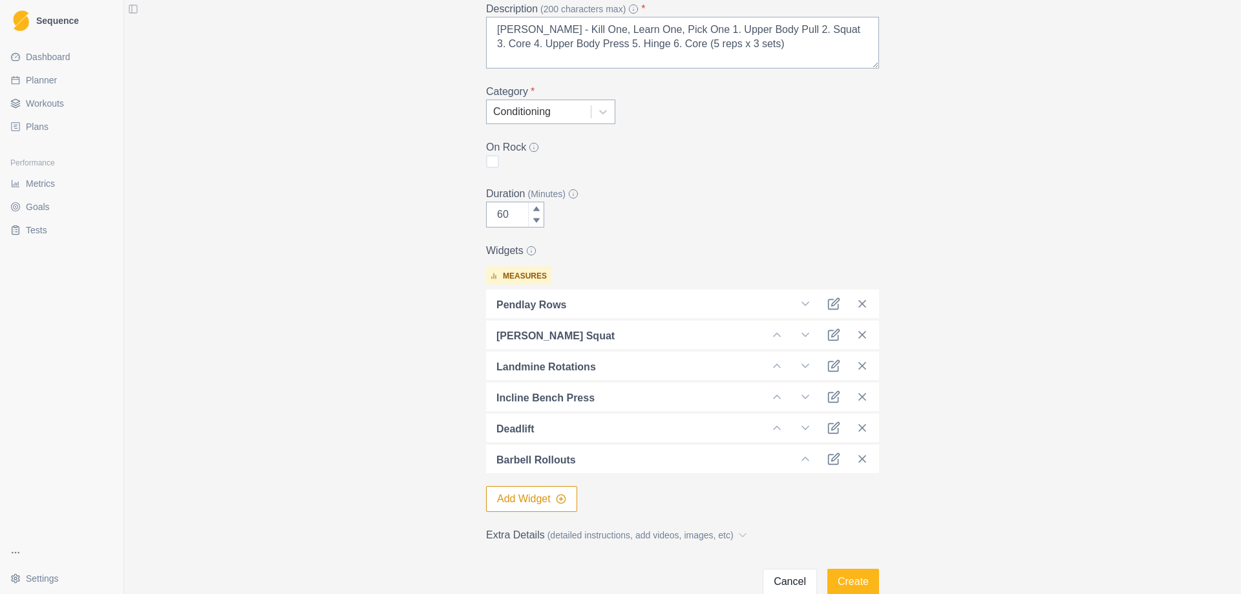
scroll to position [211, 0]
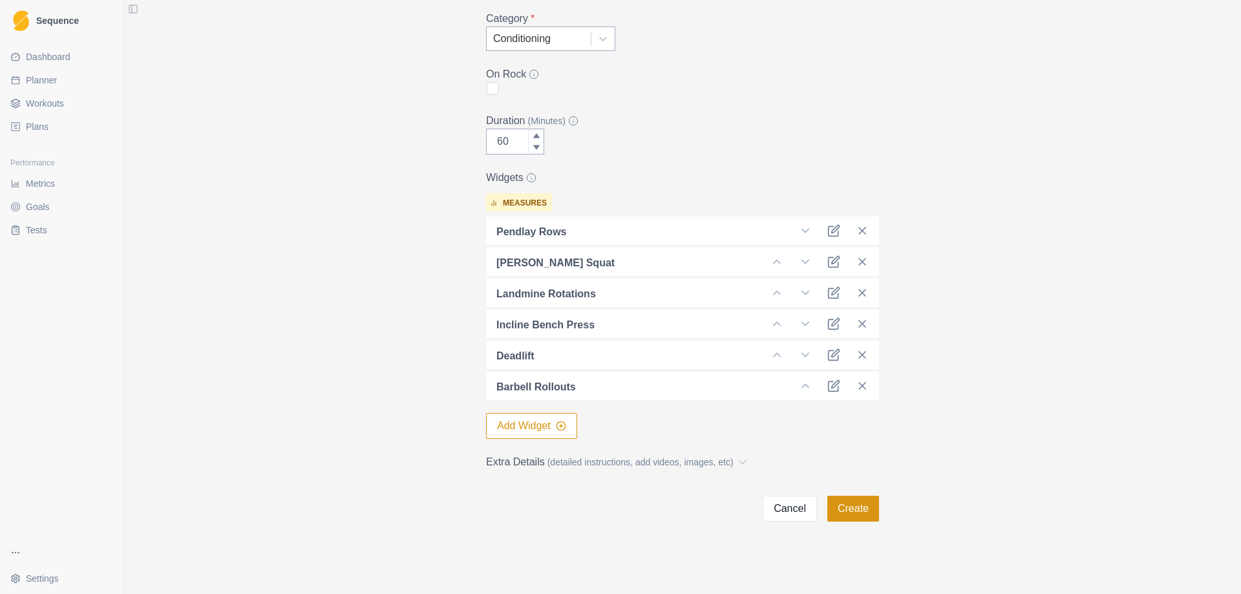
click at [858, 515] on button "Create" at bounding box center [853, 509] width 52 height 26
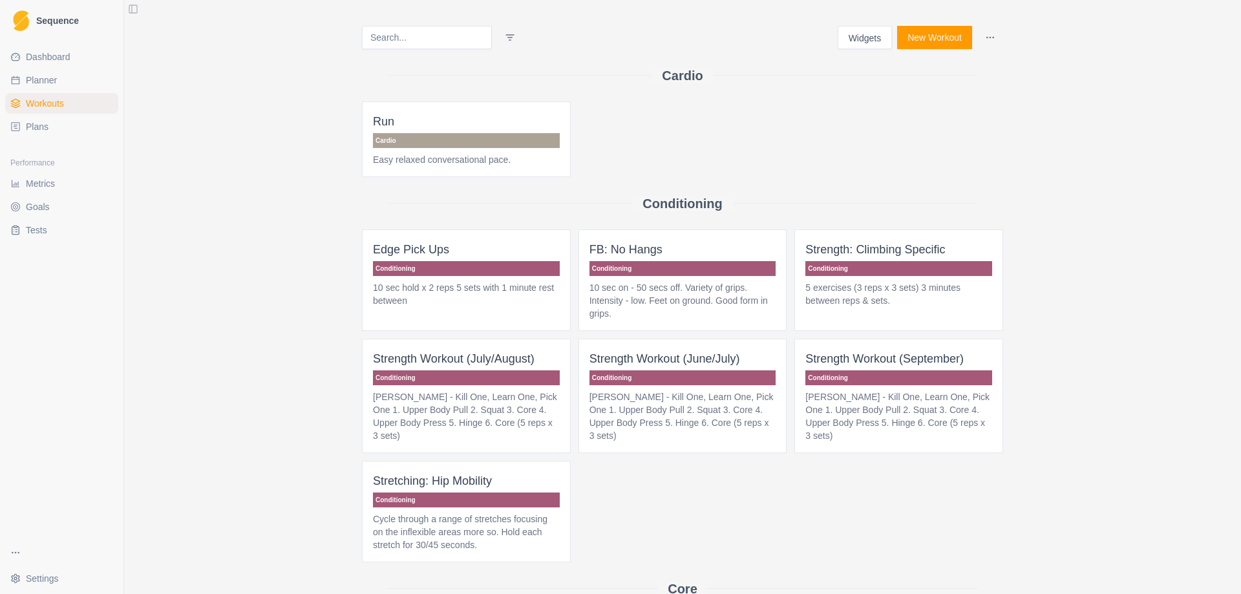
click at [51, 81] on span "Planner" at bounding box center [41, 80] width 31 height 13
select select "month"
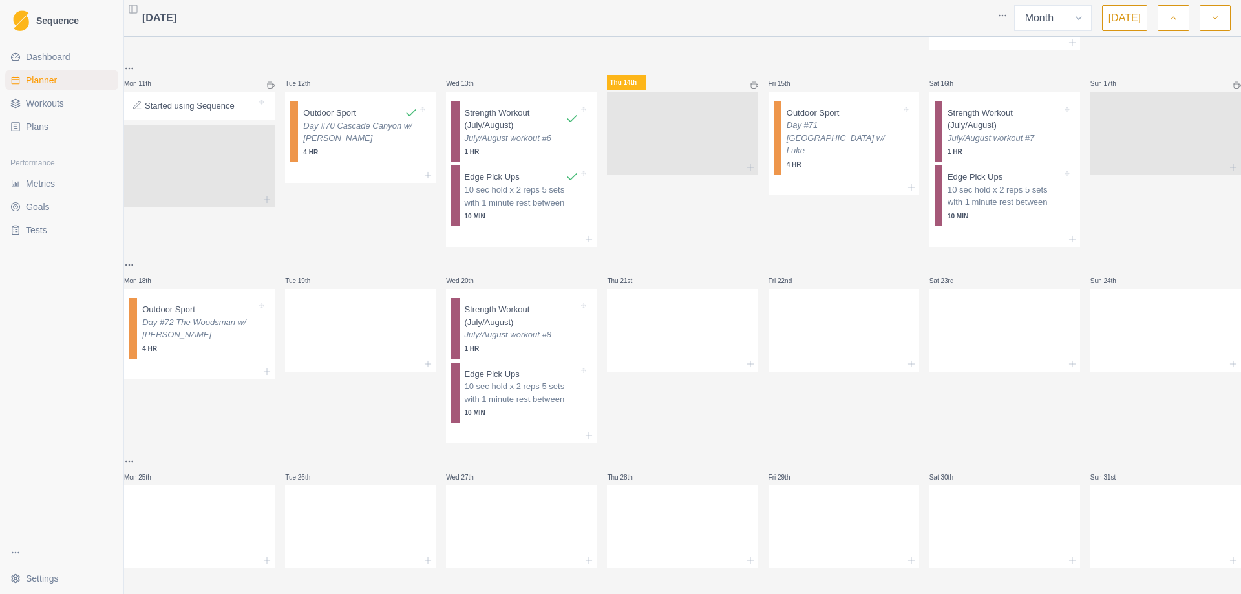
scroll to position [500, 0]
click at [1219, 16] on button "button" at bounding box center [1214, 18] width 31 height 26
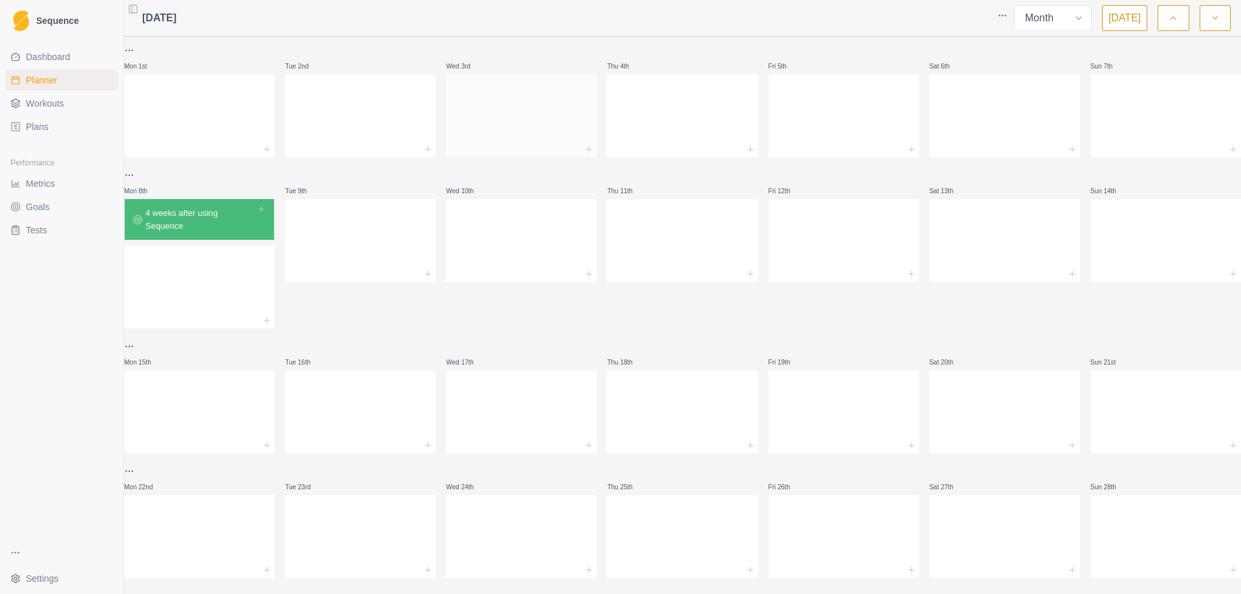
click at [502, 109] on div at bounding box center [521, 113] width 151 height 57
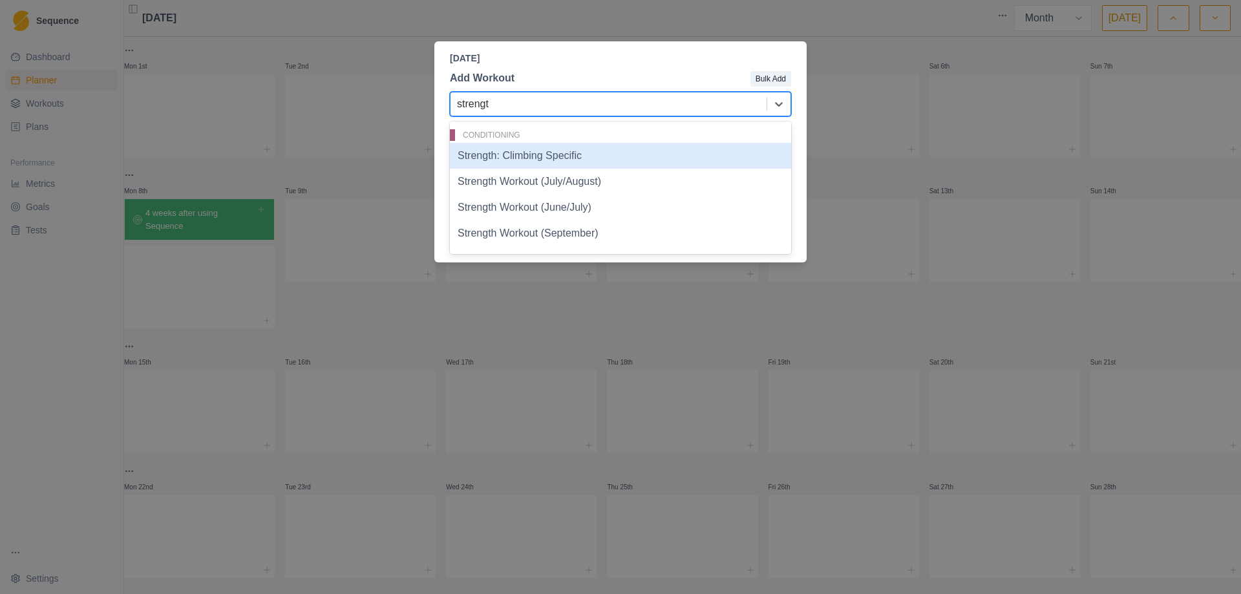
type input "strength"
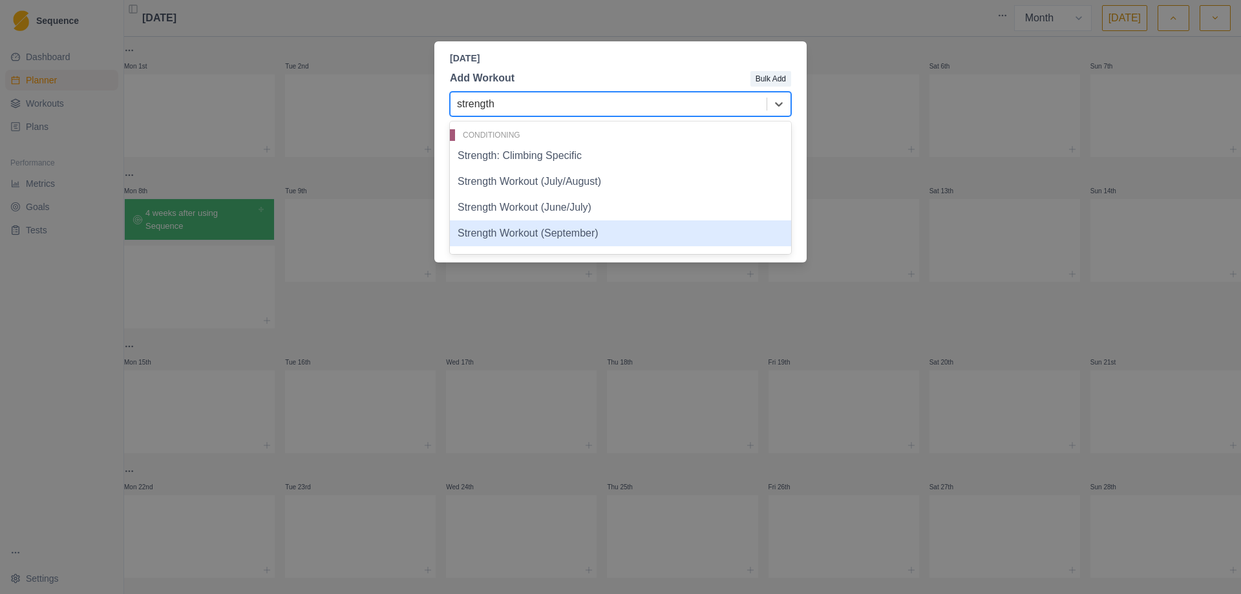
click at [552, 233] on div "Strength Workout (September)" at bounding box center [620, 233] width 341 height 26
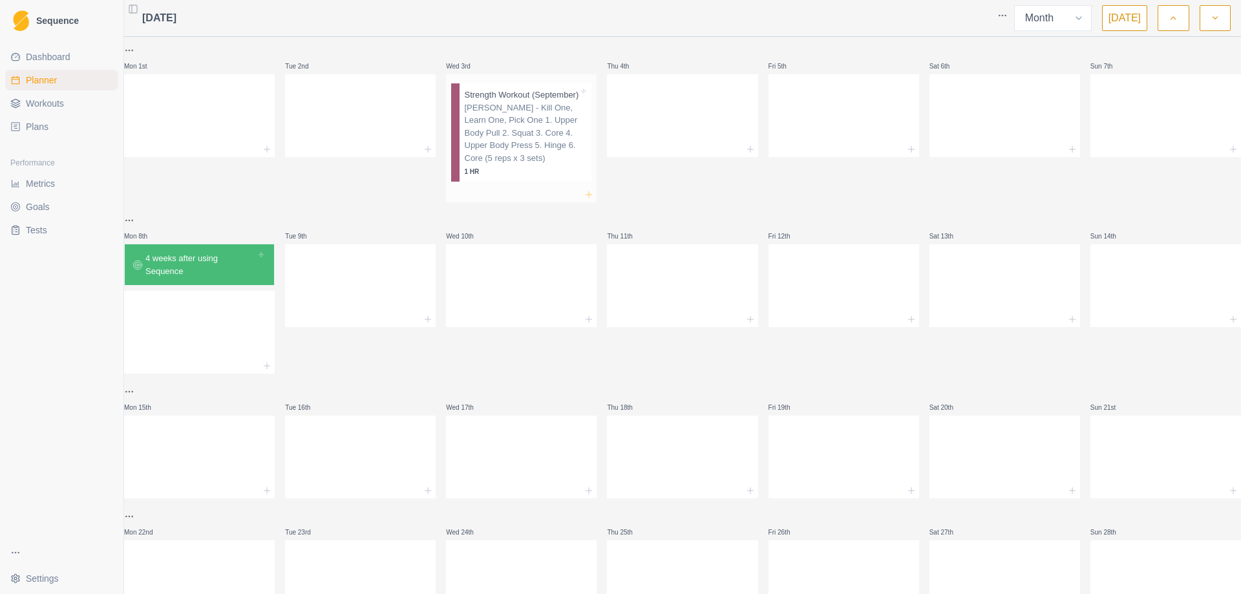
click at [589, 197] on line at bounding box center [589, 194] width 0 height 6
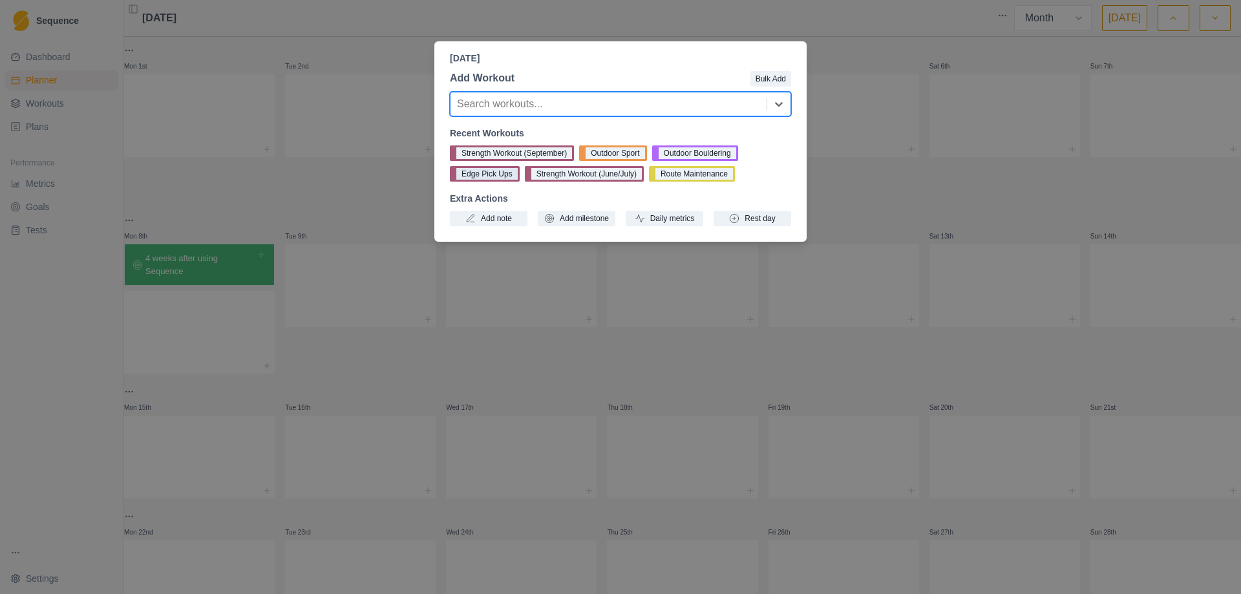
click at [483, 174] on button "Edge Pick Ups" at bounding box center [485, 174] width 70 height 16
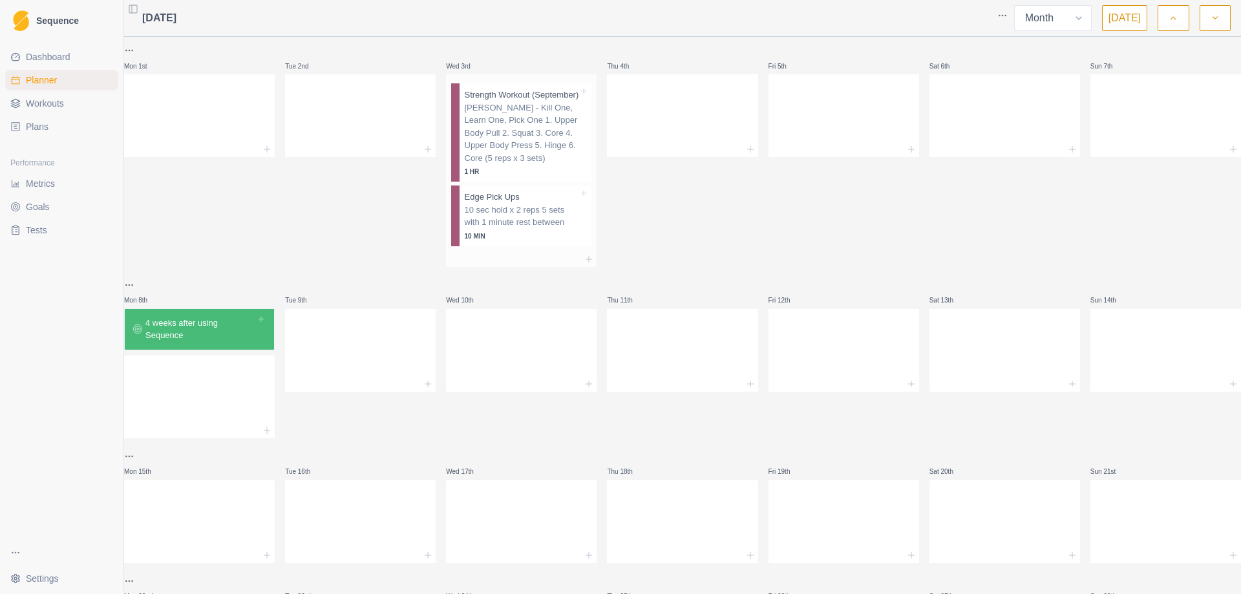
click at [505, 224] on p "10 sec hold x 2 reps 5 sets with 1 minute rest between" at bounding box center [522, 216] width 114 height 25
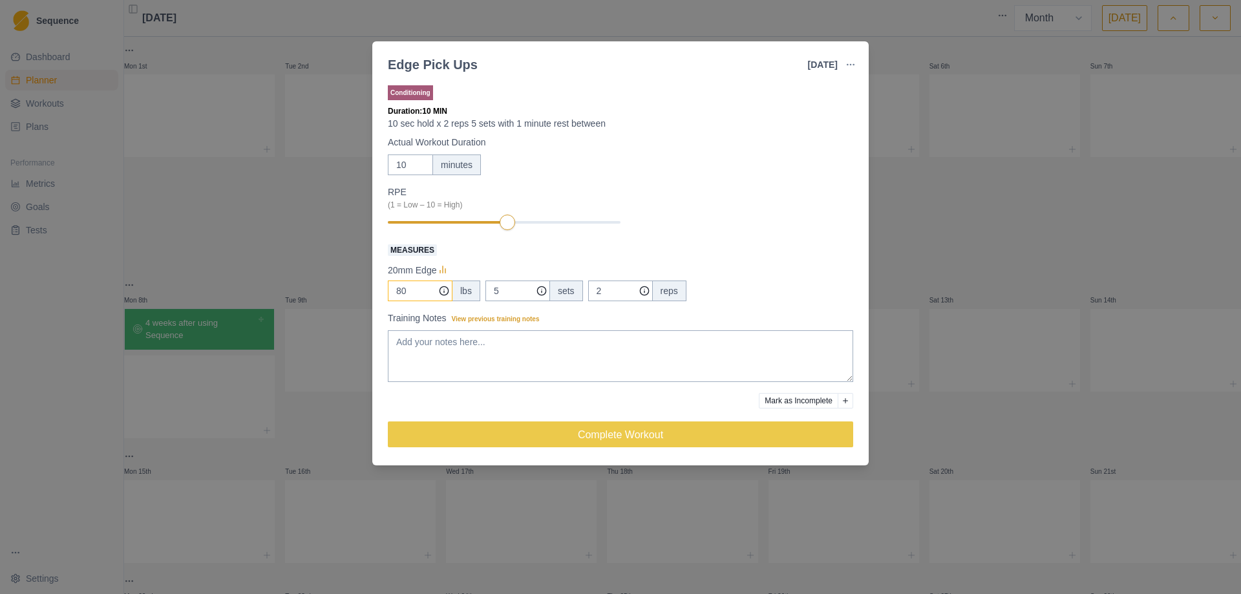
click at [426, 294] on input "80" at bounding box center [420, 290] width 65 height 21
type input "85"
click at [899, 274] on div "Edge Pick Ups [DATE] Link To Goal View Workout Metrics Edit Original Workout Re…" at bounding box center [620, 297] width 1241 height 594
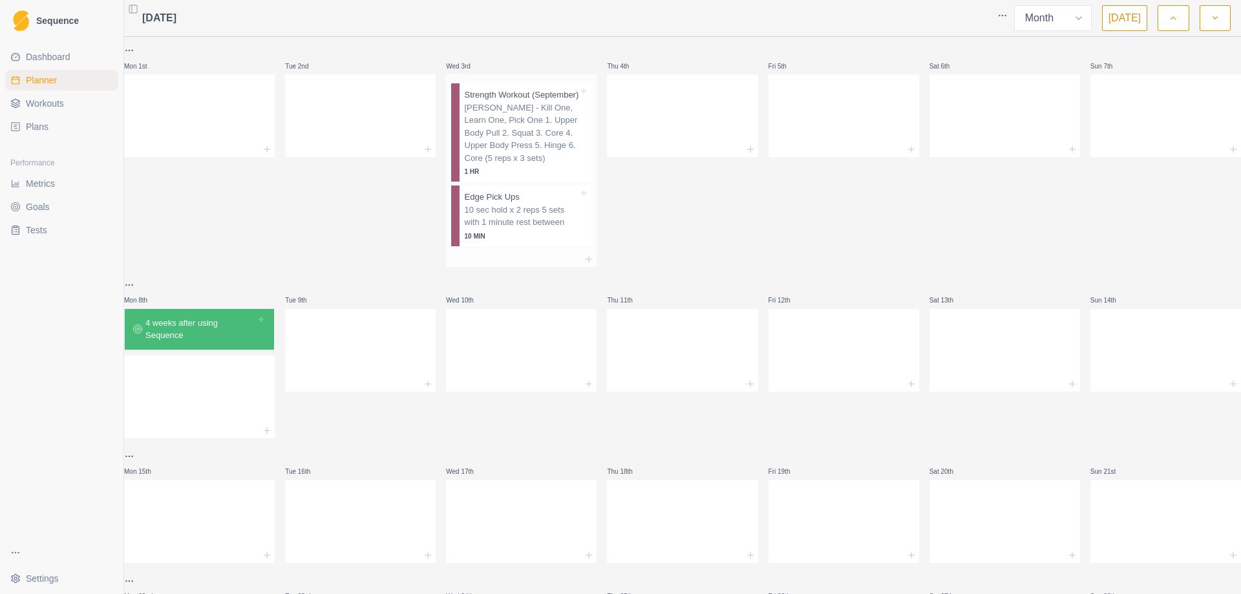
click at [526, 229] on p "10 sec hold x 2 reps 5 sets with 1 minute rest between" at bounding box center [522, 216] width 114 height 25
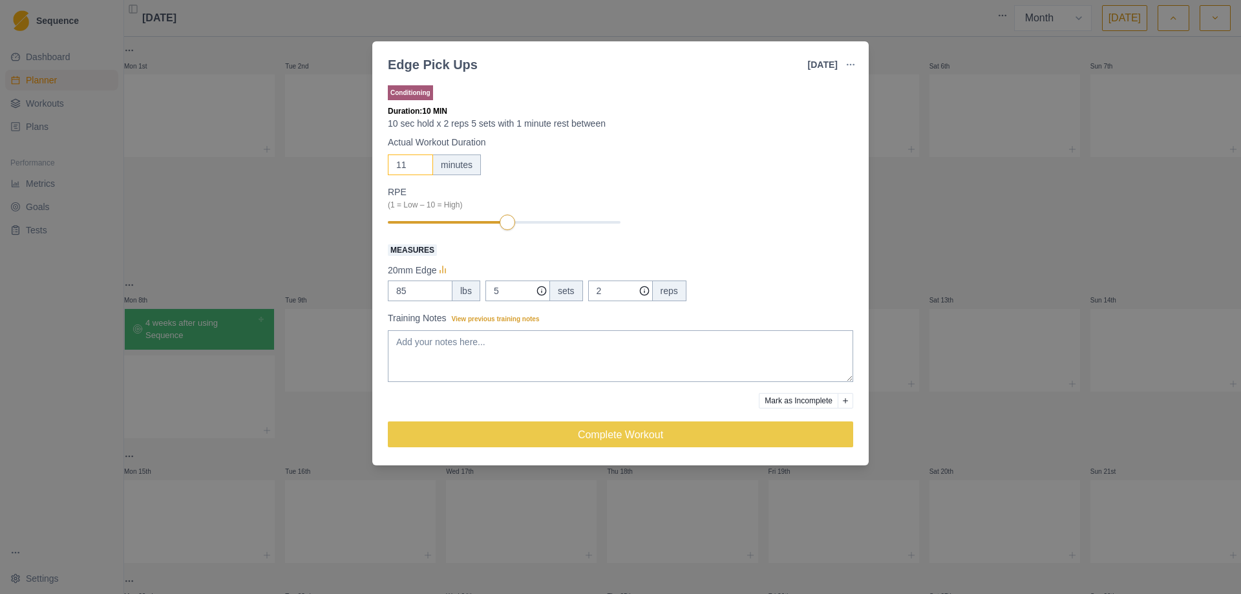
click at [422, 164] on input "11" at bounding box center [410, 164] width 45 height 21
click at [422, 164] on input "12" at bounding box center [410, 164] width 45 height 21
click at [422, 164] on input "13" at bounding box center [410, 164] width 45 height 21
click at [422, 164] on input "14" at bounding box center [410, 164] width 45 height 21
type input "15"
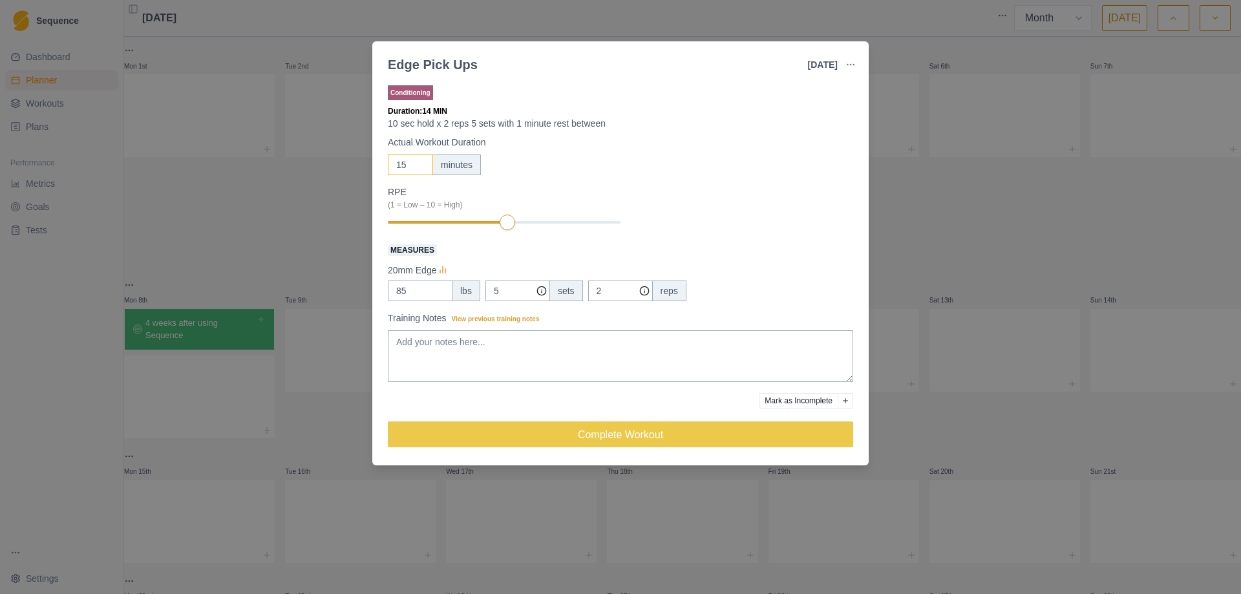
click at [421, 161] on input "15" at bounding box center [410, 164] width 45 height 21
click at [935, 258] on div "Edge Pick Ups [DATE] Link To Goal View Workout Metrics Edit Original Workout Re…" at bounding box center [620, 297] width 1241 height 594
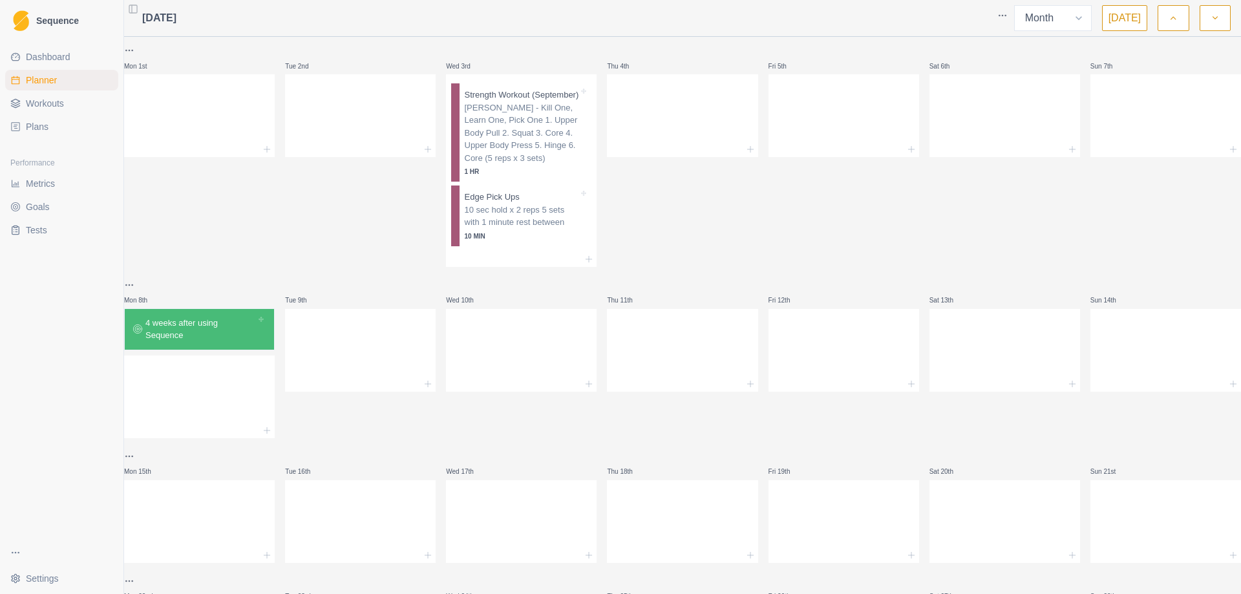
click at [47, 102] on span "Workouts" at bounding box center [45, 103] width 38 height 13
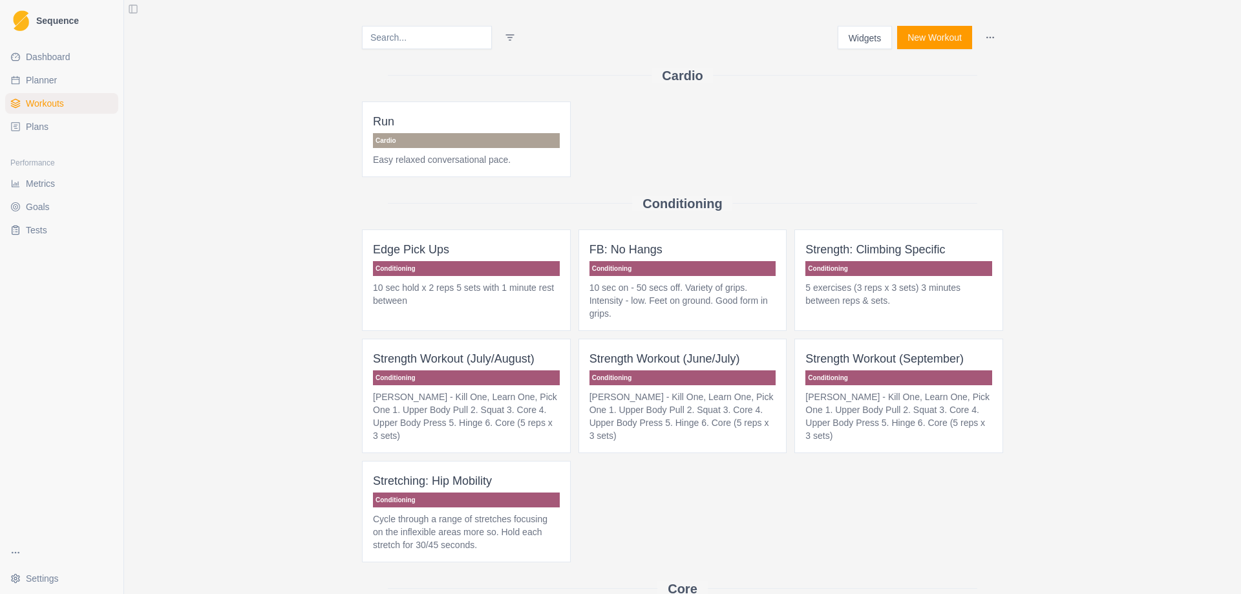
click at [470, 277] on span "Edge Pick Ups Conditioning 10 sec hold x 2 reps 5 sets with 1 minute rest betwe…" at bounding box center [466, 279] width 209 height 101
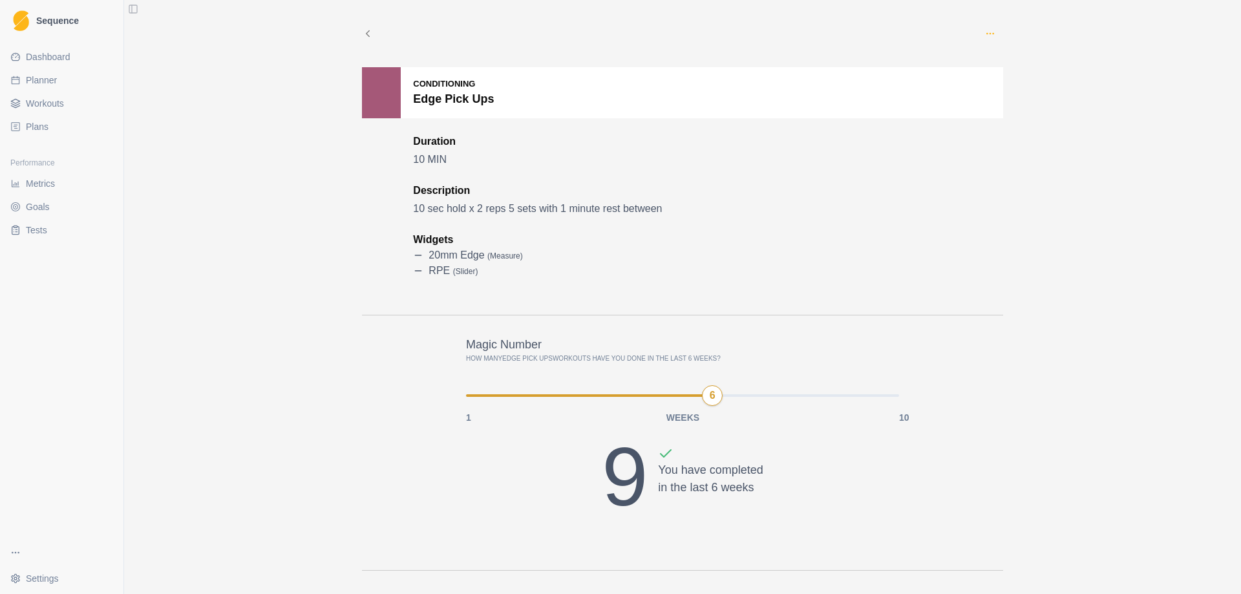
click at [989, 33] on circle "button" at bounding box center [989, 33] width 1 height 1
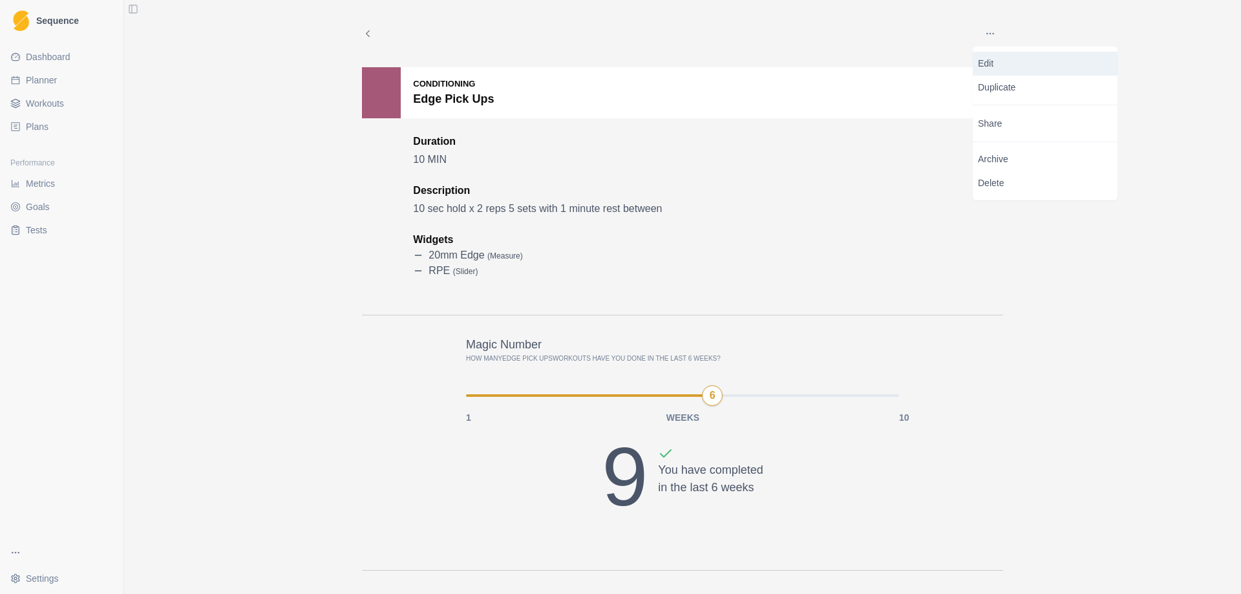
click at [992, 67] on p "Edit" at bounding box center [1045, 64] width 134 height 14
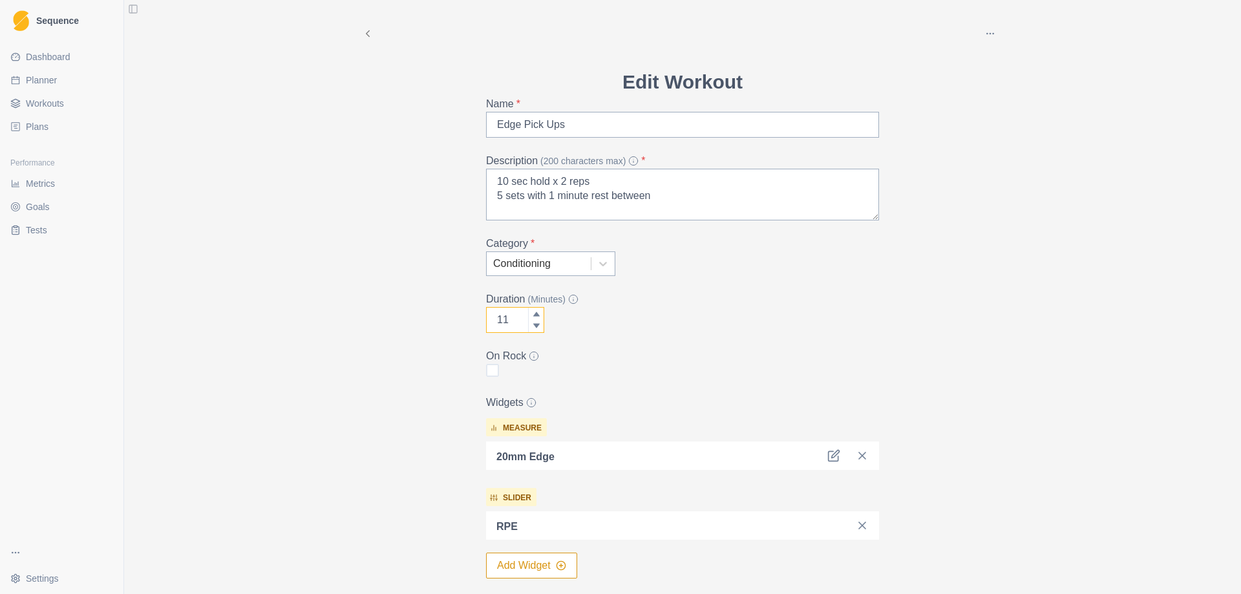
click at [532, 315] on icon at bounding box center [535, 313] width 6 height 5
type input "15"
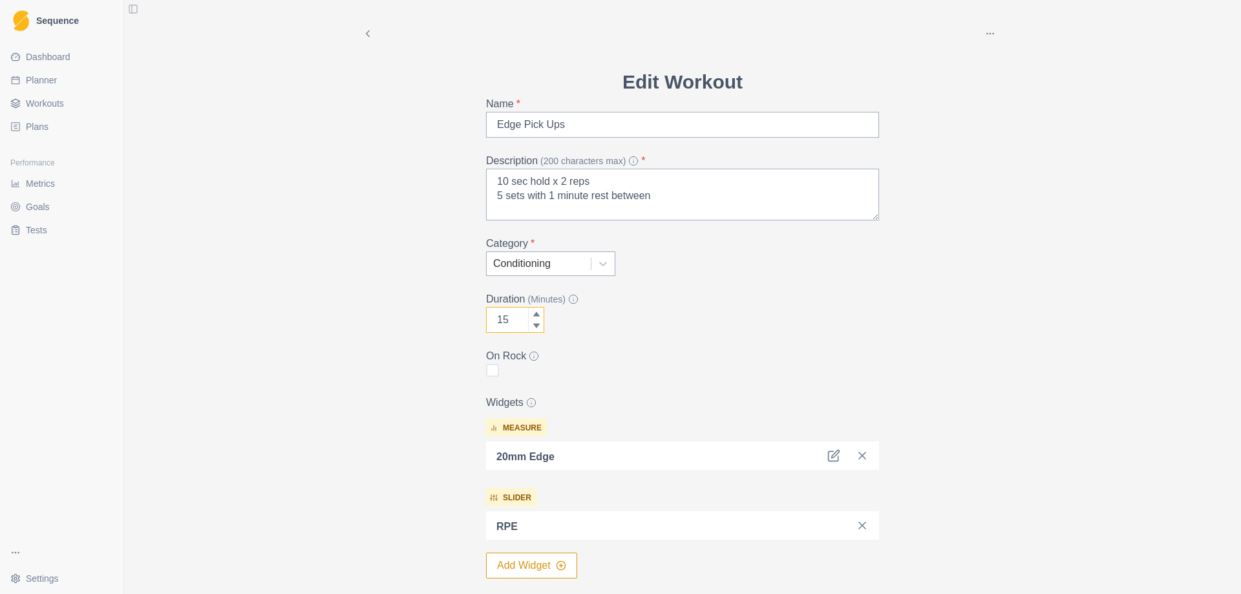
click at [532, 315] on icon at bounding box center [535, 313] width 6 height 5
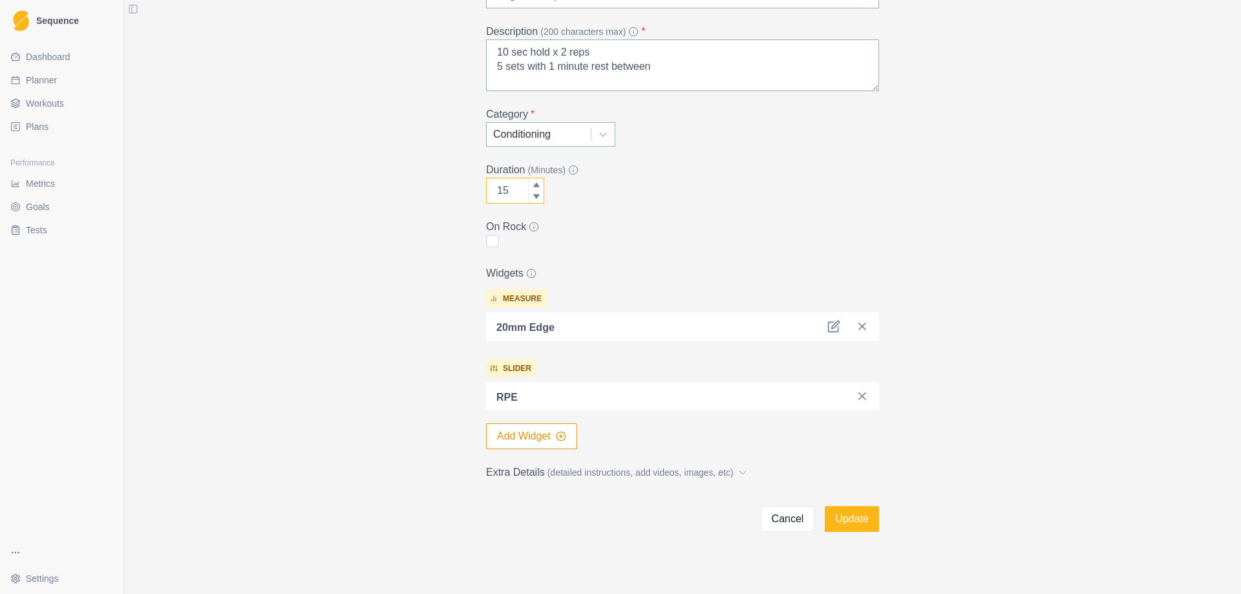
scroll to position [140, 0]
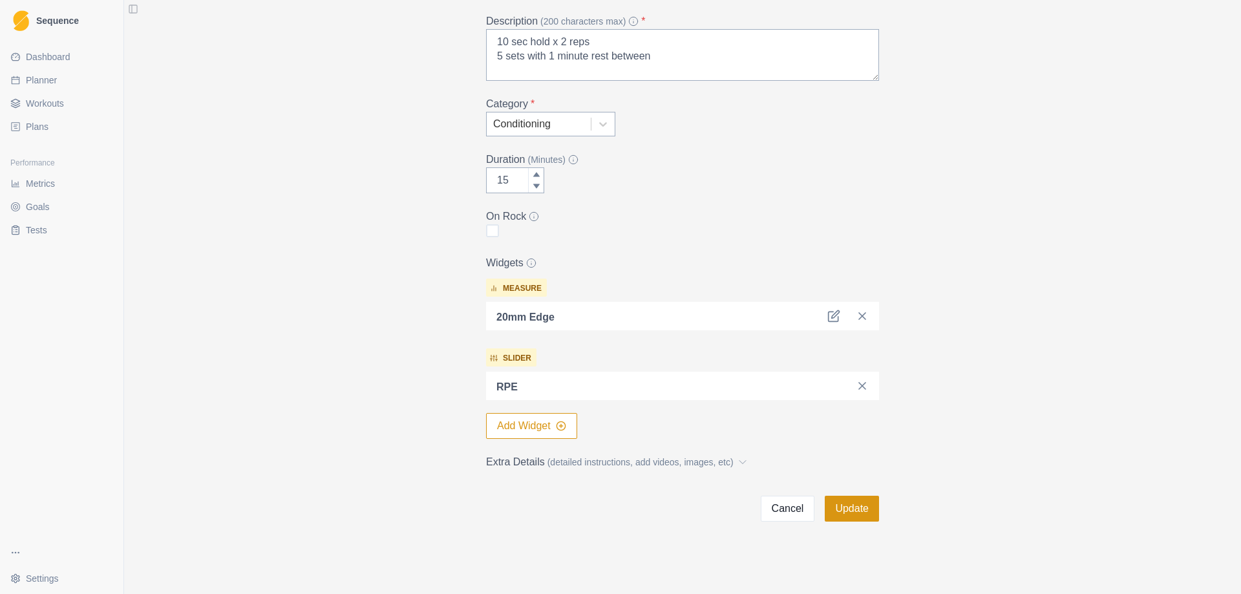
click at [848, 504] on button "Update" at bounding box center [851, 509] width 54 height 26
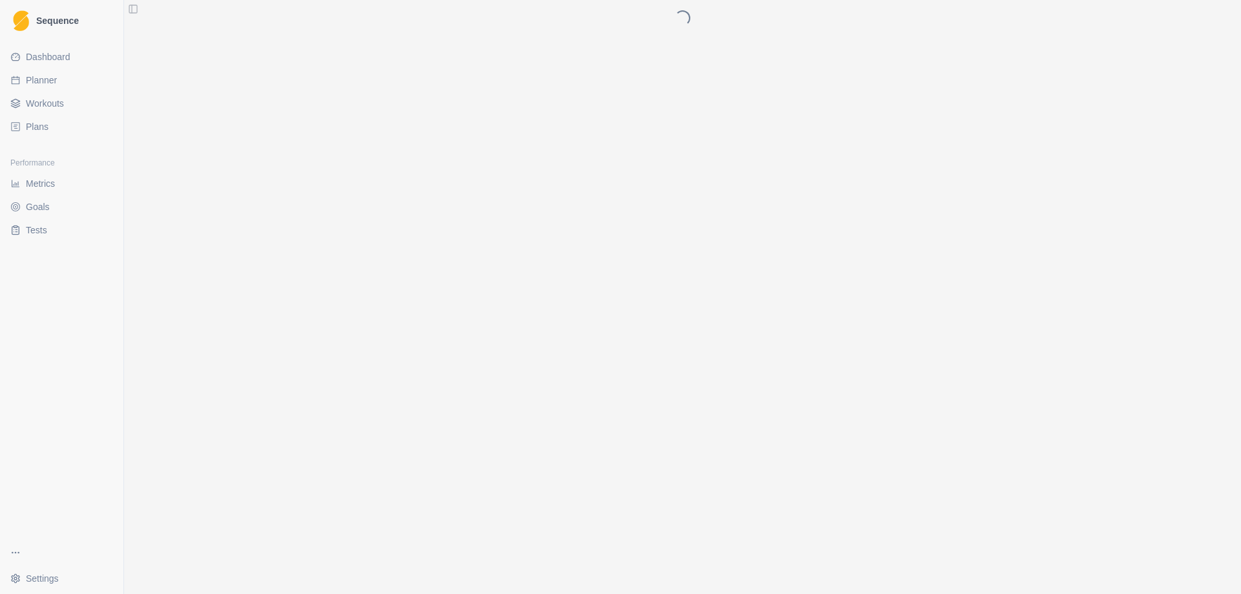
scroll to position [0, 0]
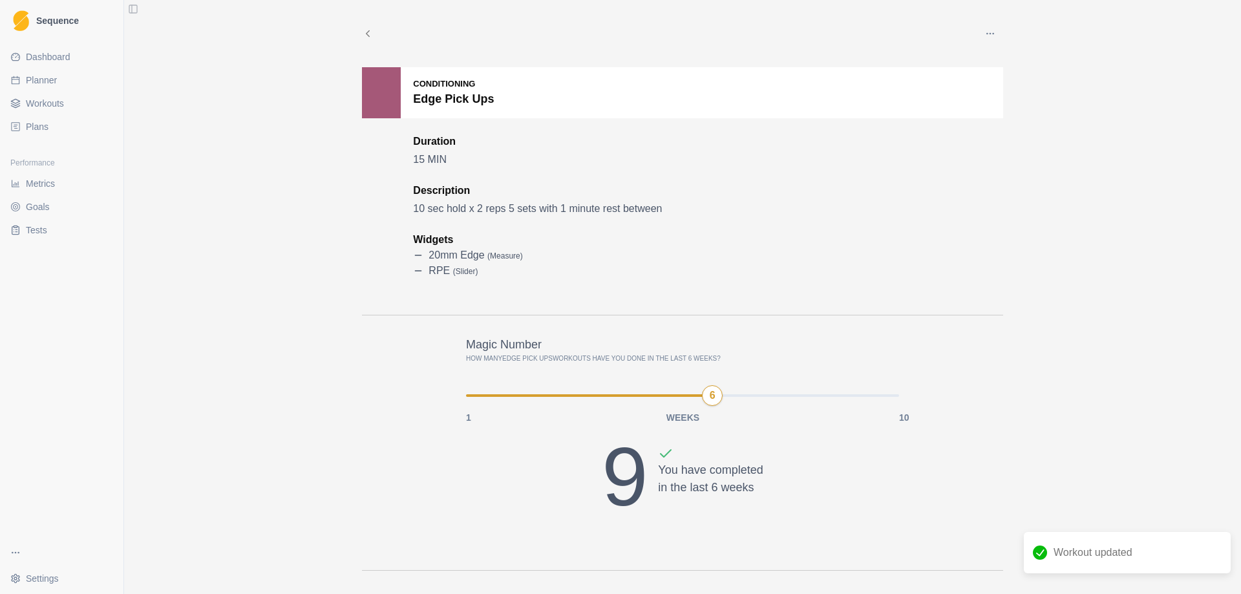
click at [46, 85] on span "Planner" at bounding box center [41, 80] width 31 height 13
select select "month"
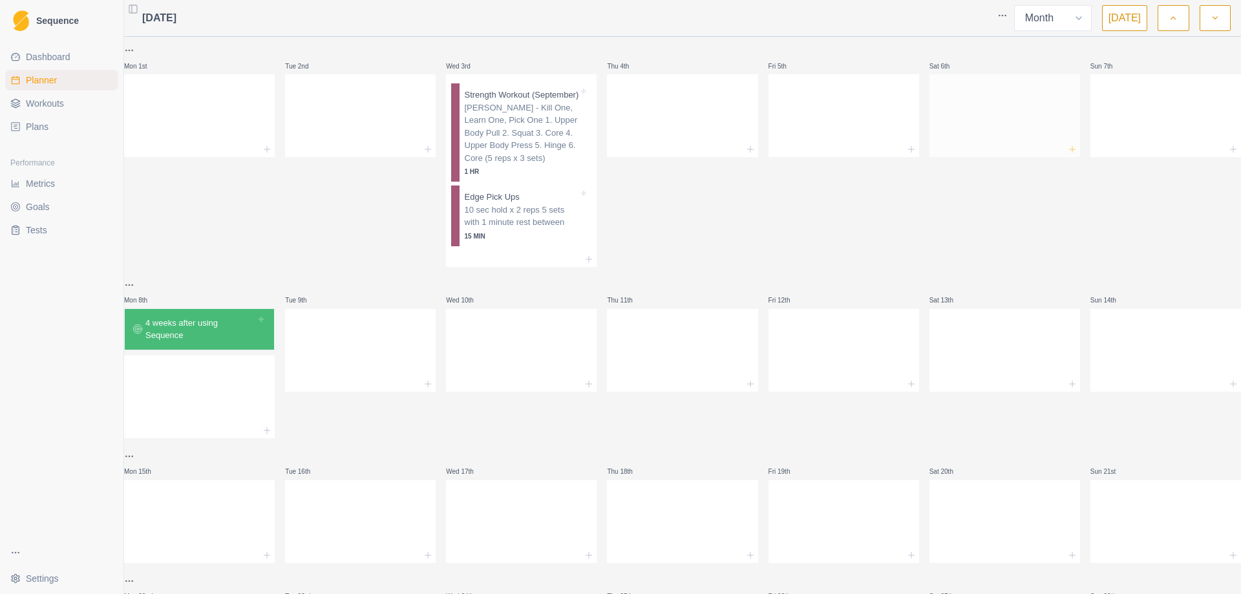
click at [1067, 151] on icon at bounding box center [1072, 149] width 10 height 10
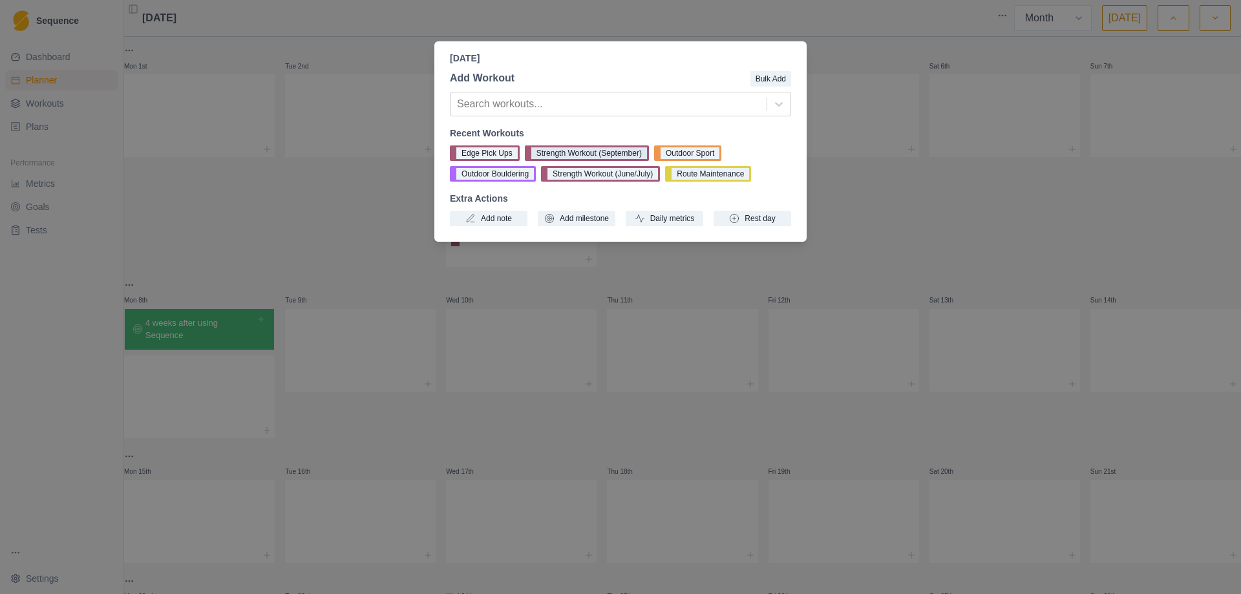
click at [567, 151] on button "Strength Workout (September)" at bounding box center [587, 153] width 124 height 16
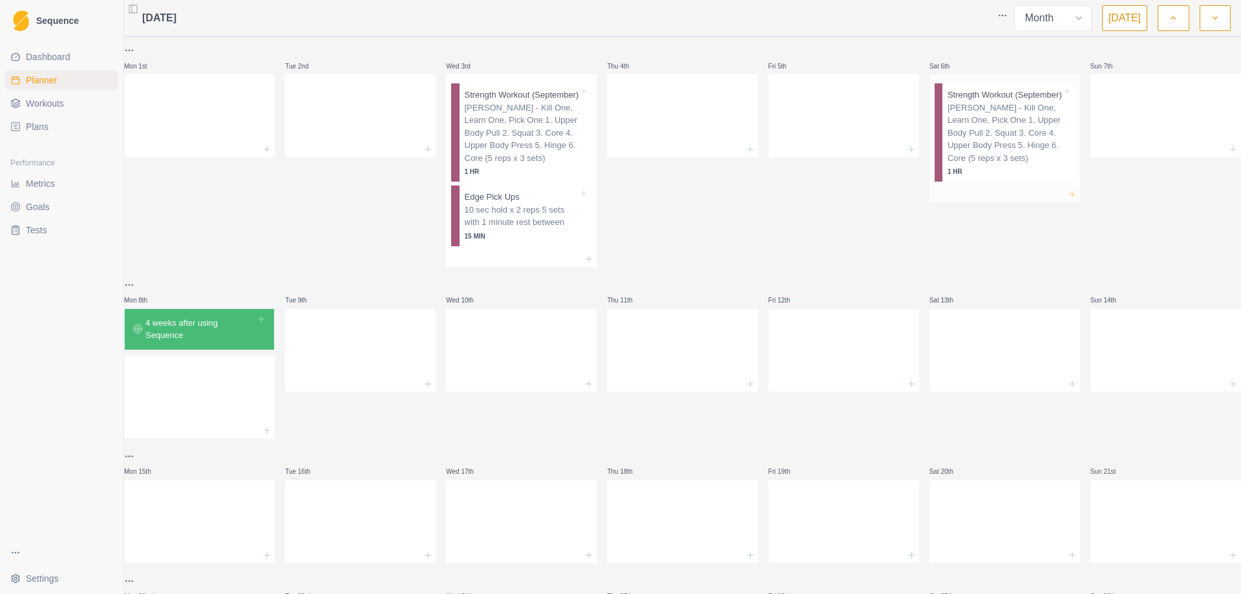
click at [1067, 200] on icon at bounding box center [1072, 194] width 10 height 10
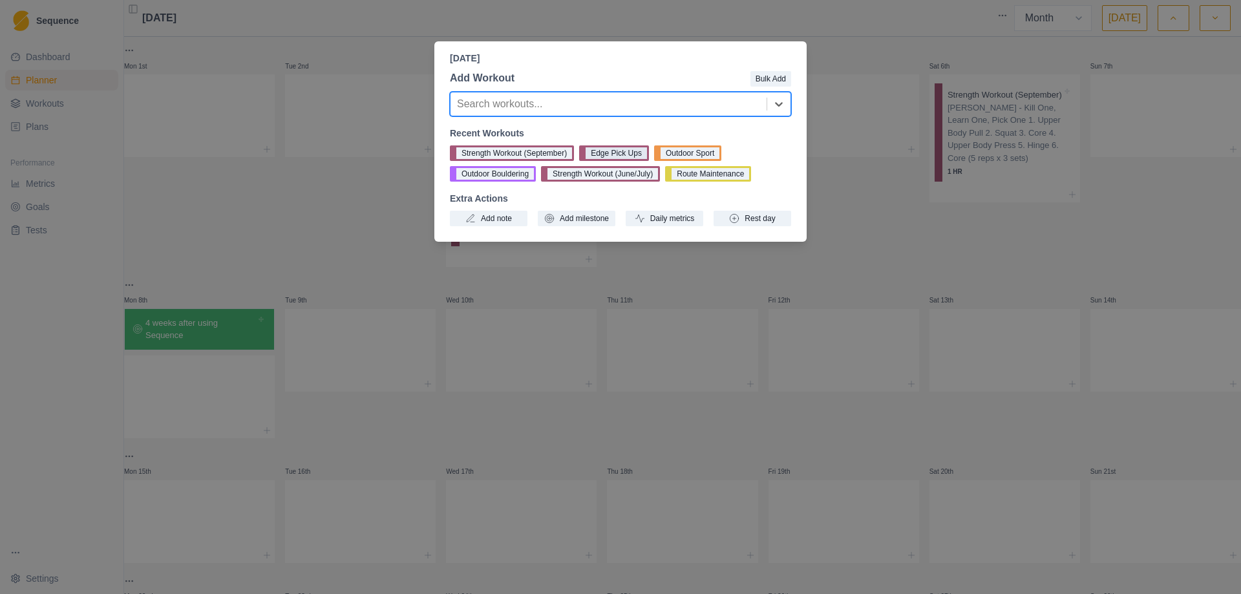
click at [595, 150] on button "Edge Pick Ups" at bounding box center [614, 153] width 70 height 16
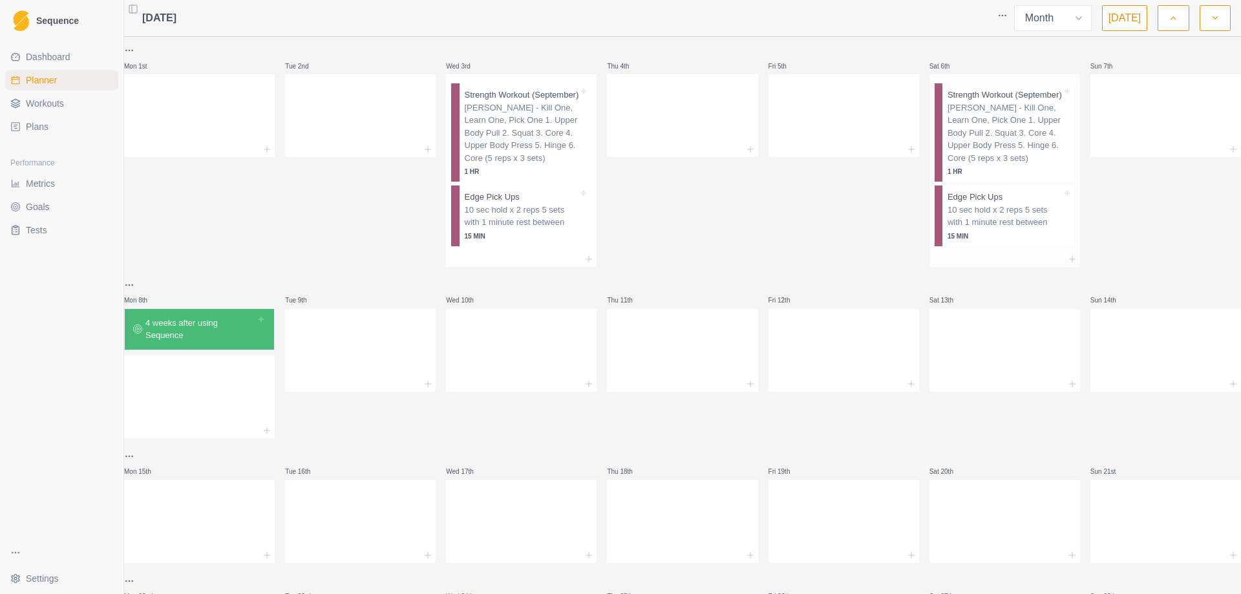
click at [1010, 218] on p "10 sec hold x 2 reps 5 sets with 1 minute rest between" at bounding box center [1004, 216] width 114 height 25
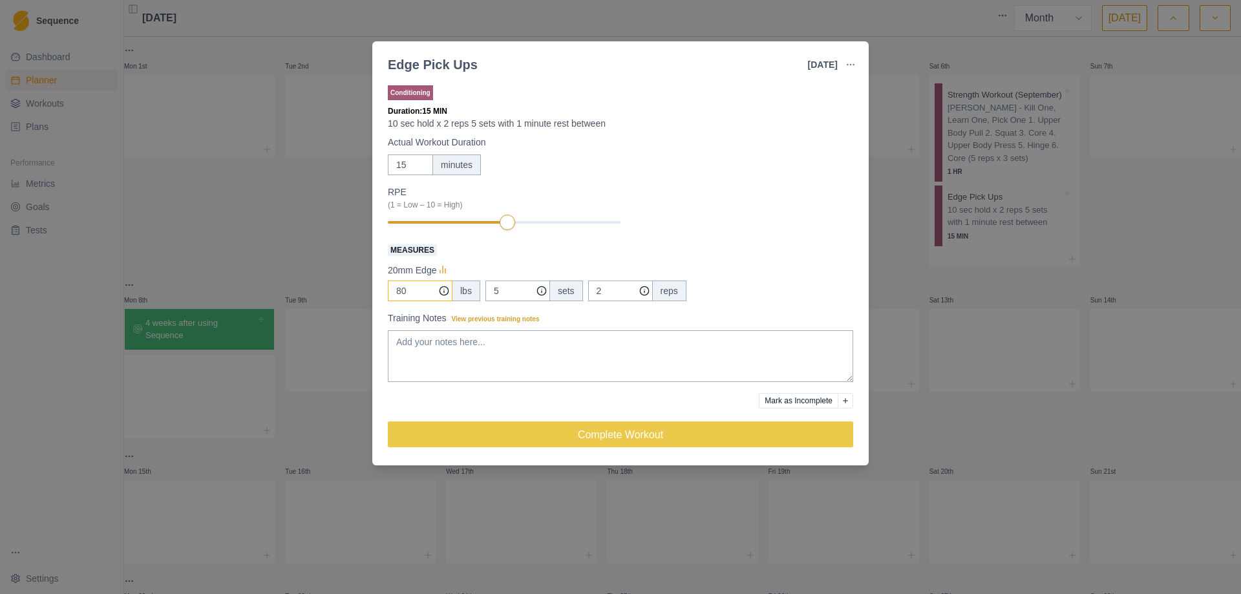
click at [414, 292] on input "80" at bounding box center [420, 290] width 65 height 21
type input "85"
click at [916, 290] on div "Edge Pick Ups [DATE] Link To Goal View Workout Metrics Edit Original Workout Re…" at bounding box center [620, 297] width 1241 height 594
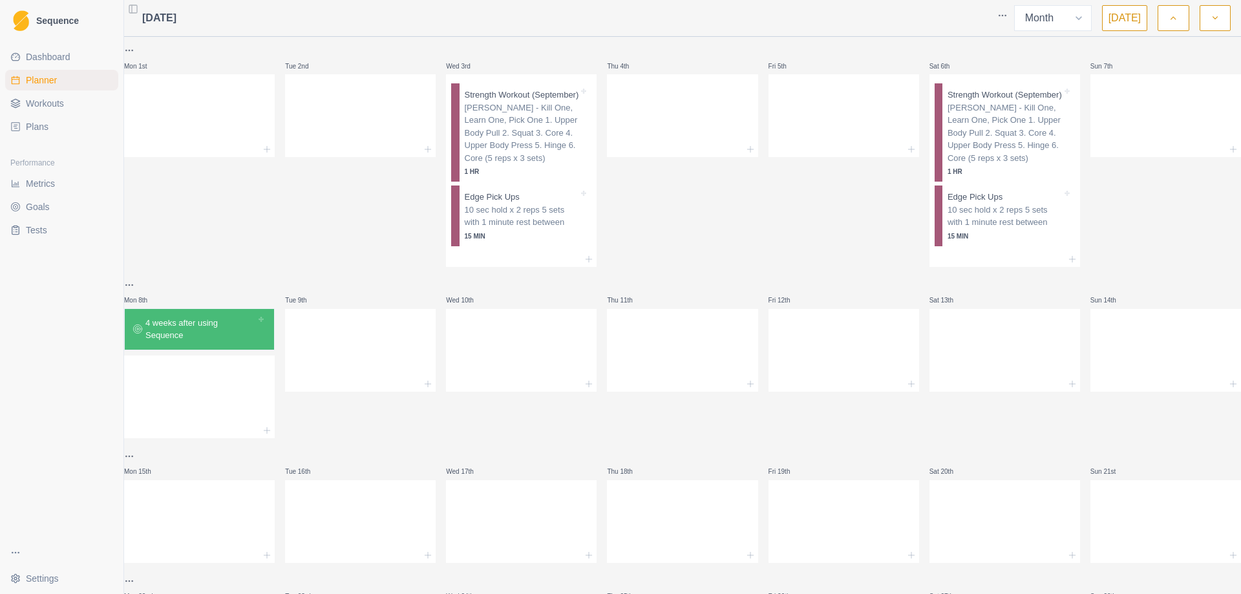
click at [1173, 17] on polyline "button" at bounding box center [1173, 18] width 5 height 3
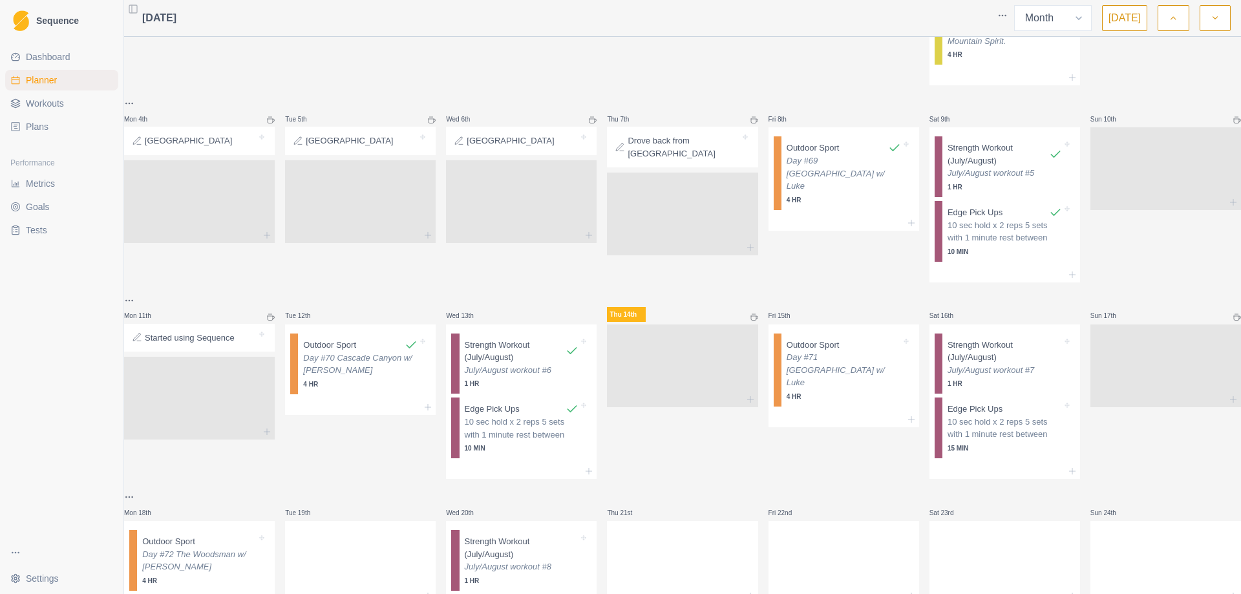
scroll to position [323, 0]
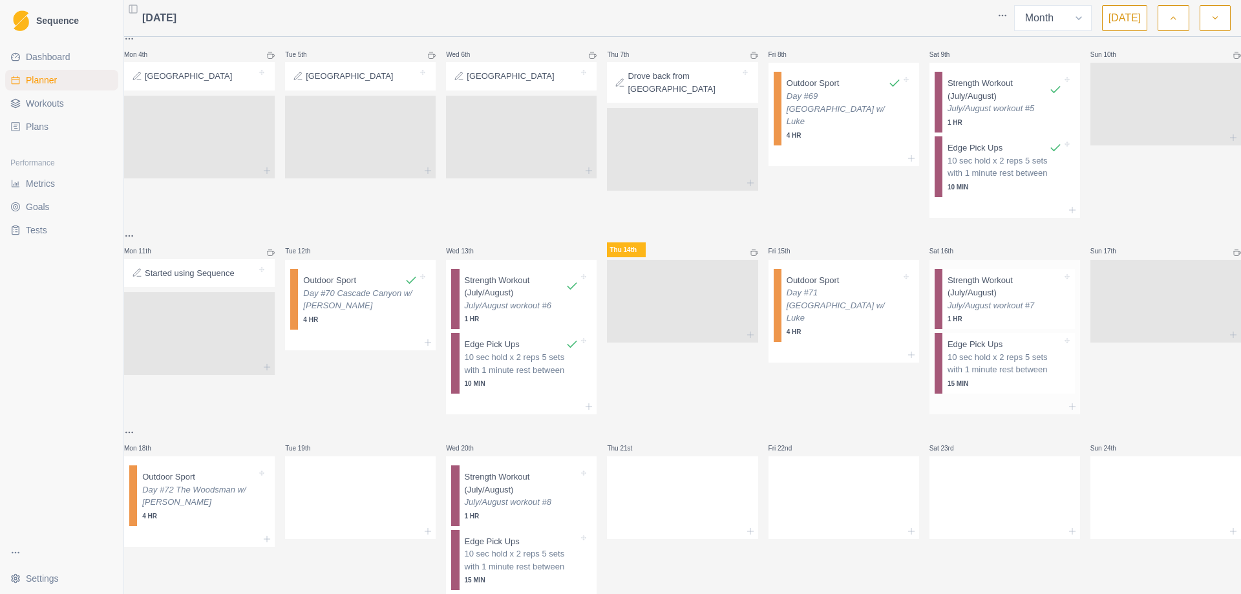
click at [1003, 355] on p "10 sec hold x 2 reps 5 sets with 1 minute rest between" at bounding box center [1004, 363] width 114 height 25
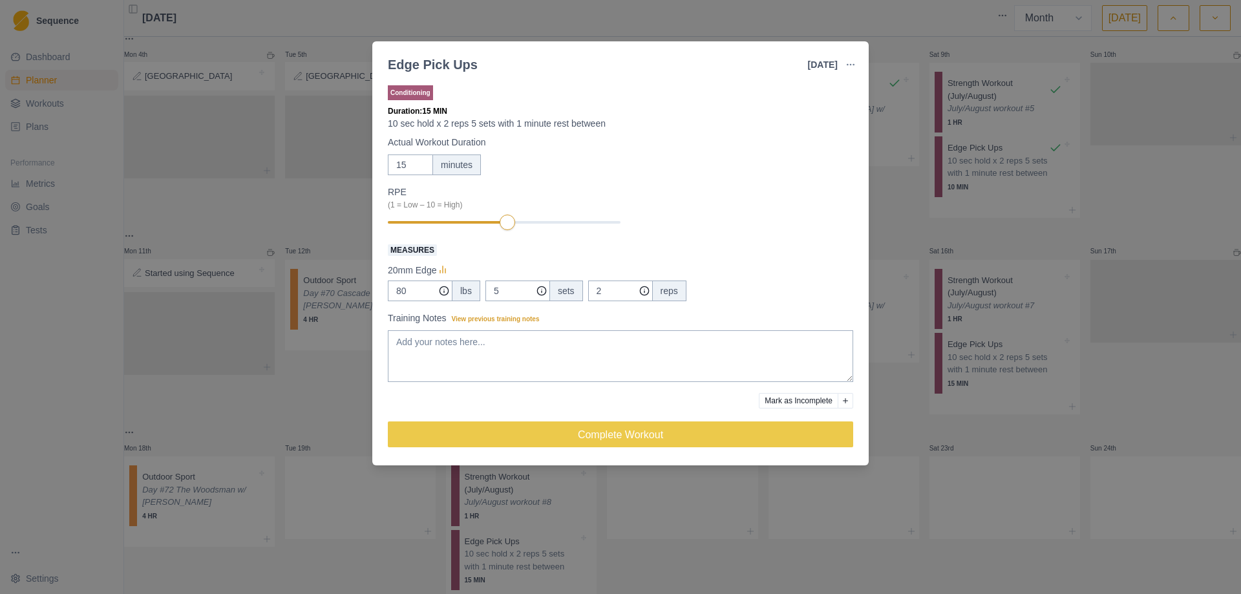
click at [990, 420] on div "Edge Pick Ups [DATE] Link To Goal View Workout Metrics Edit Original Workout Re…" at bounding box center [620, 297] width 1241 height 594
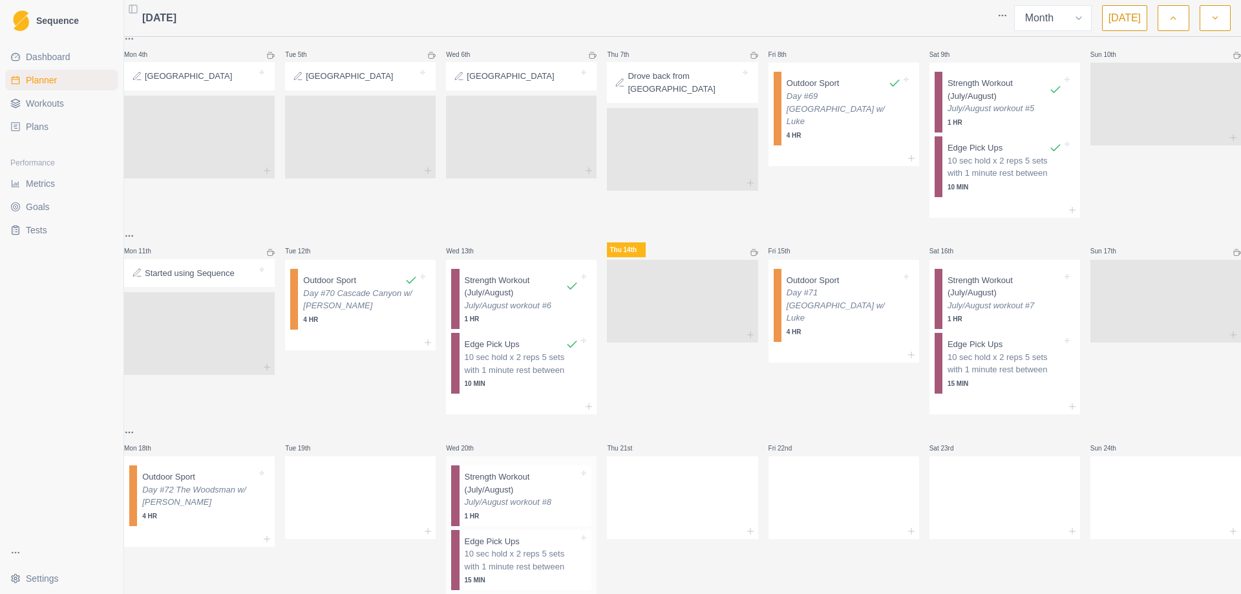
click at [496, 560] on p "10 sec hold x 2 reps 5 sets with 1 minute rest between" at bounding box center [522, 559] width 114 height 25
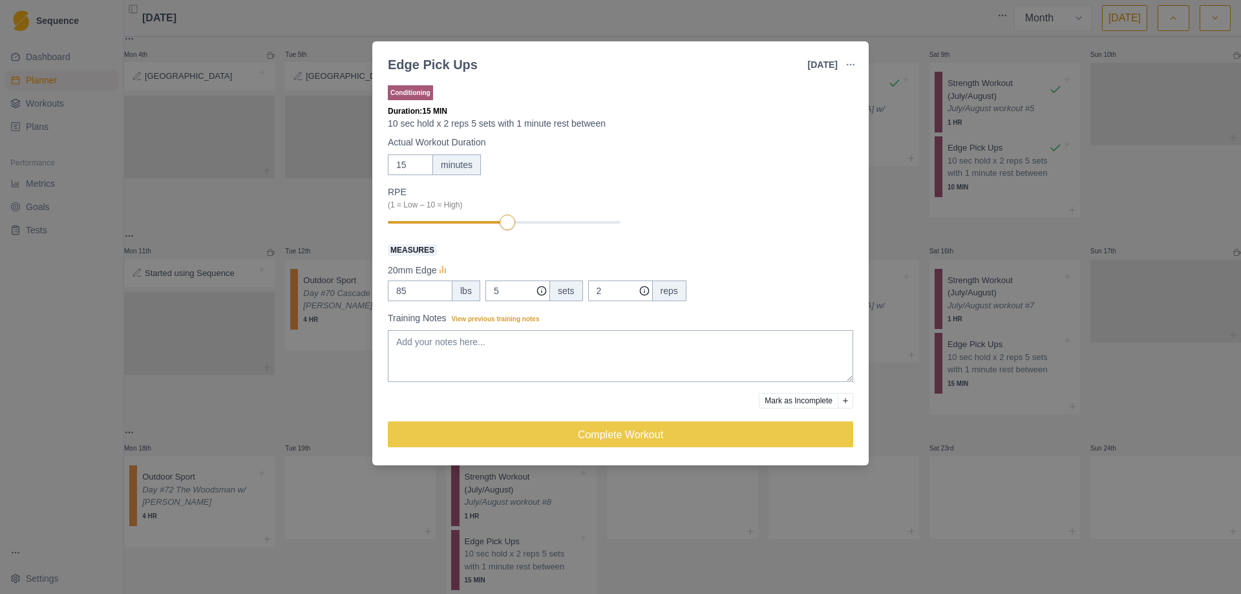
click at [945, 412] on div "Edge Pick Ups [DATE] Link To Goal View Workout Metrics Edit Original Workout Re…" at bounding box center [620, 297] width 1241 height 594
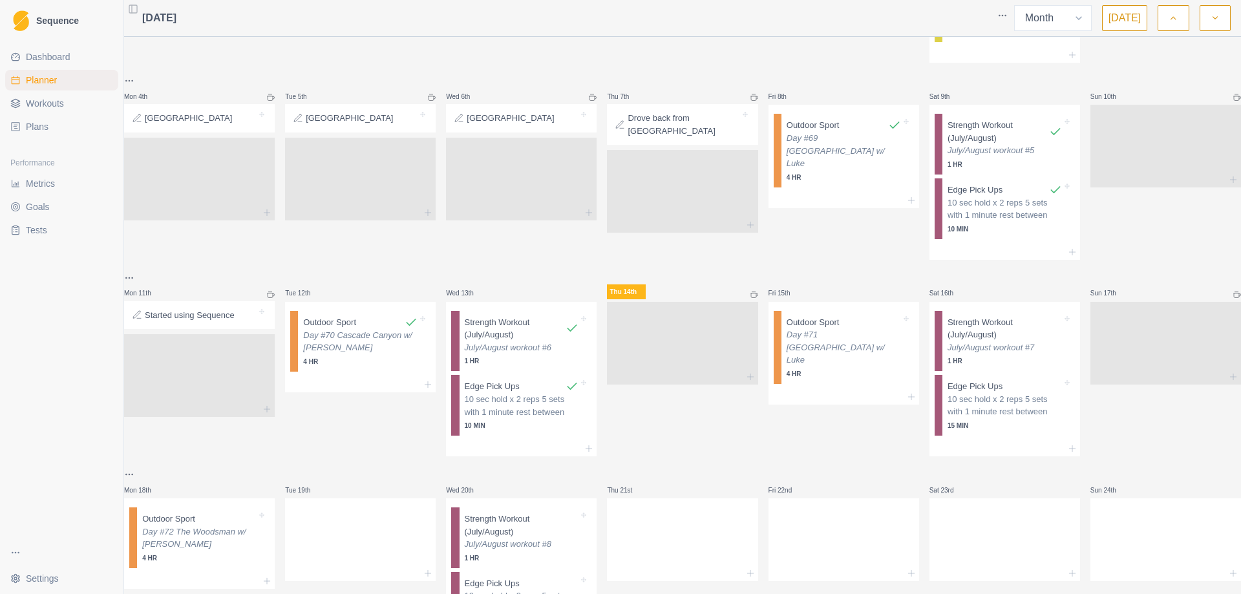
scroll to position [258, 0]
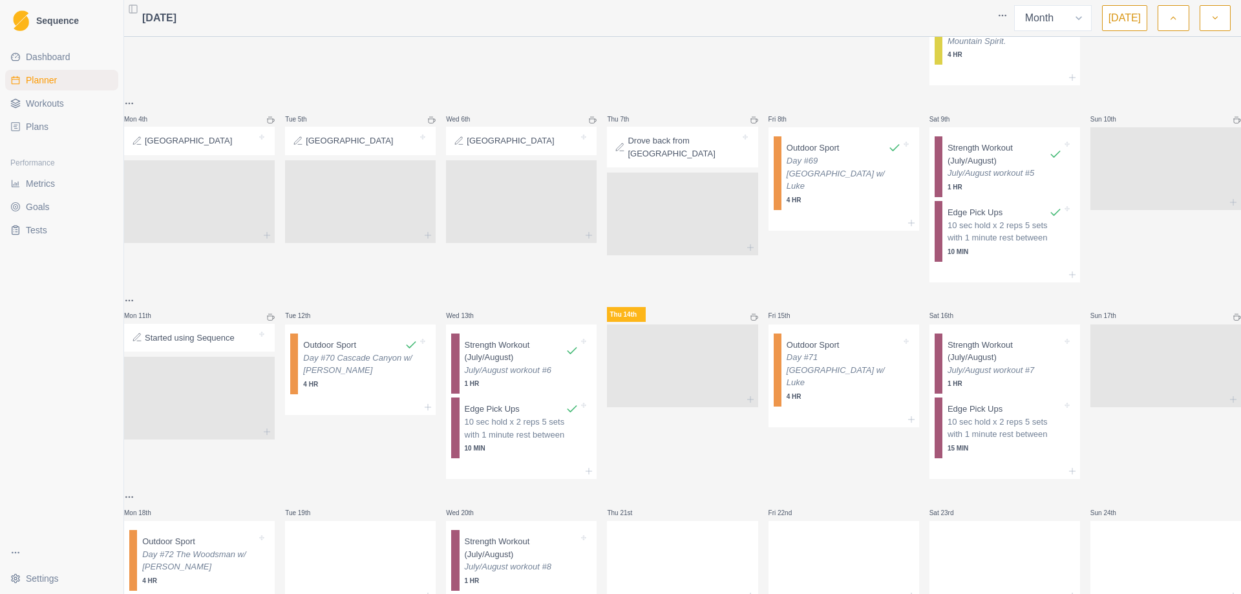
click at [41, 209] on span "Goals" at bounding box center [38, 206] width 24 height 13
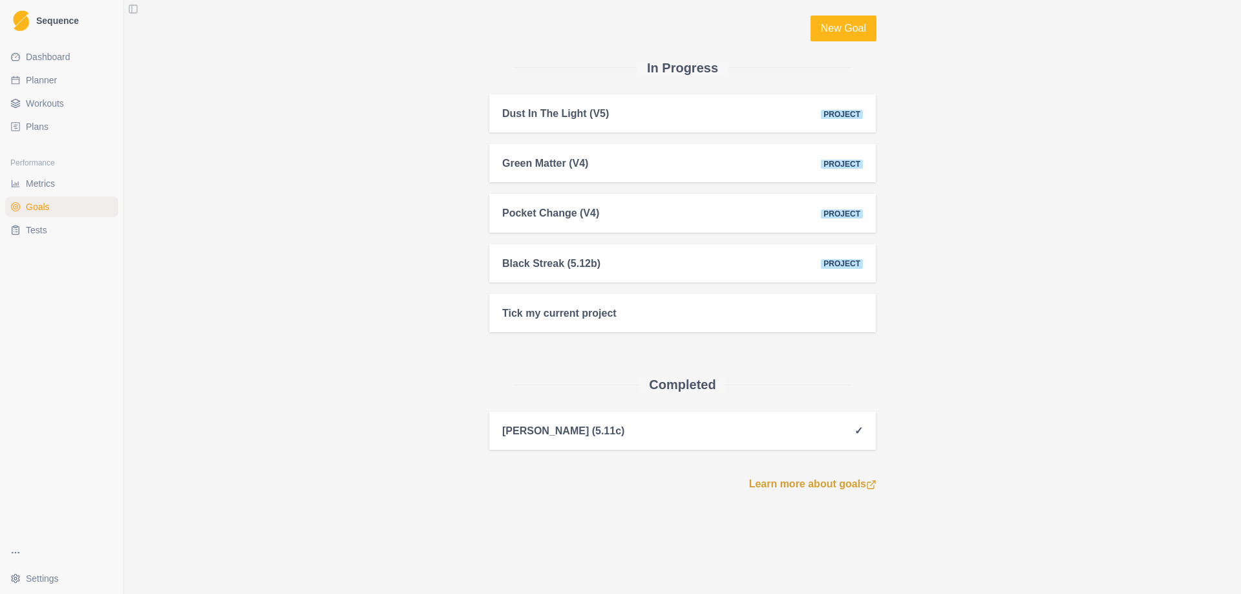
click at [45, 186] on span "Metrics" at bounding box center [40, 183] width 29 height 13
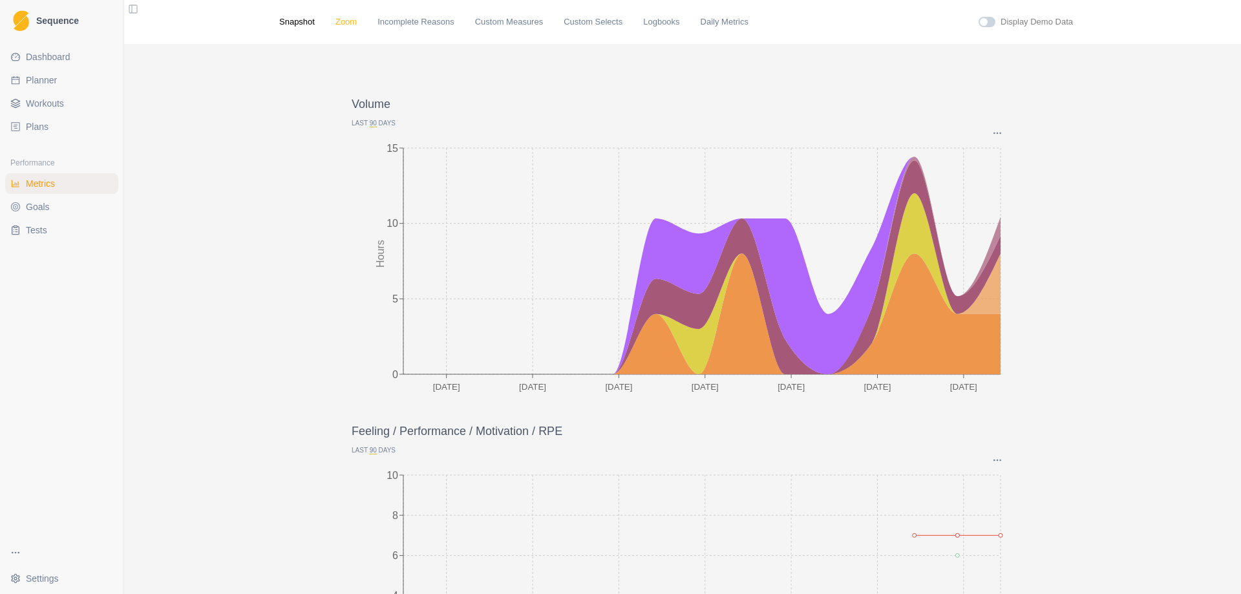
click at [348, 22] on link "Zoom" at bounding box center [345, 22] width 21 height 13
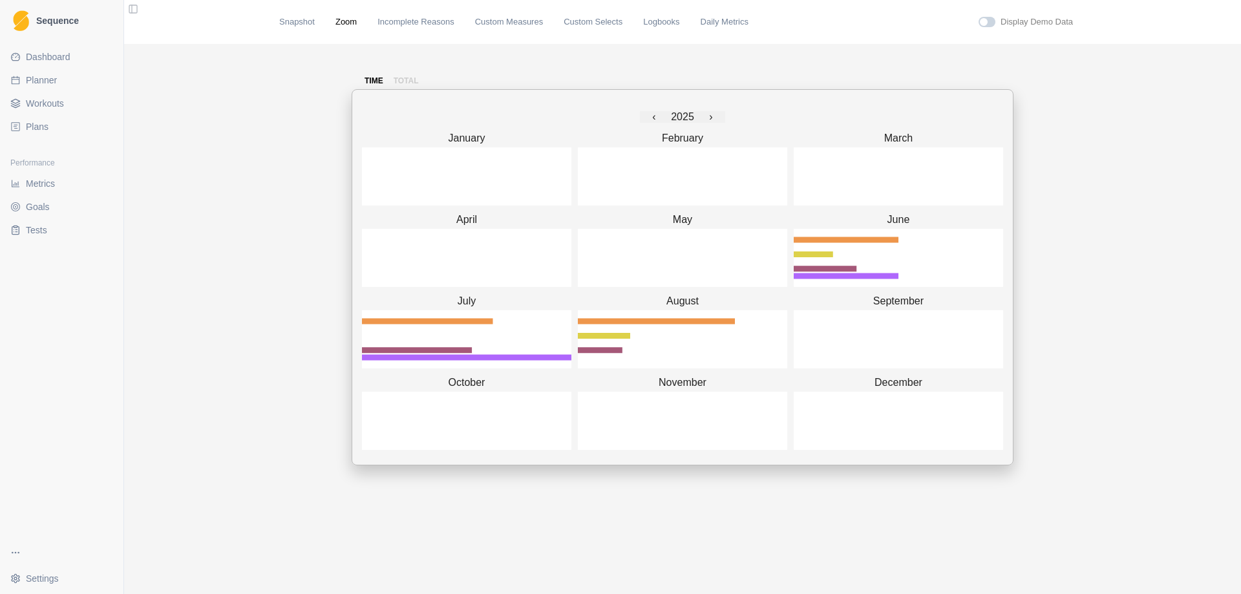
click at [36, 76] on span "Planner" at bounding box center [41, 80] width 31 height 13
select select "month"
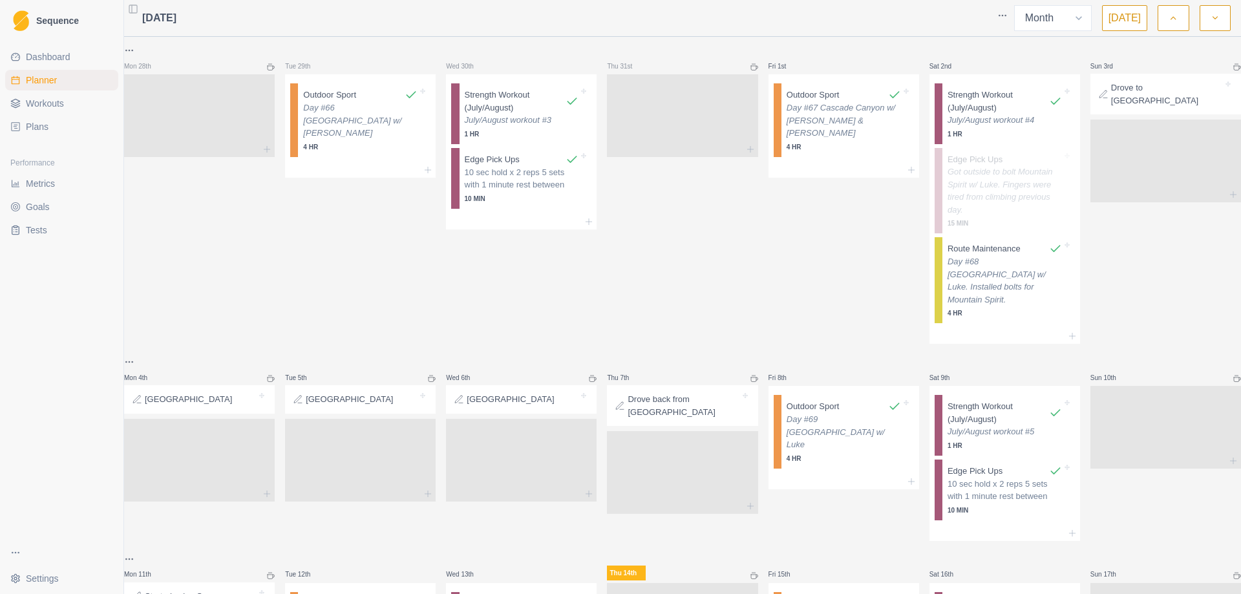
click at [59, 44] on div "Dashboard Planner Workouts Plans" at bounding box center [61, 91] width 123 height 101
click at [54, 67] on link "Dashboard" at bounding box center [61, 57] width 113 height 21
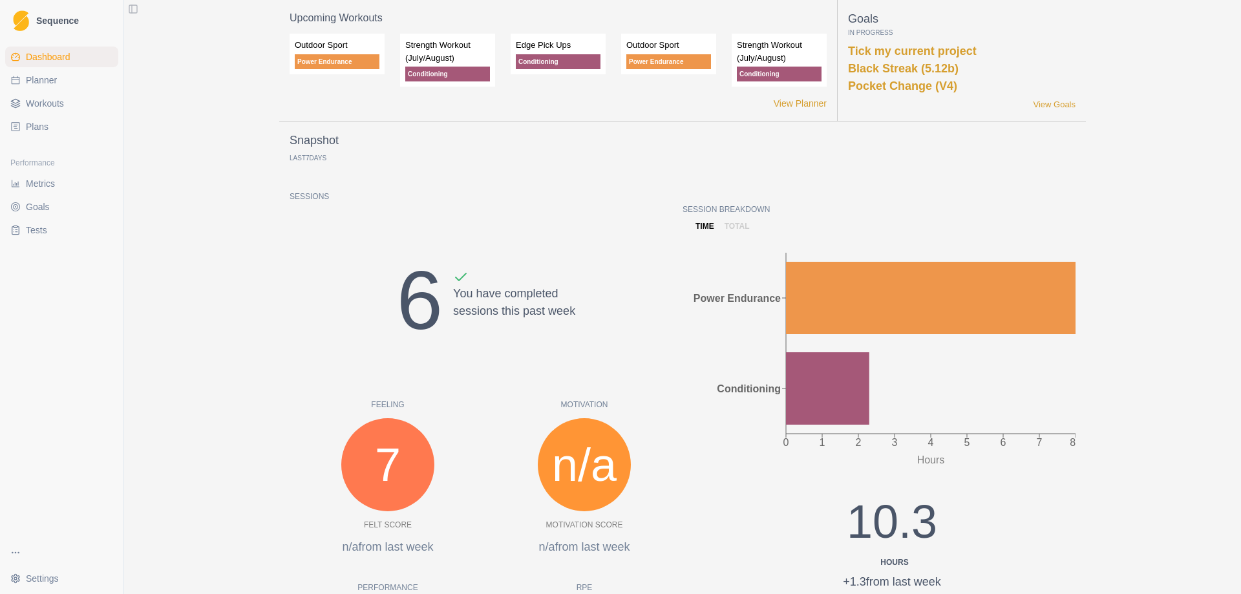
click at [49, 83] on span "Planner" at bounding box center [41, 80] width 31 height 13
select select "month"
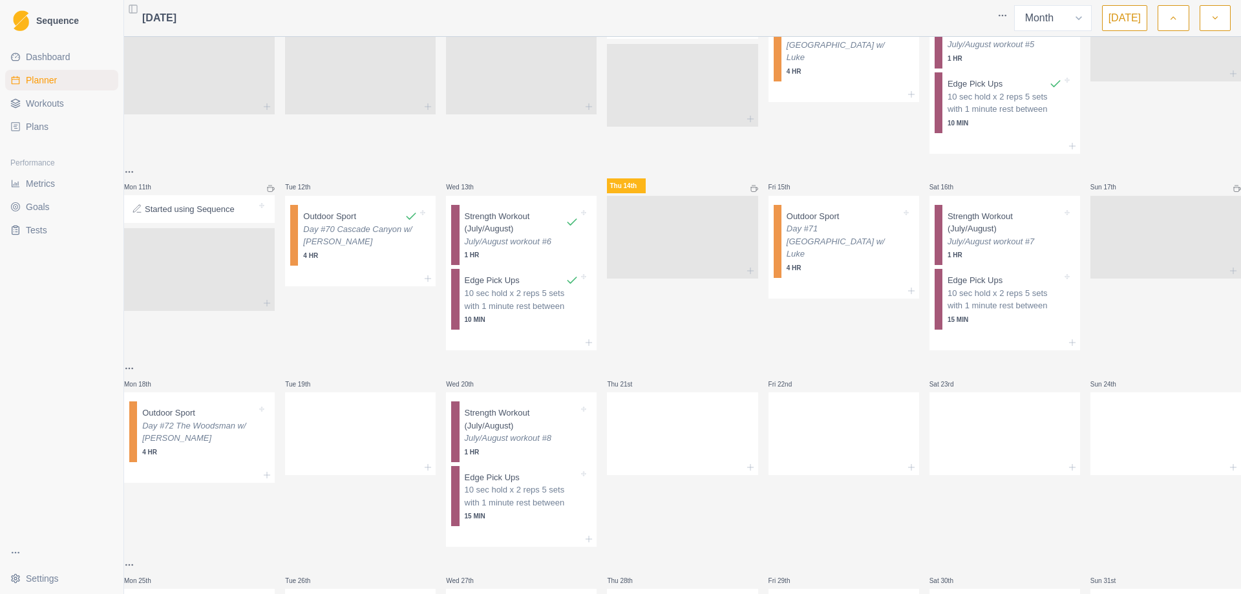
scroll to position [388, 0]
